Goal: Task Accomplishment & Management: Use online tool/utility

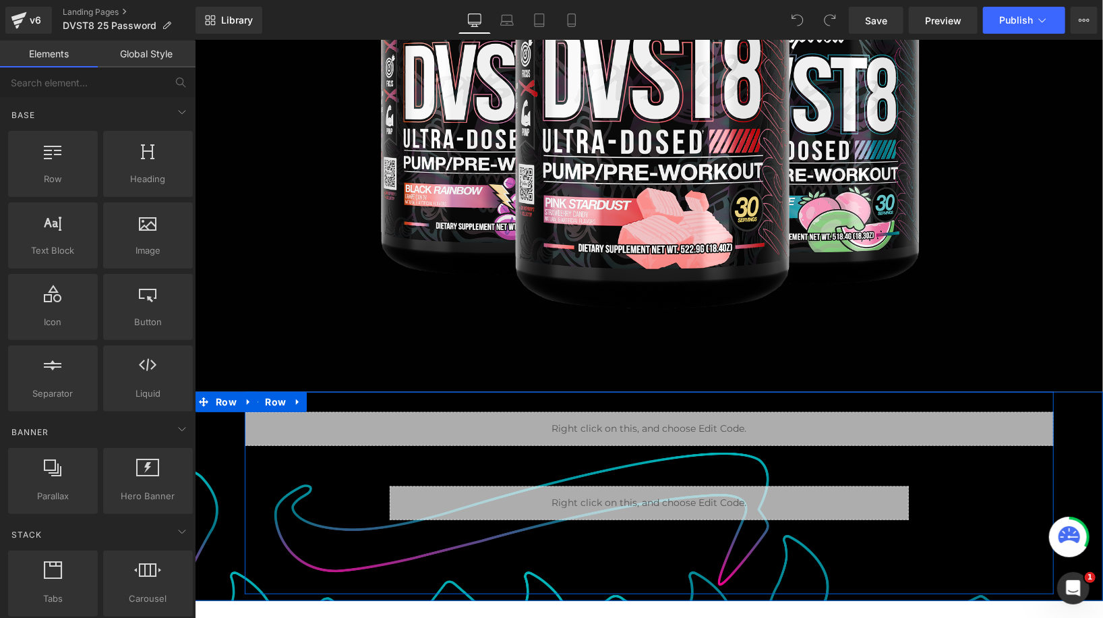
click at [289, 498] on div "Liquid Row Liquid Row" at bounding box center [648, 458] width 809 height 135
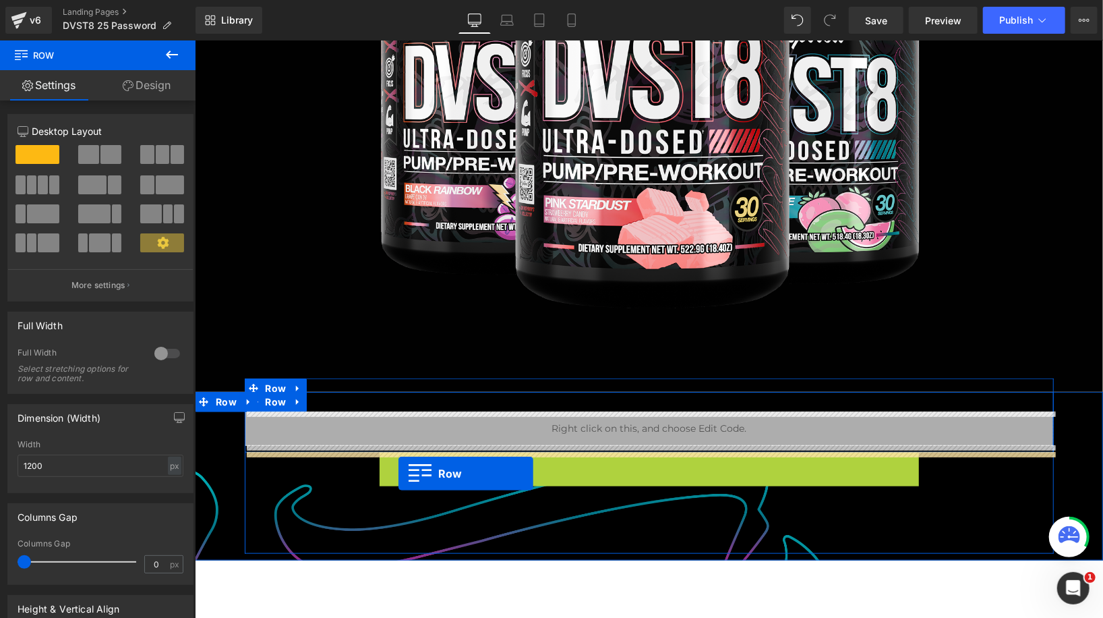
drag, startPoint x: 409, startPoint y: 457, endPoint x: 398, endPoint y: 473, distance: 19.8
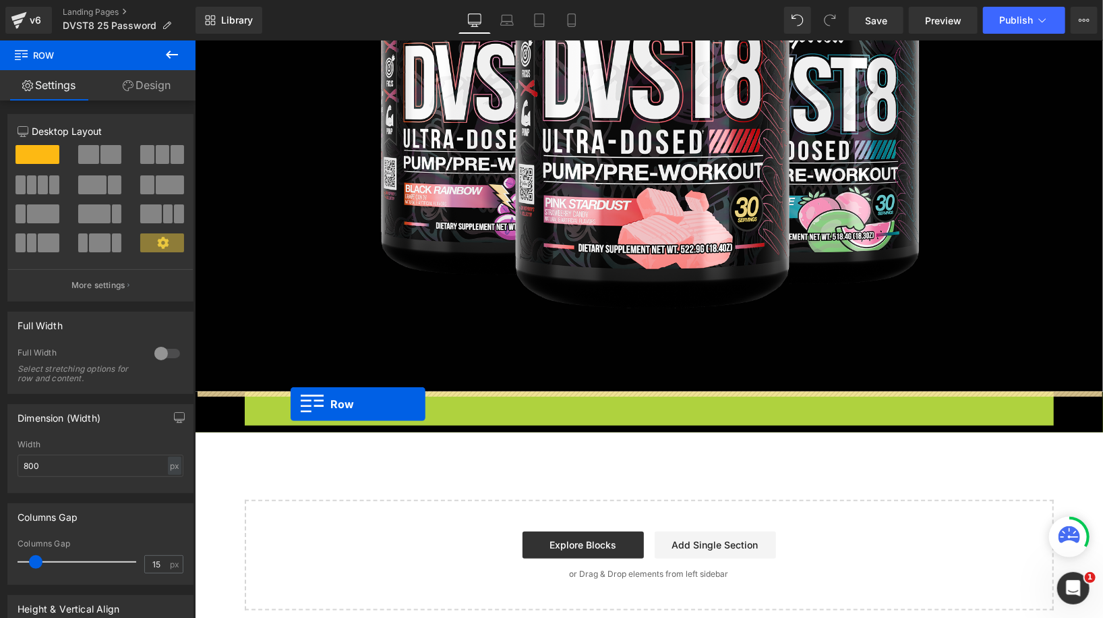
drag, startPoint x: 280, startPoint y: 403, endPoint x: 290, endPoint y: 403, distance: 10.1
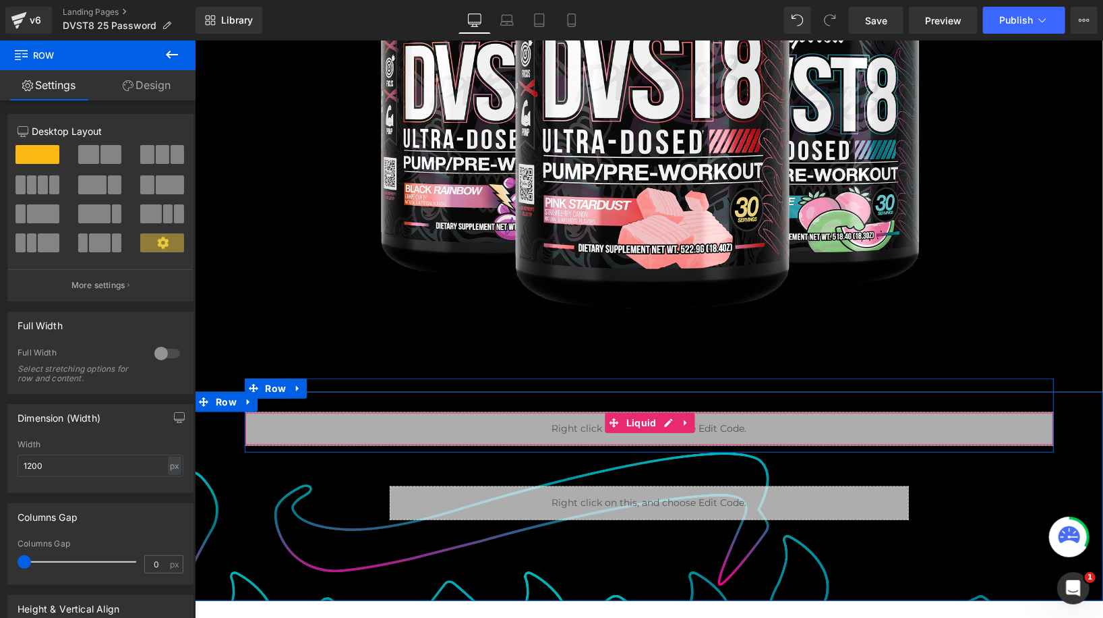
click at [316, 421] on div "Liquid" at bounding box center [648, 428] width 809 height 34
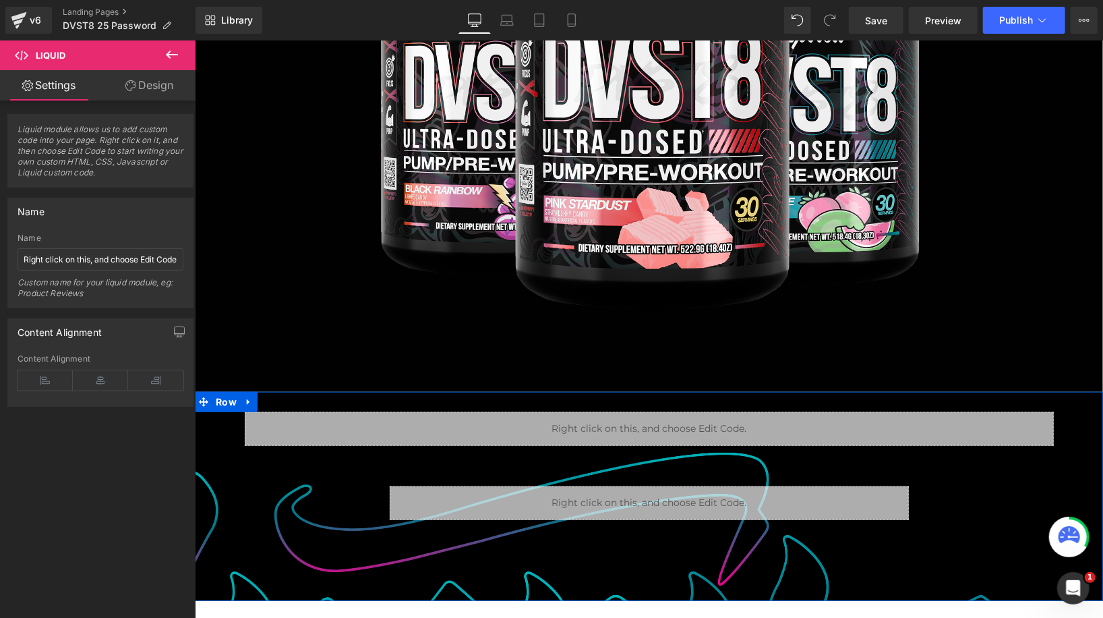
click at [320, 425] on div "Liquid" at bounding box center [648, 428] width 809 height 34
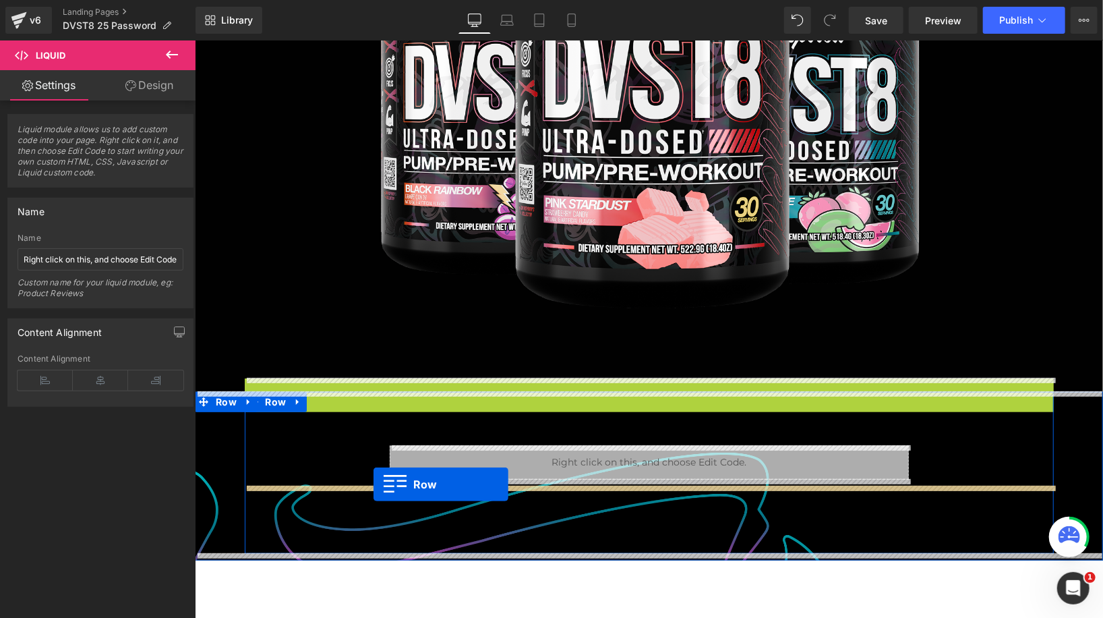
drag, startPoint x: 280, startPoint y: 384, endPoint x: 374, endPoint y: 483, distance: 137.4
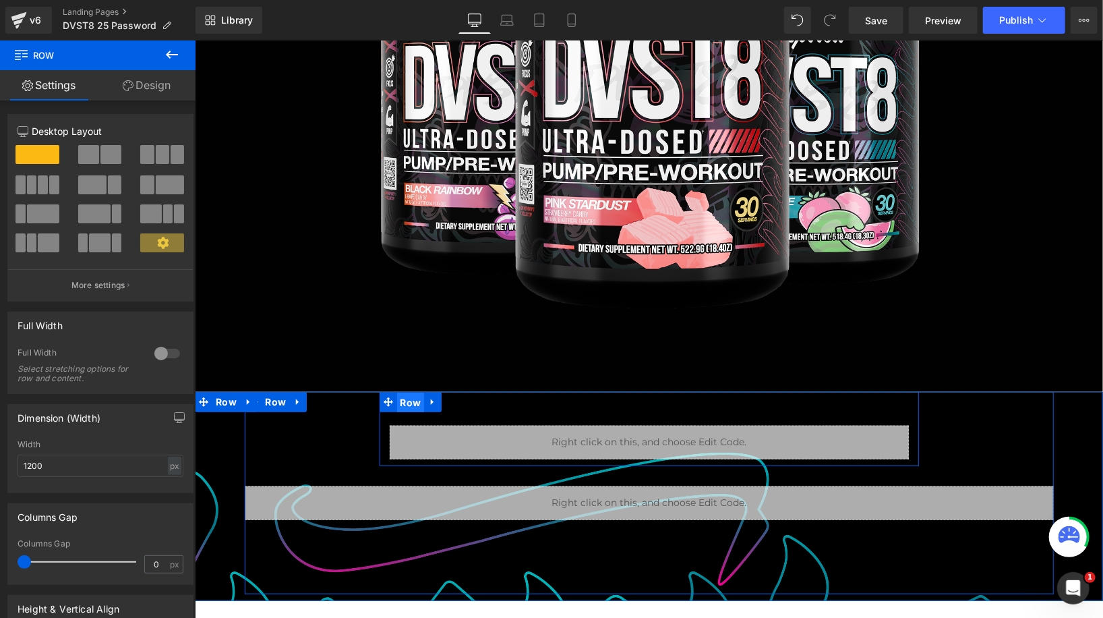
click at [413, 399] on span "Row" at bounding box center [410, 402] width 28 height 20
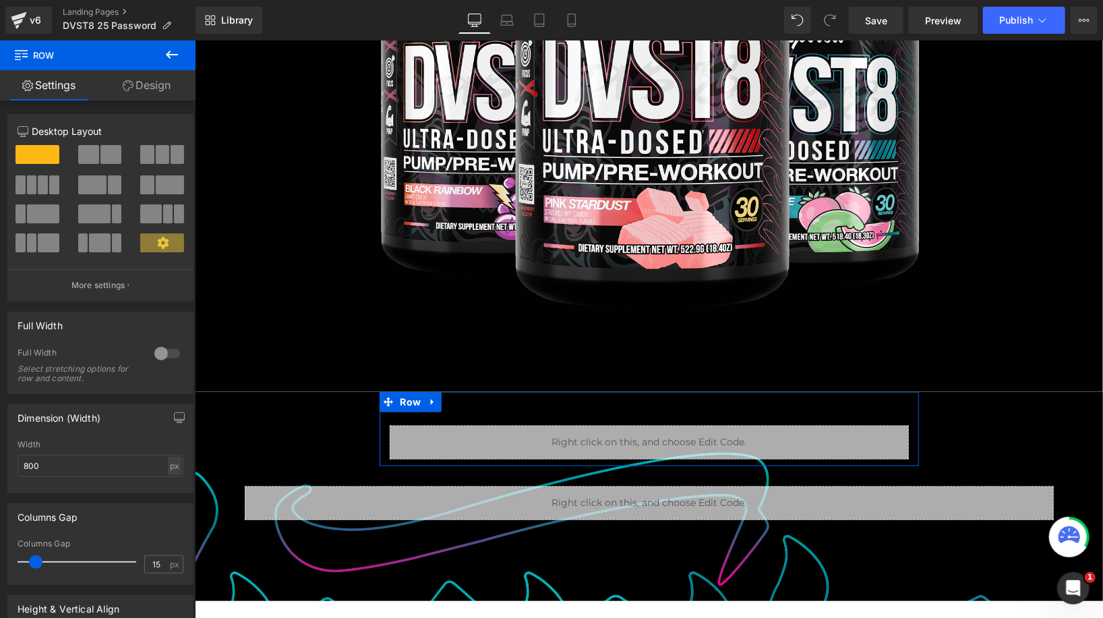
click at [169, 89] on link "Design" at bounding box center [147, 85] width 98 height 30
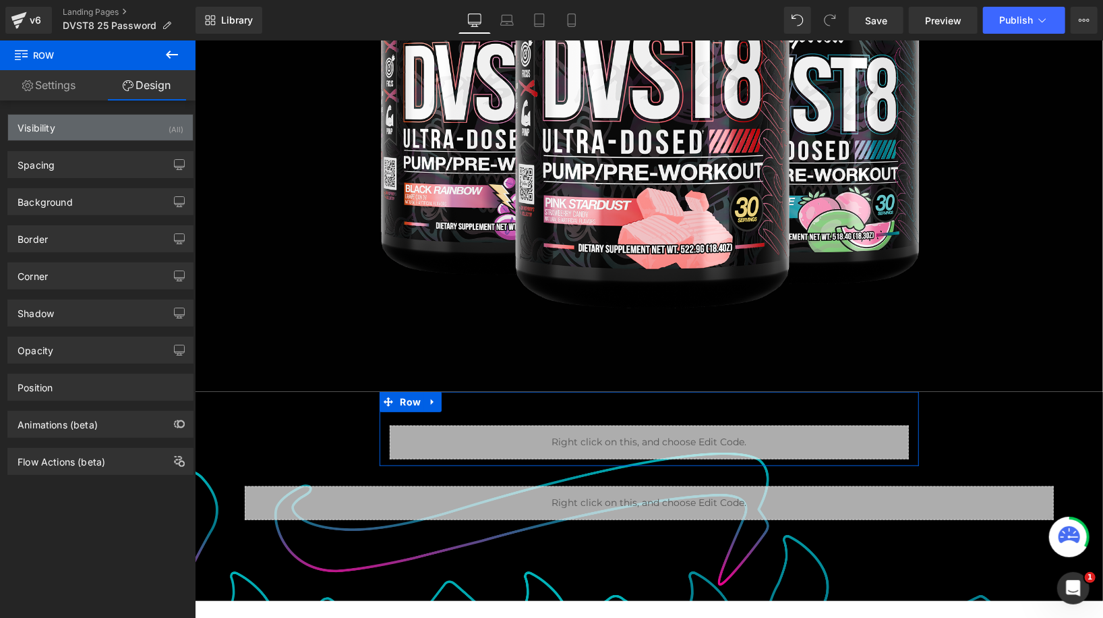
click at [115, 133] on div "Visibility (All)" at bounding box center [100, 128] width 185 height 26
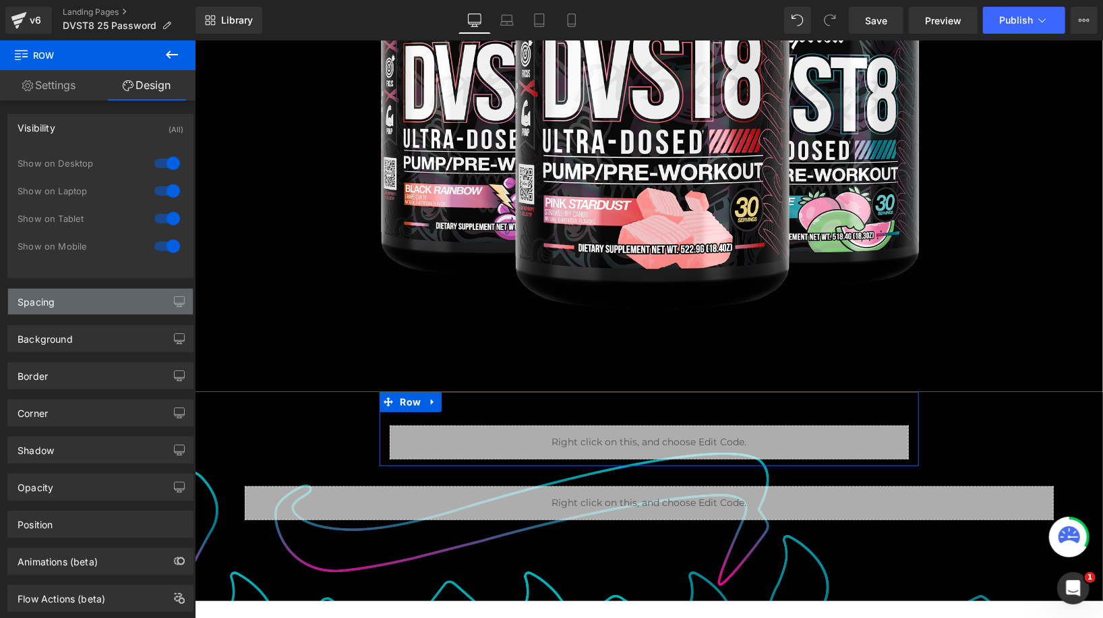
click at [82, 302] on div "Spacing" at bounding box center [100, 302] width 185 height 26
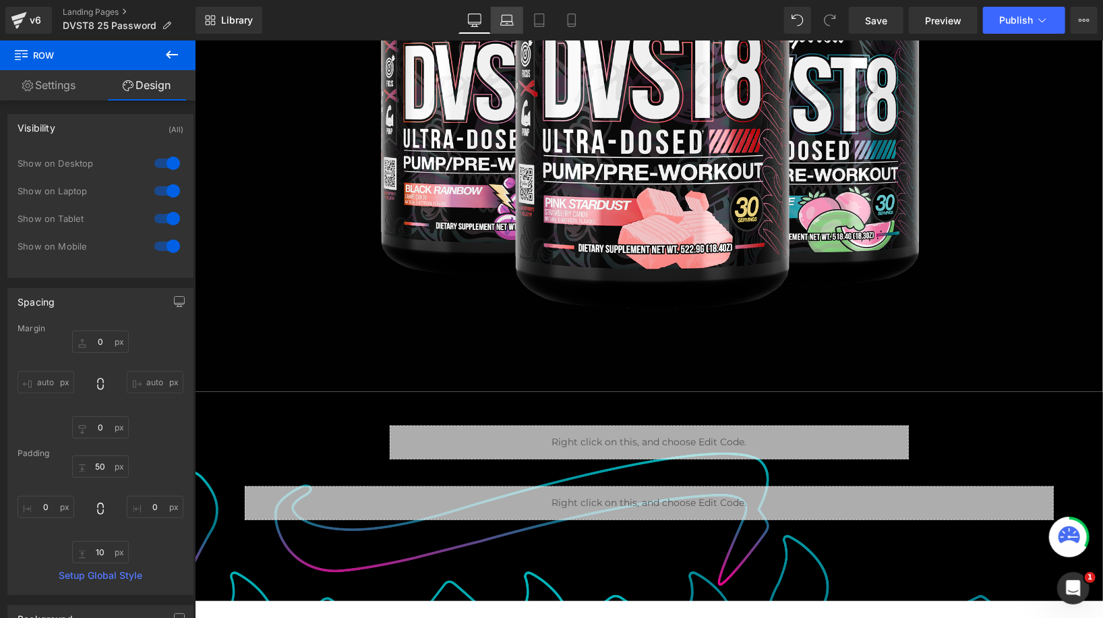
click at [516, 32] on link "Laptop" at bounding box center [507, 20] width 32 height 27
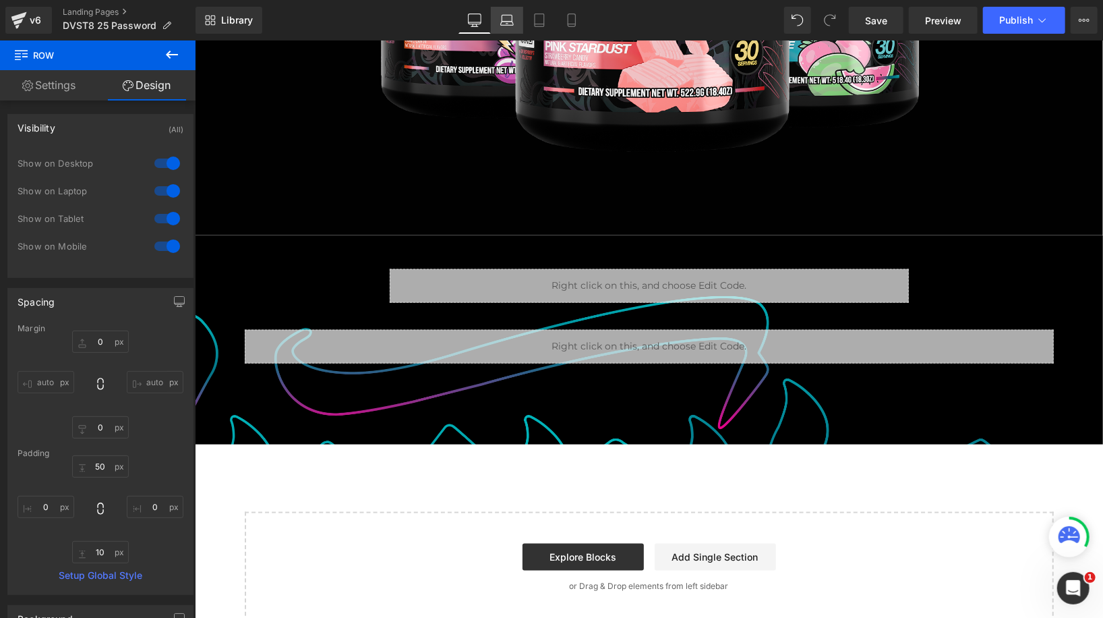
type input "0"
type input "50"
type input "0"
type input "10"
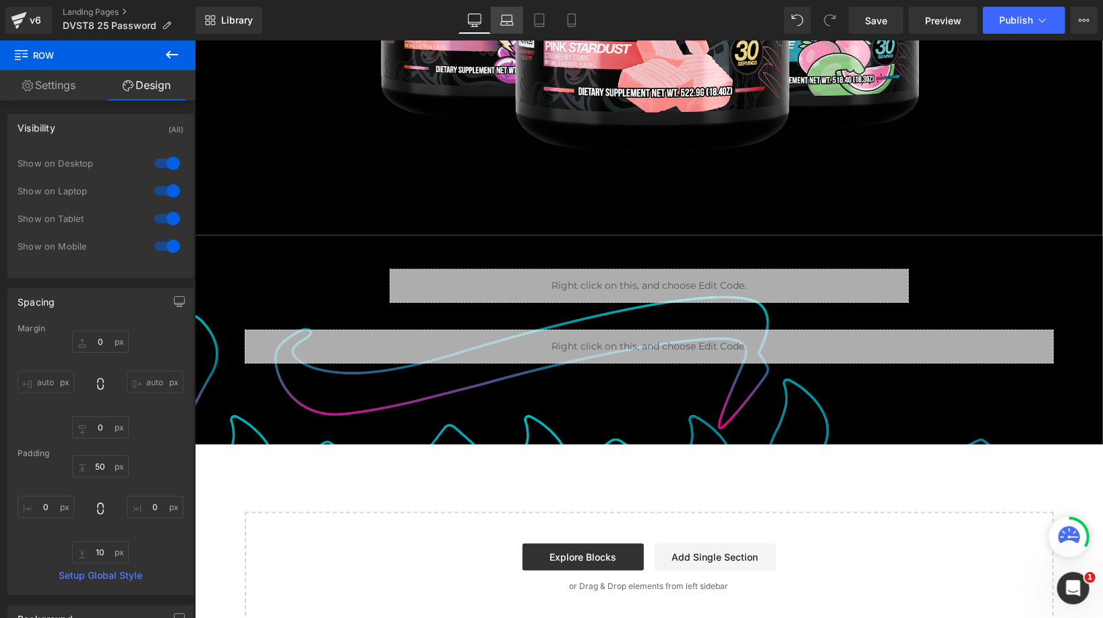
type input "0"
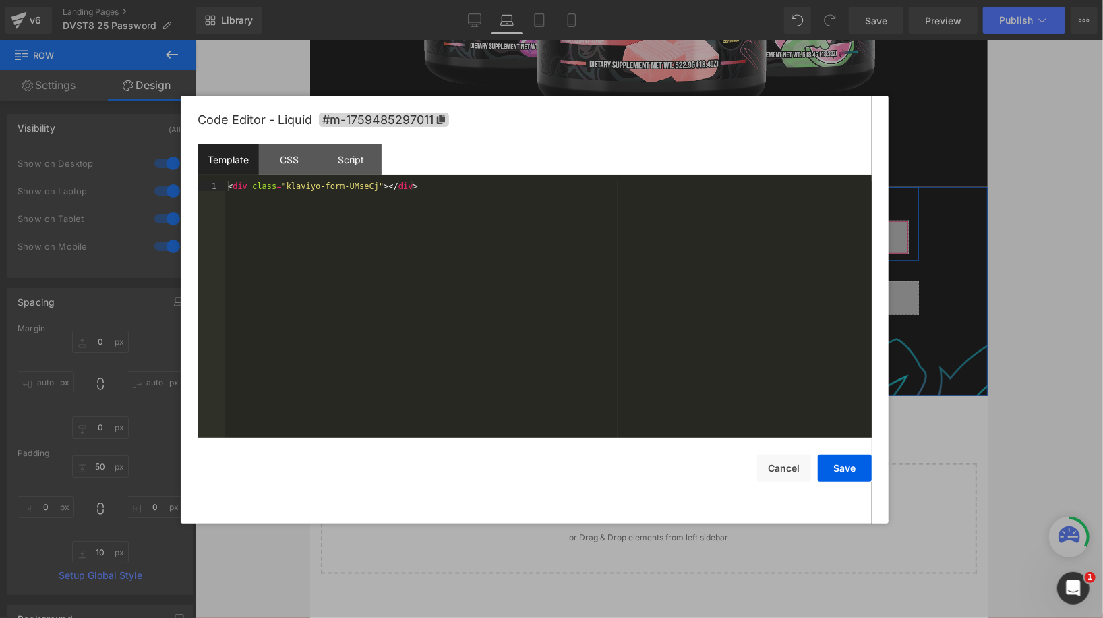
click at [670, 231] on div "Liquid" at bounding box center [648, 237] width 519 height 34
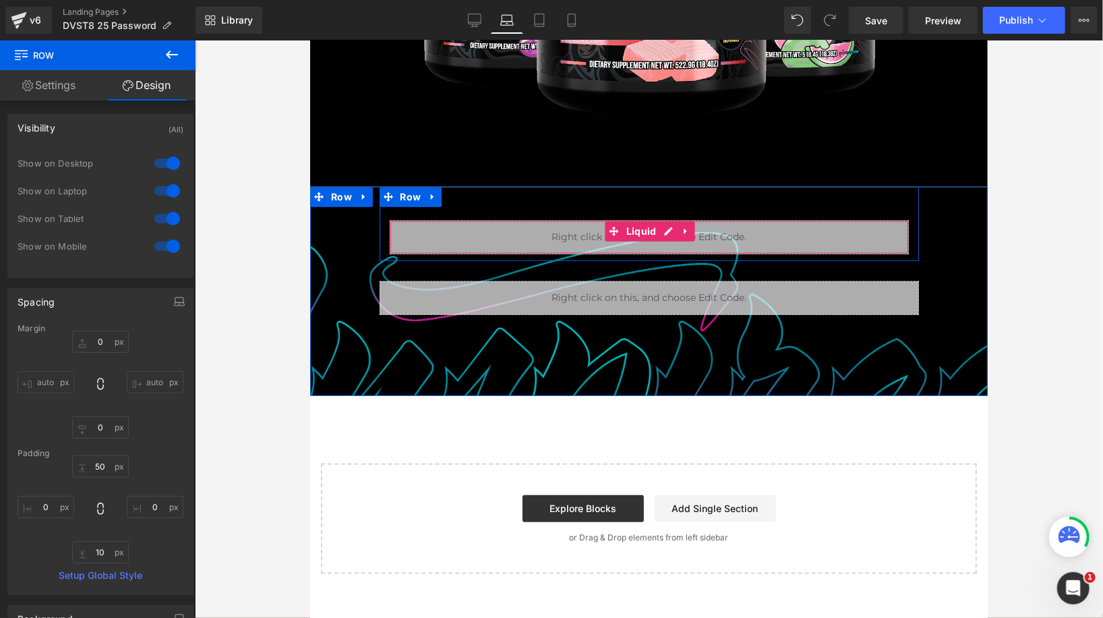
click at [466, 227] on div "Liquid" at bounding box center [648, 237] width 519 height 34
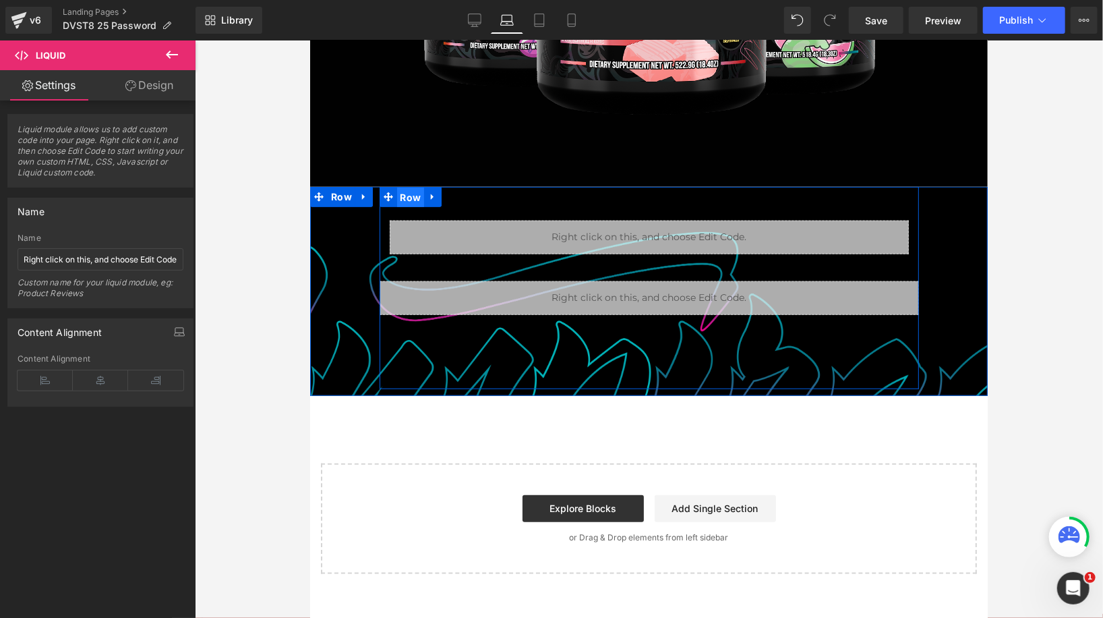
click at [413, 199] on span "Row" at bounding box center [410, 197] width 28 height 20
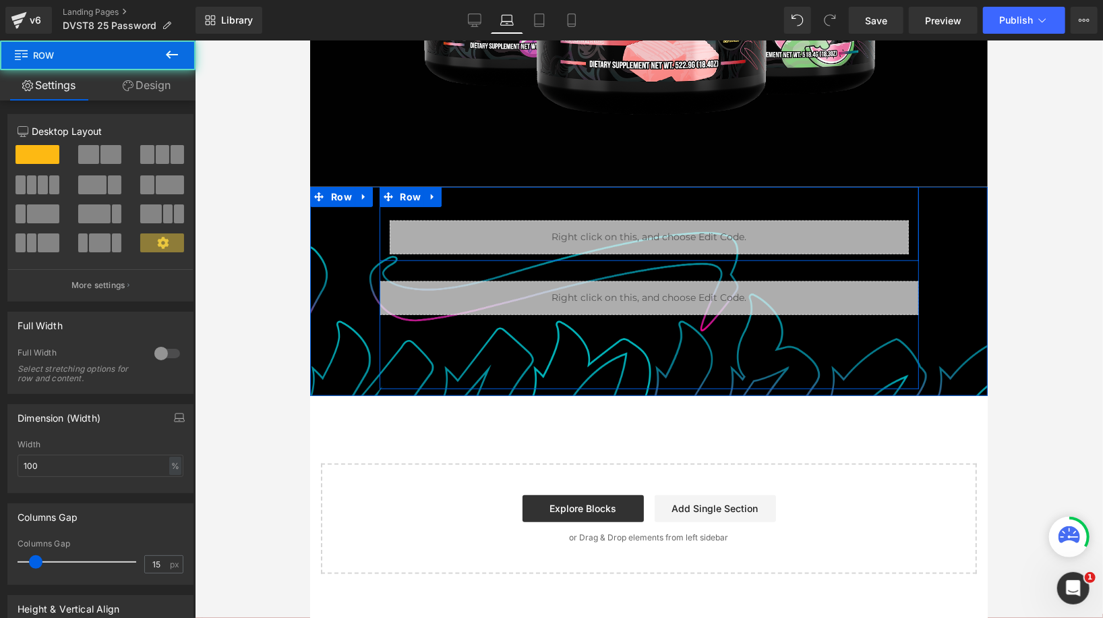
click at [508, 203] on div "Liquid Row" at bounding box center [648, 223] width 539 height 74
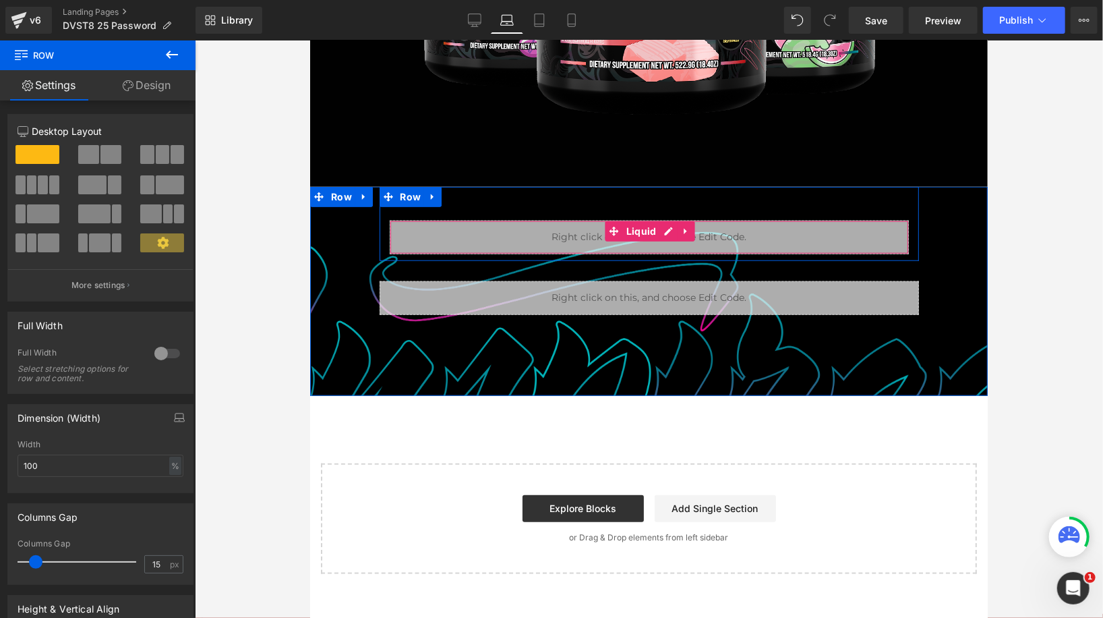
click at [430, 240] on div "Liquid" at bounding box center [648, 237] width 519 height 34
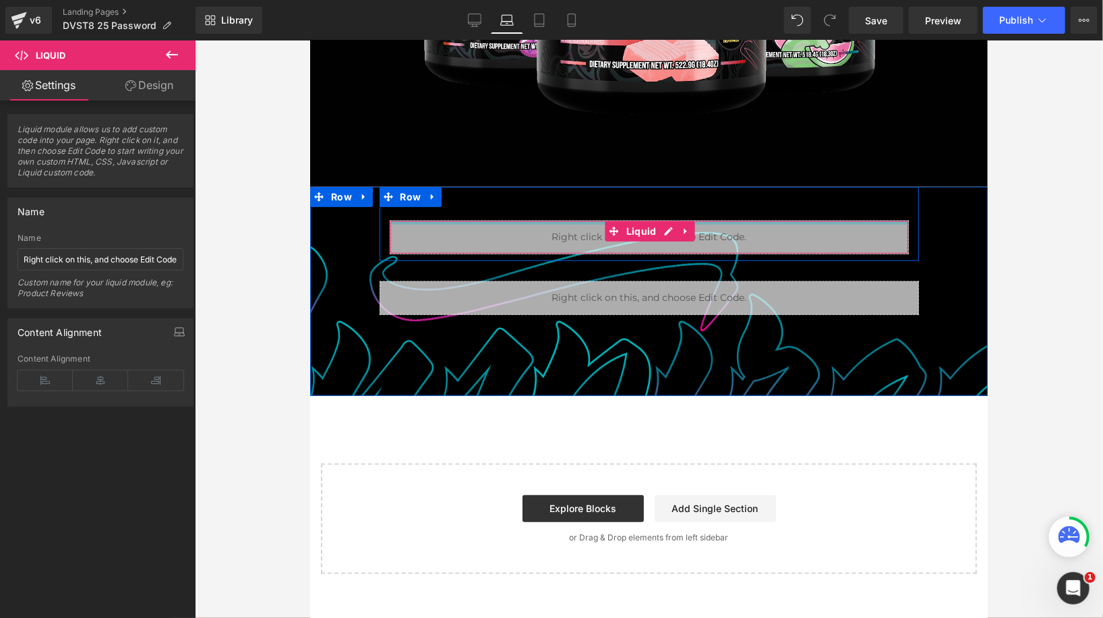
click at [421, 222] on div at bounding box center [649, 221] width 518 height 3
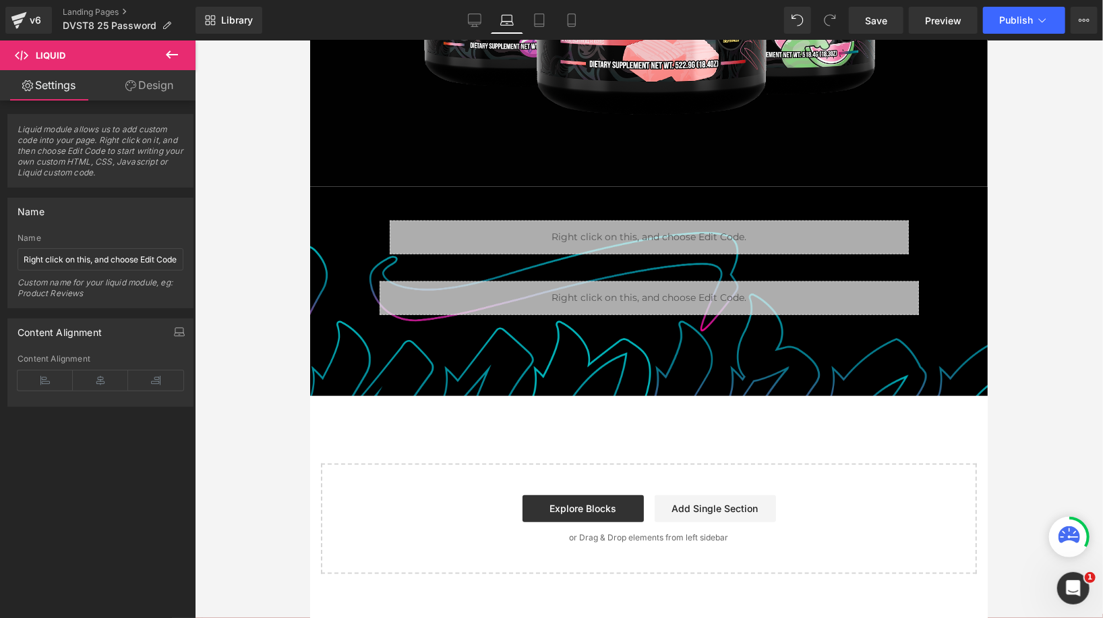
click at [175, 49] on icon at bounding box center [172, 55] width 16 height 16
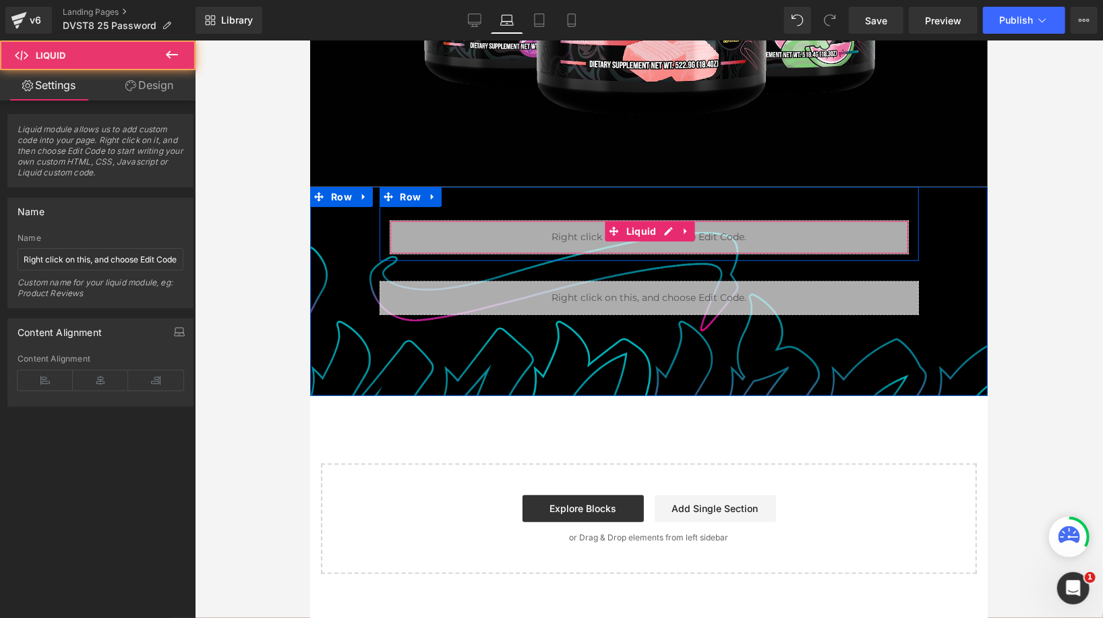
click at [572, 227] on div "Liquid" at bounding box center [648, 237] width 519 height 34
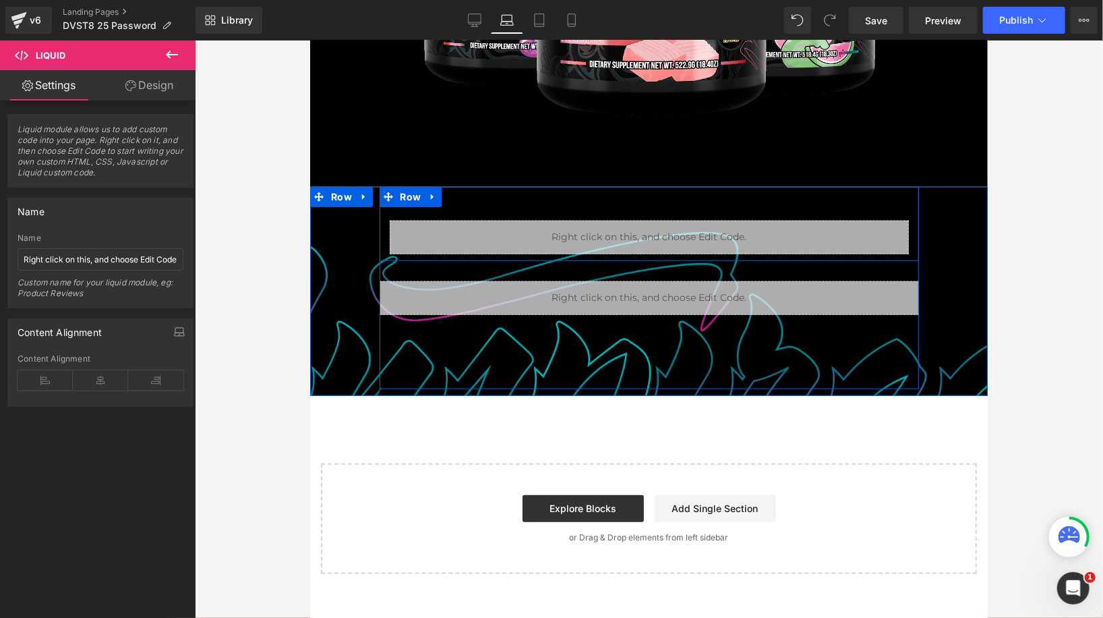
click at [591, 200] on div "Liquid Row" at bounding box center [648, 223] width 539 height 74
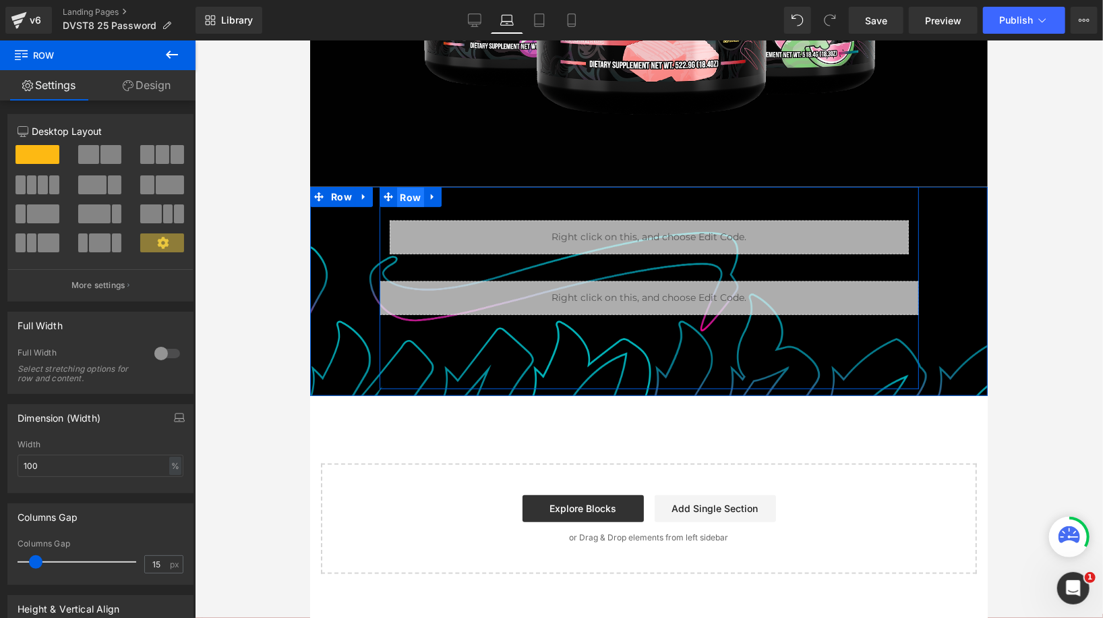
click at [407, 198] on span "Row" at bounding box center [410, 197] width 28 height 20
click at [162, 86] on link "Design" at bounding box center [147, 85] width 98 height 30
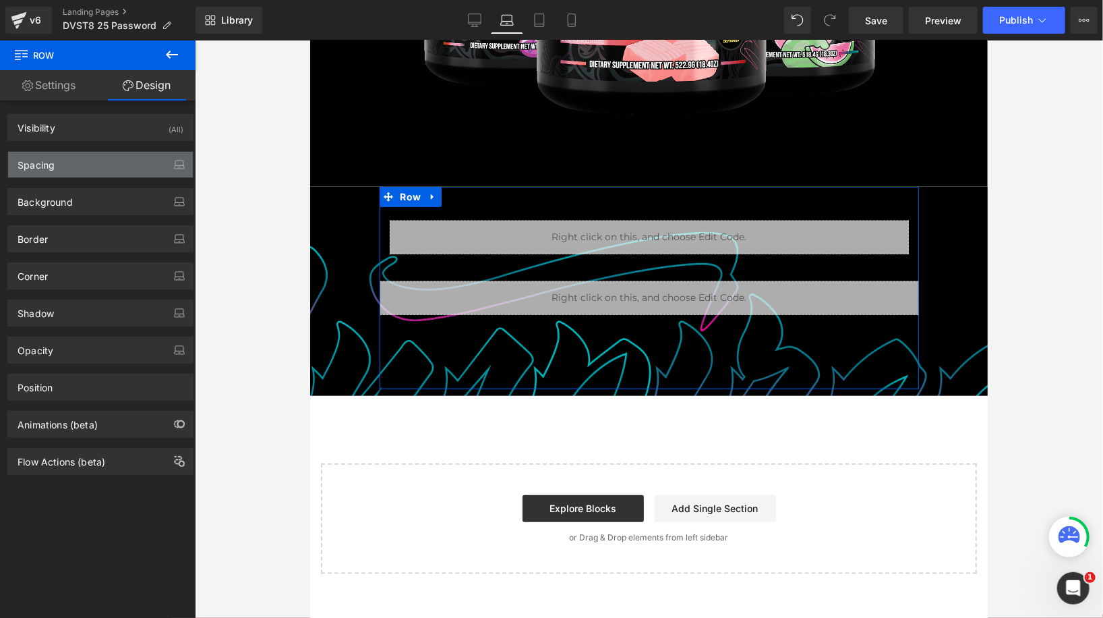
click at [108, 160] on div "Spacing" at bounding box center [100, 165] width 185 height 26
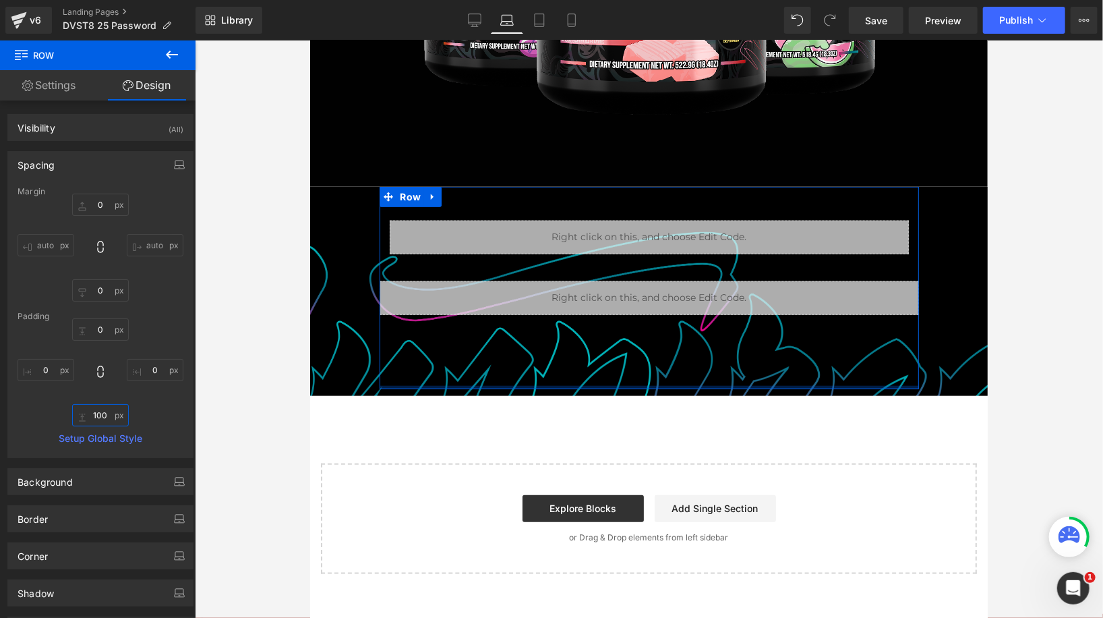
click at [96, 416] on input "100" at bounding box center [100, 415] width 57 height 22
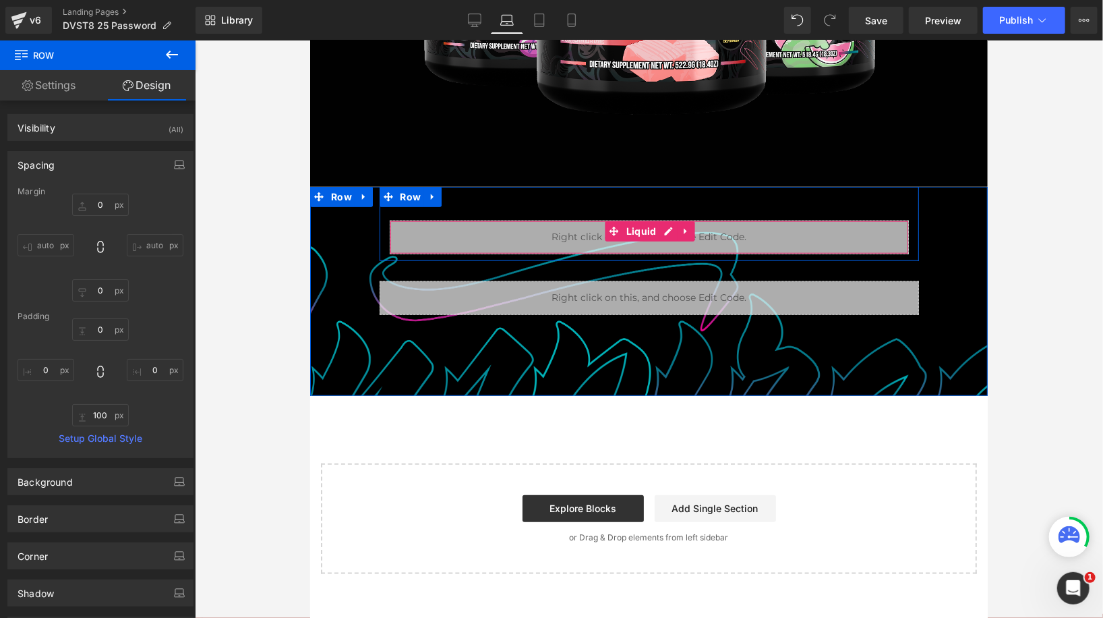
click at [401, 229] on div "Liquid" at bounding box center [648, 237] width 519 height 34
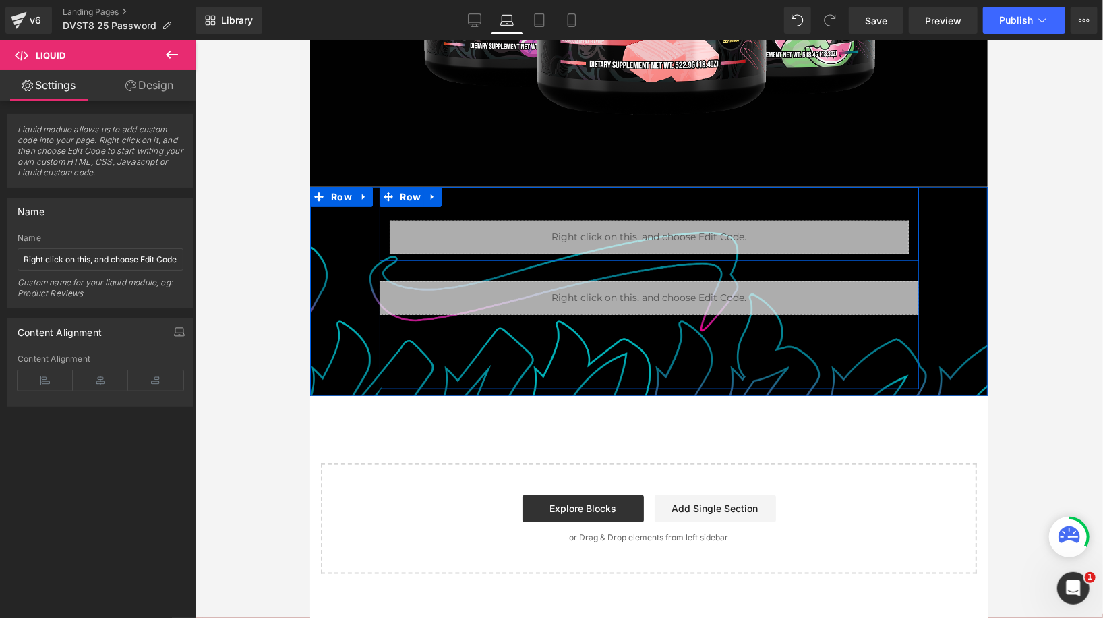
click at [382, 232] on div "Liquid" at bounding box center [648, 237] width 539 height 34
click at [392, 235] on div "Liquid" at bounding box center [648, 237] width 519 height 34
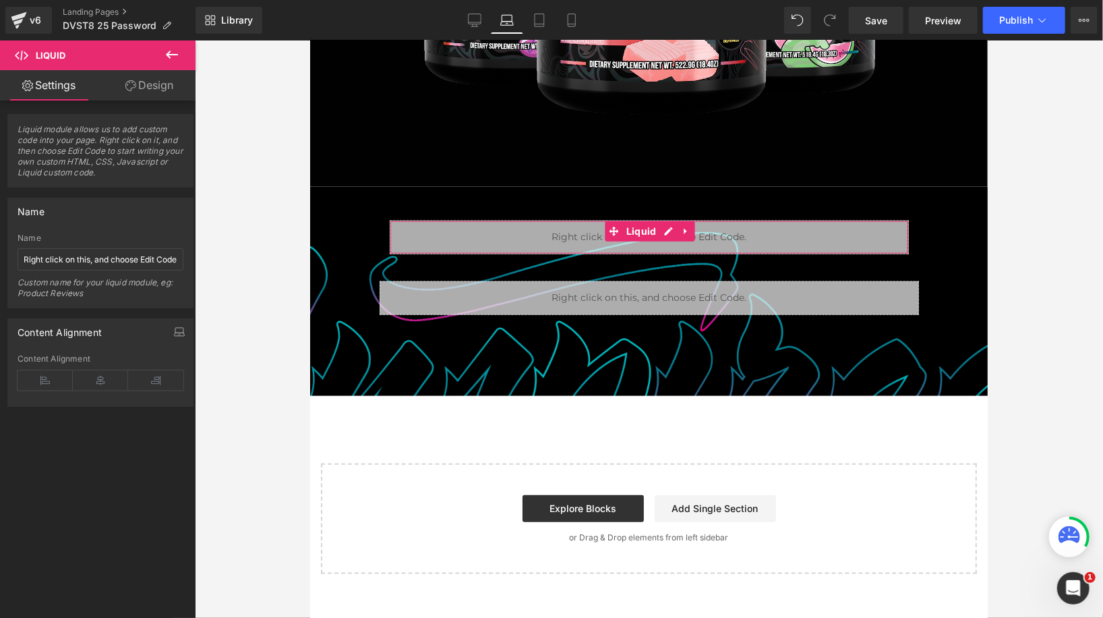
click at [169, 81] on link "Design" at bounding box center [149, 85] width 98 height 30
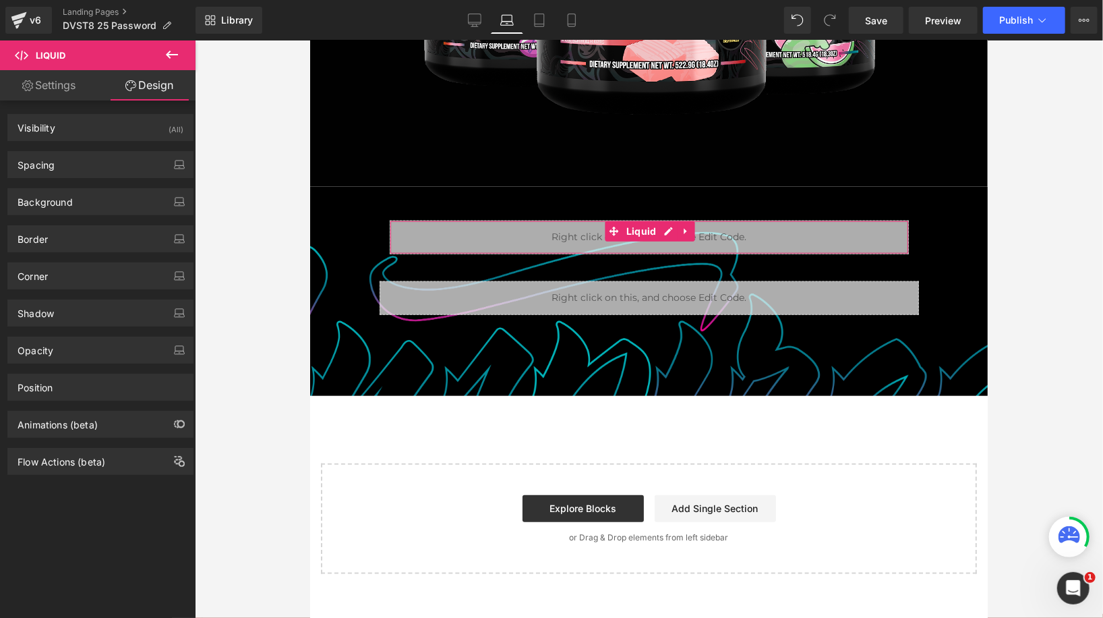
type input "0"
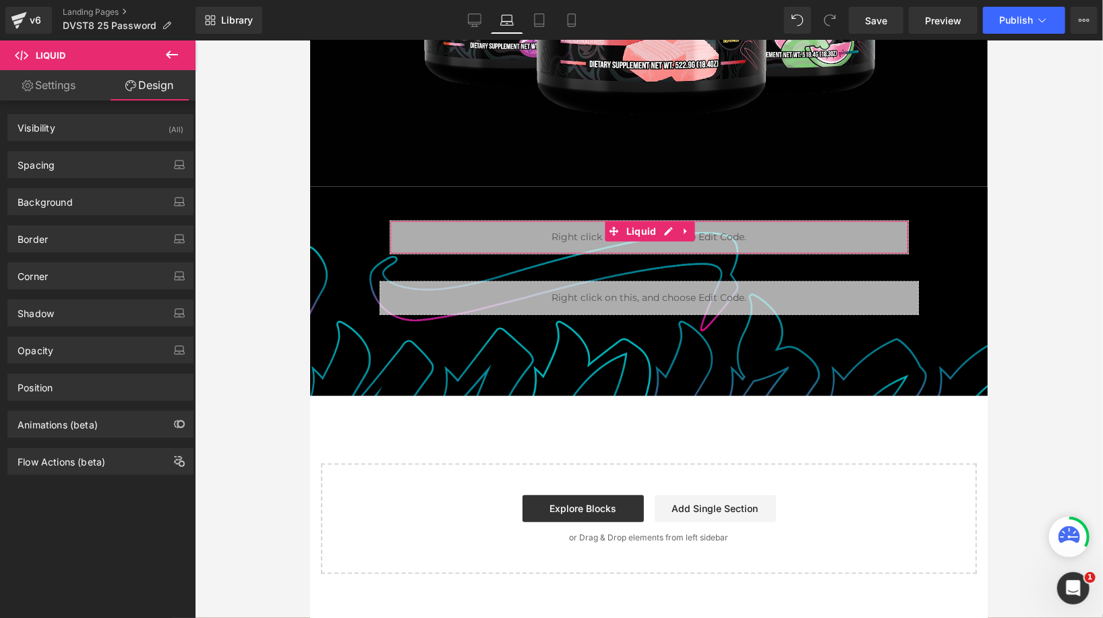
type input "0"
click at [100, 165] on div "Spacing" at bounding box center [100, 165] width 185 height 26
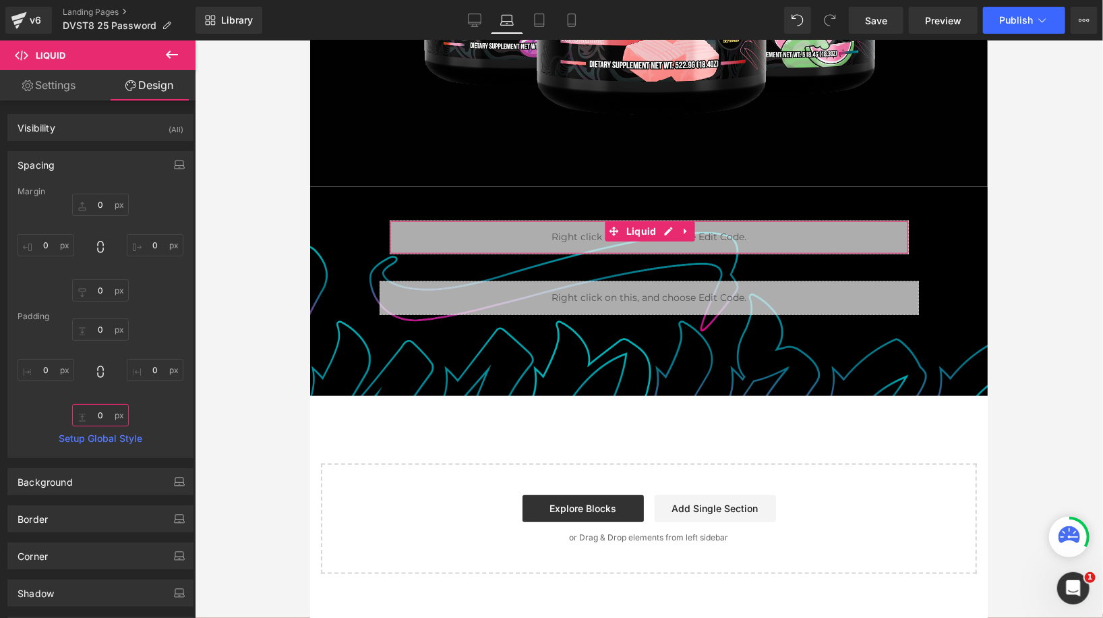
click at [98, 417] on input "0" at bounding box center [100, 415] width 57 height 22
type input "5"
click at [100, 291] on input "0" at bounding box center [100, 290] width 57 height 22
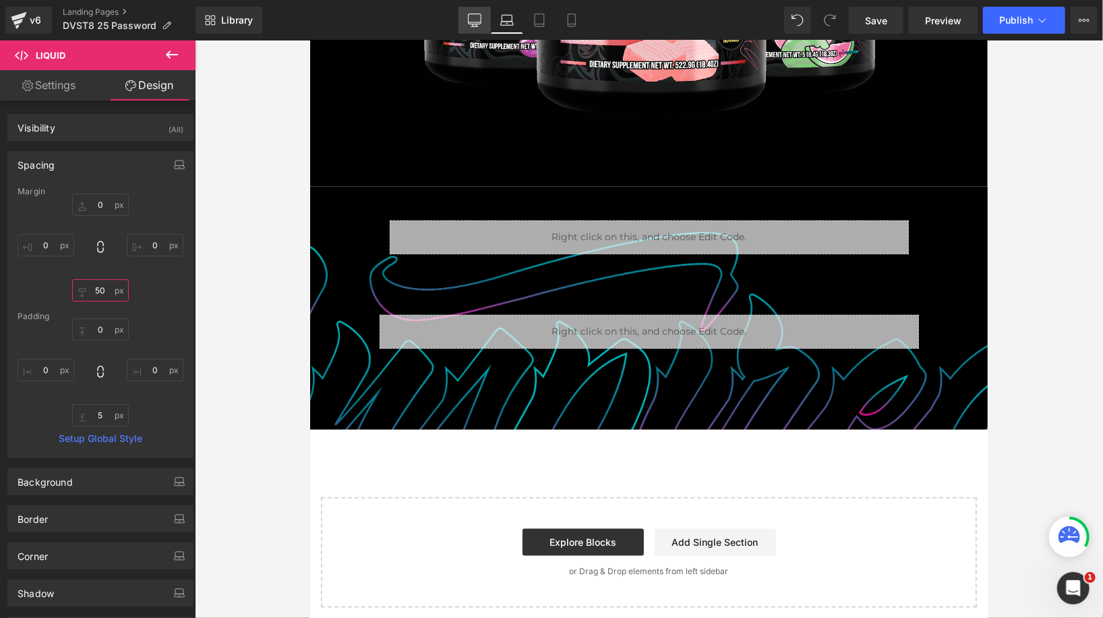
type input "50"
click at [474, 18] on icon at bounding box center [474, 19] width 13 height 13
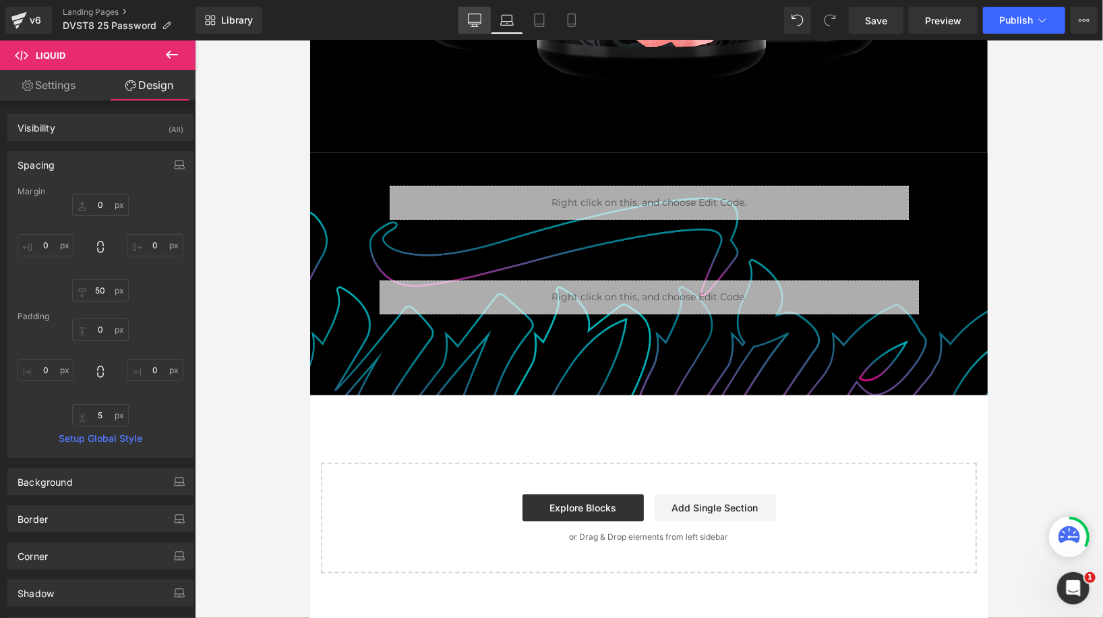
type input "0"
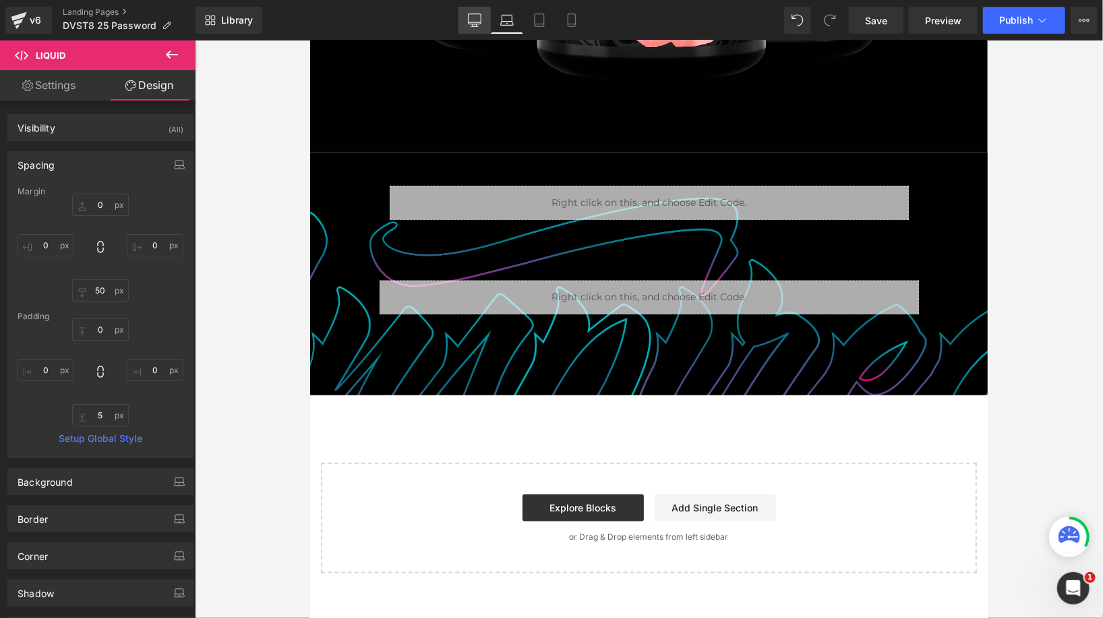
type input "0"
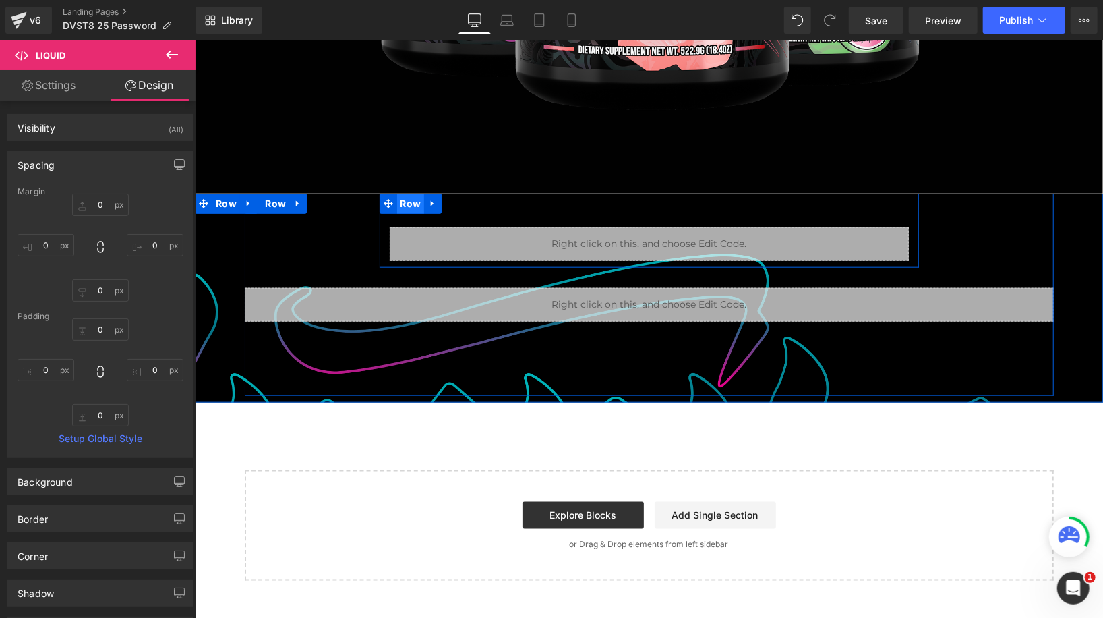
click at [415, 206] on span "Row" at bounding box center [410, 203] width 28 height 20
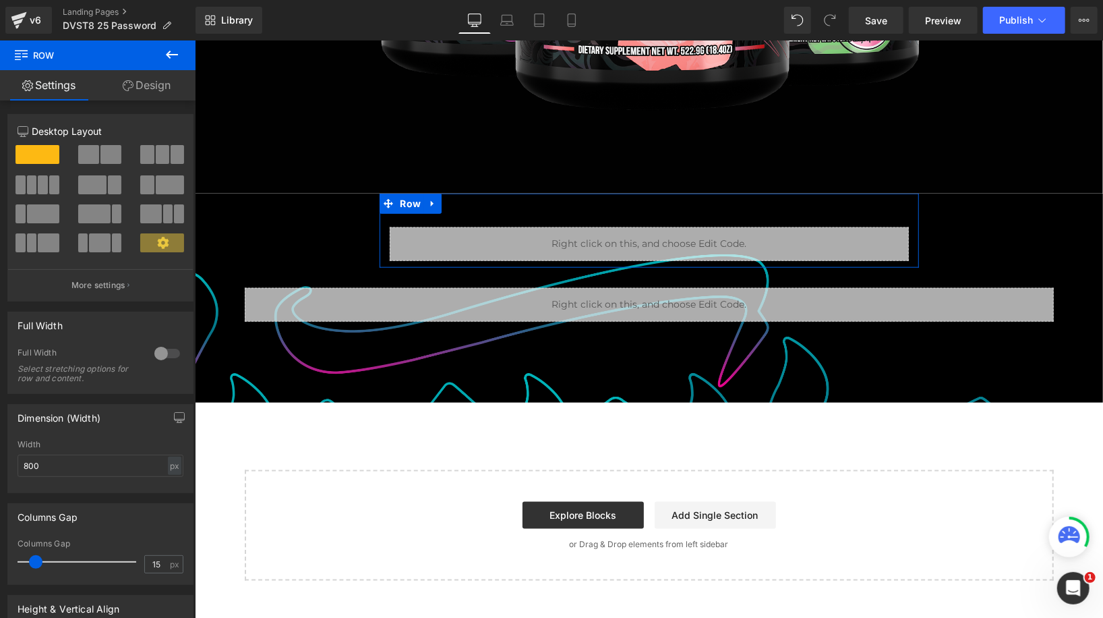
click at [160, 71] on link "Design" at bounding box center [147, 85] width 98 height 30
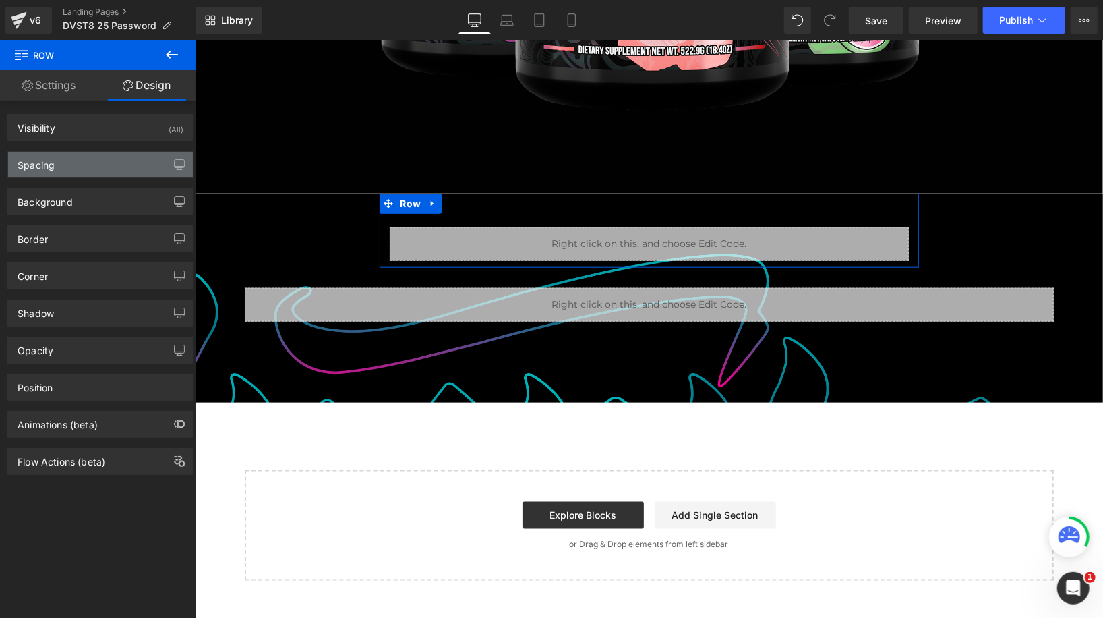
click at [98, 168] on div "Spacing" at bounding box center [100, 165] width 185 height 26
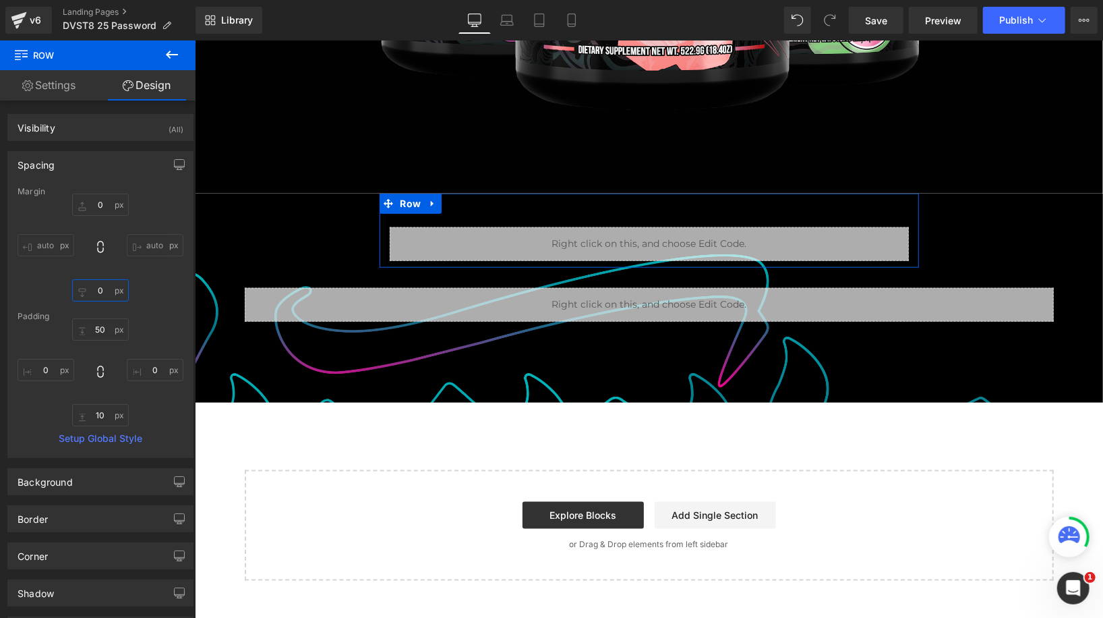
click at [102, 291] on input "0" at bounding box center [100, 290] width 57 height 22
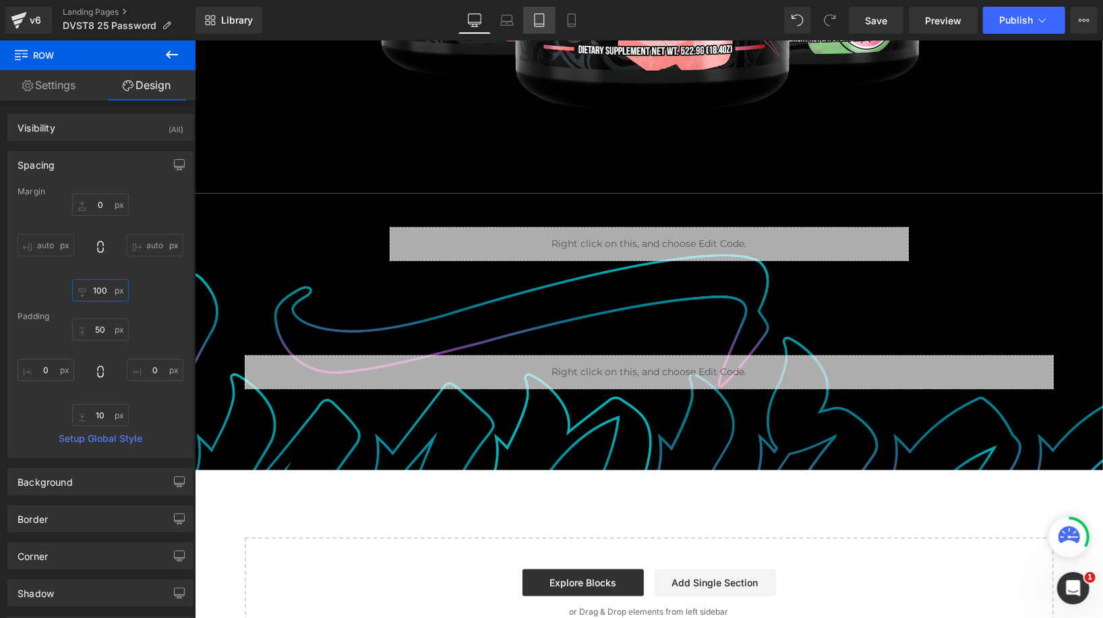
type input "100"
click at [539, 22] on icon at bounding box center [539, 19] width 13 height 13
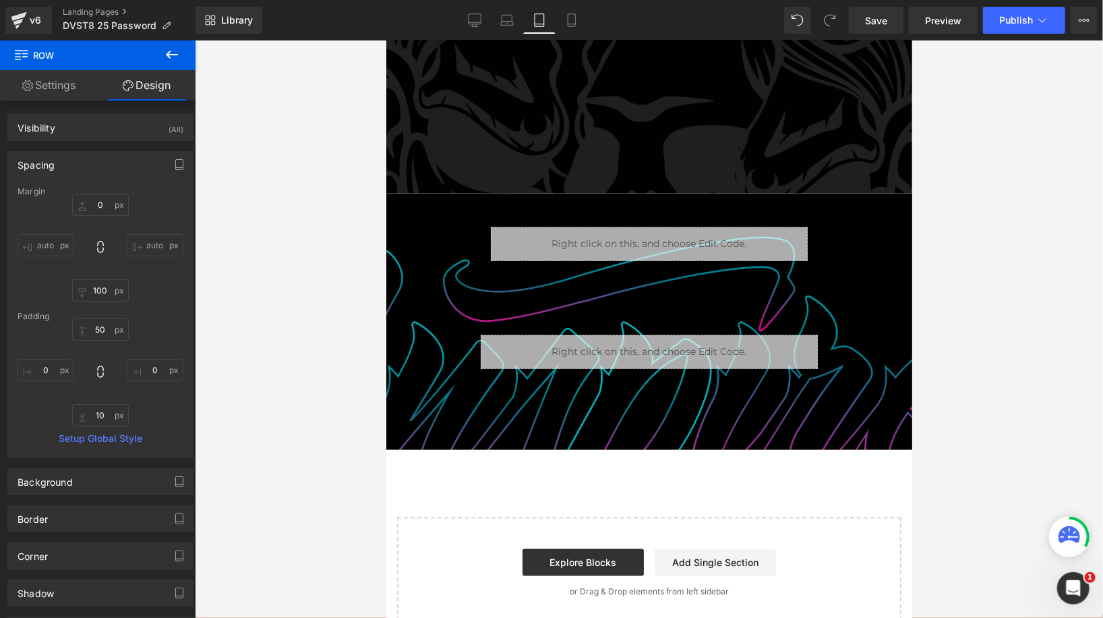
type input "0"
type input "100"
type input "50"
type input "0"
type input "10"
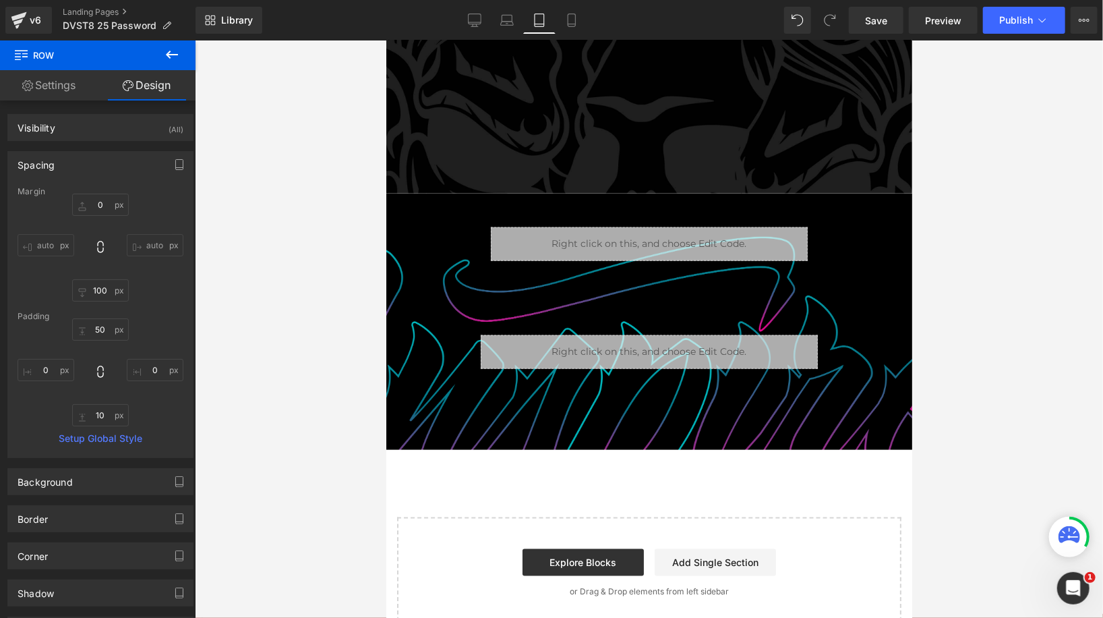
type input "0"
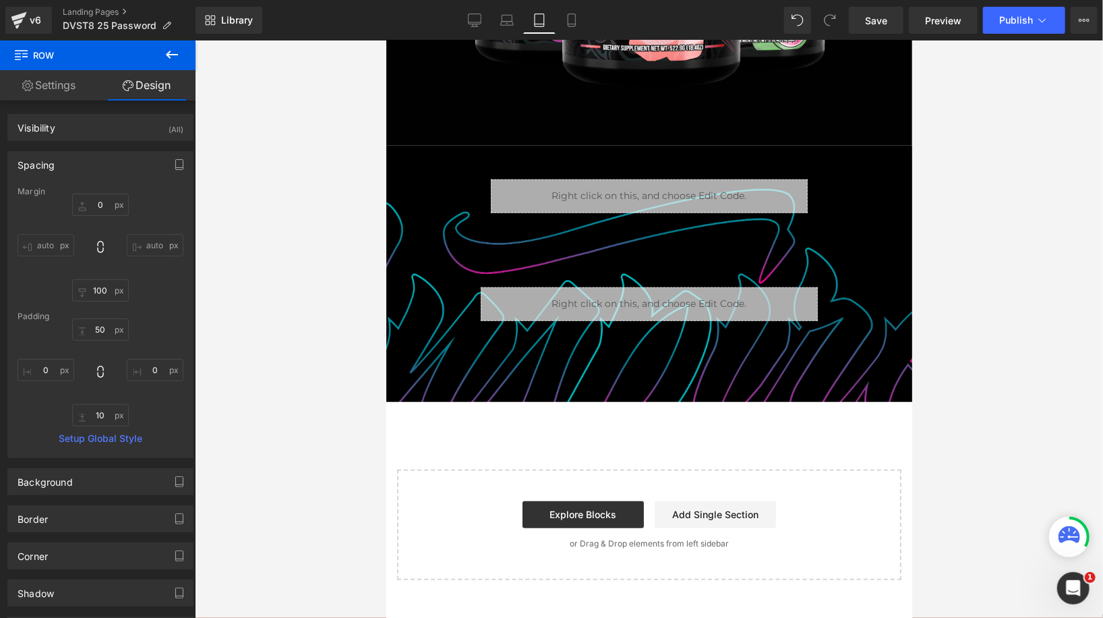
scroll to position [529, 0]
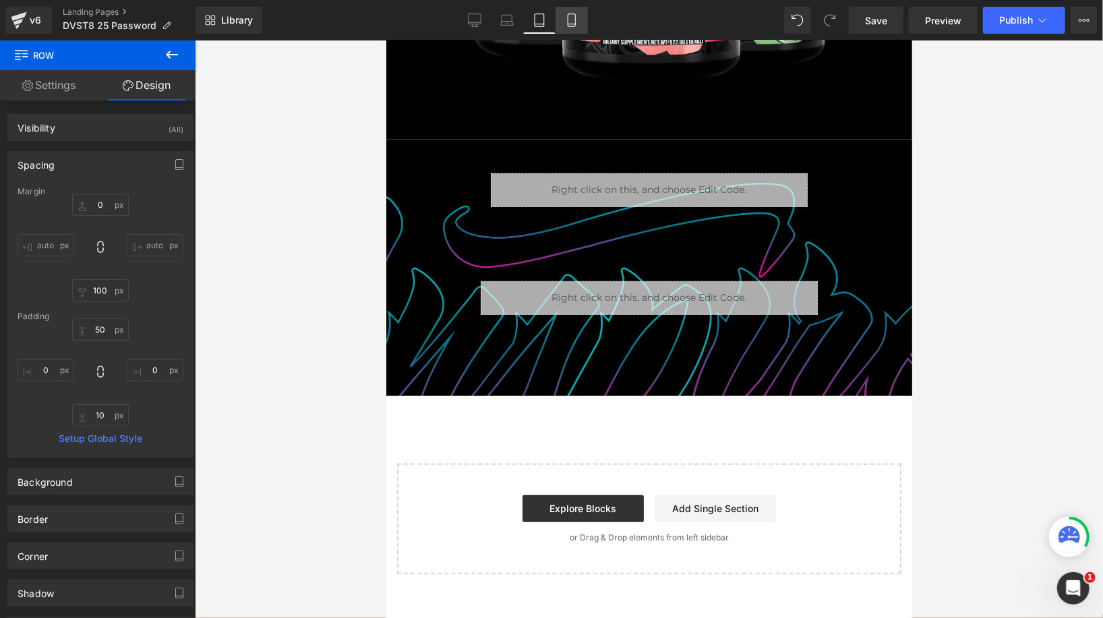
click at [567, 20] on icon at bounding box center [571, 19] width 13 height 13
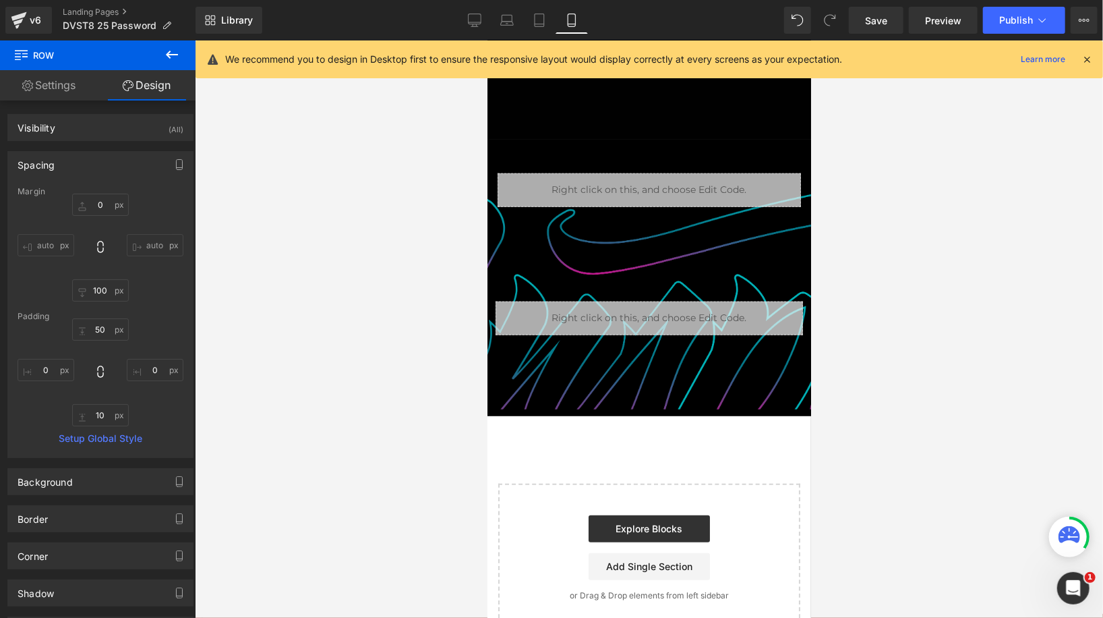
type input "0"
type input "100"
type input "50"
type input "0"
type input "10"
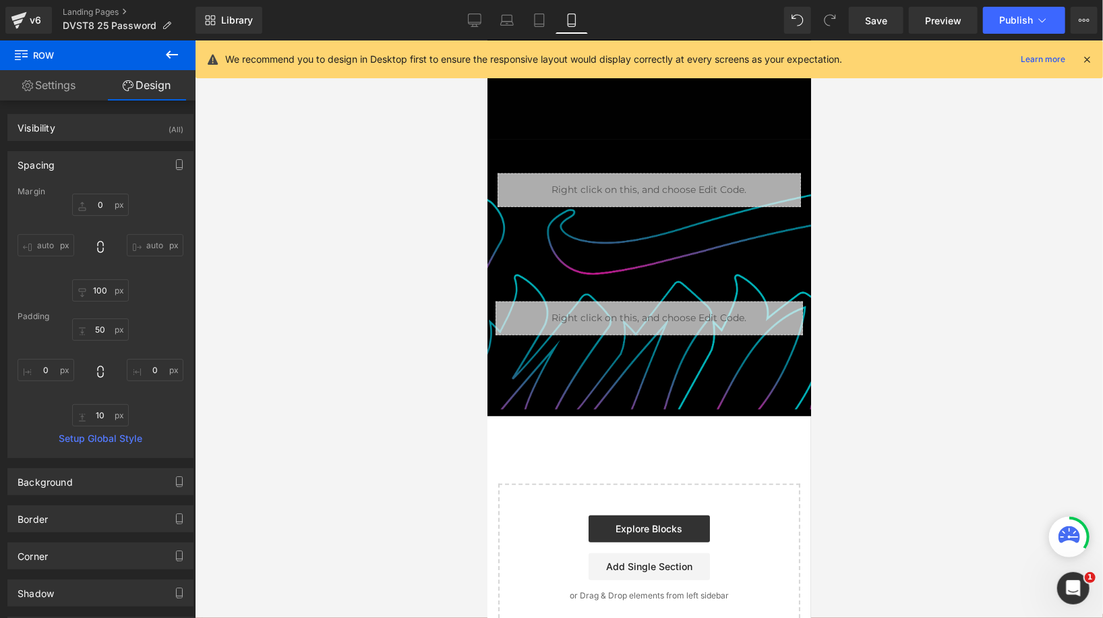
type input "0"
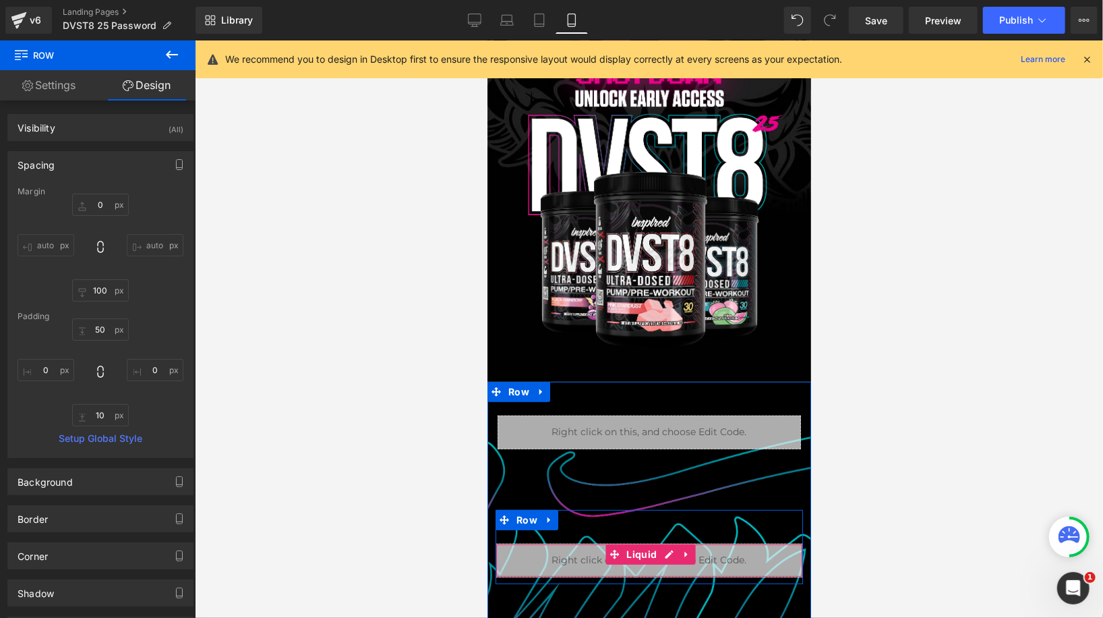
scroll to position [0, 0]
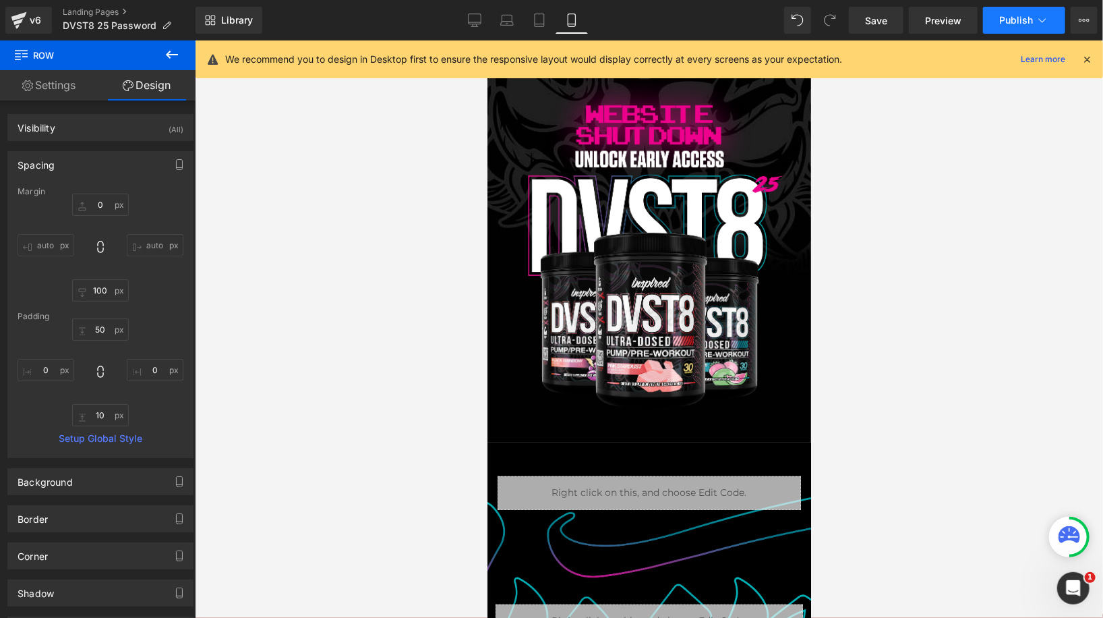
click at [1020, 19] on span "Publish" at bounding box center [1016, 20] width 34 height 11
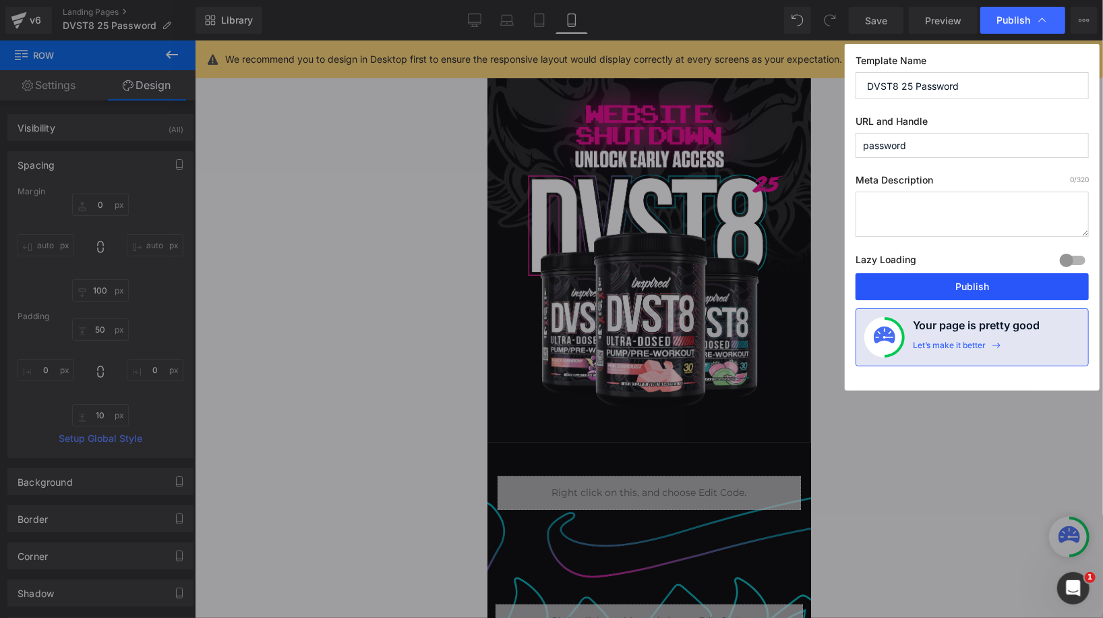
click at [937, 283] on button "Publish" at bounding box center [972, 286] width 233 height 27
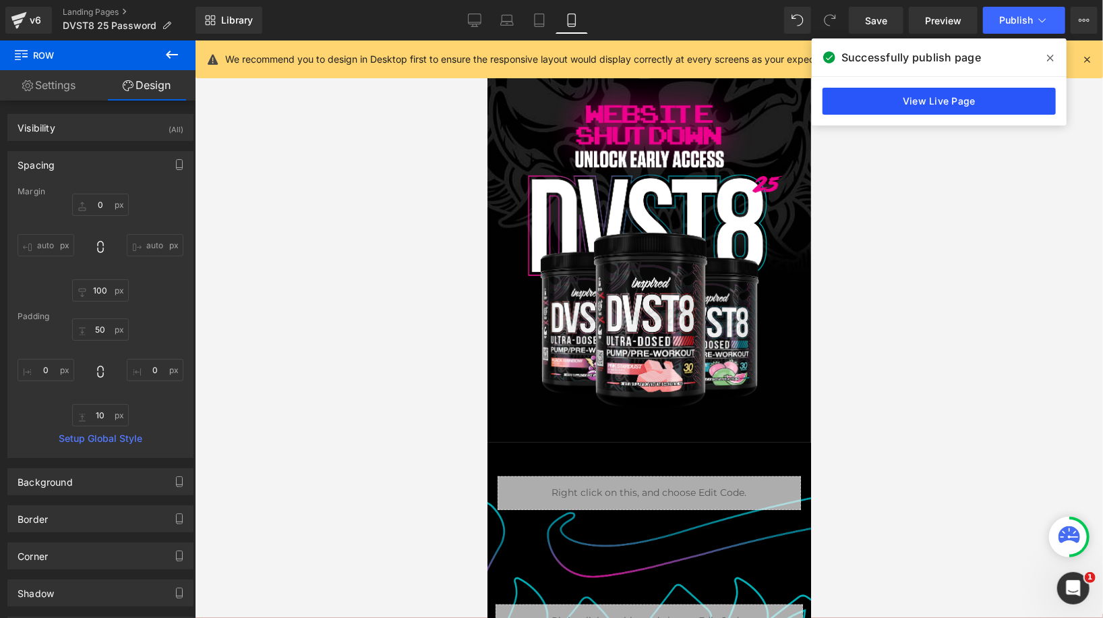
click at [982, 99] on link "View Live Page" at bounding box center [939, 101] width 233 height 27
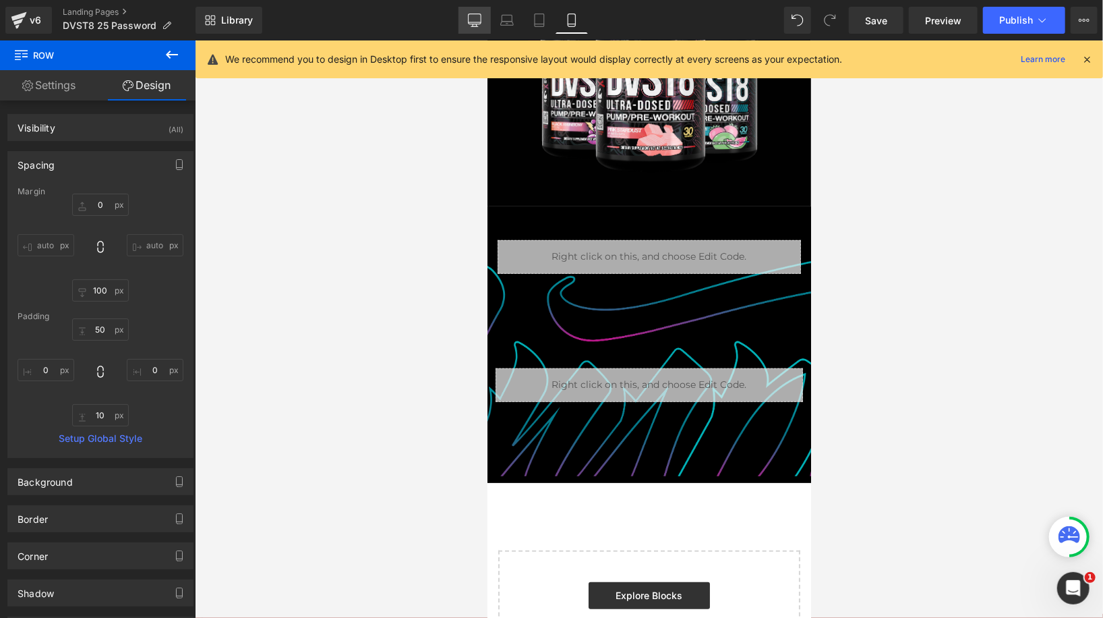
click at [478, 11] on link "Desktop" at bounding box center [475, 20] width 32 height 27
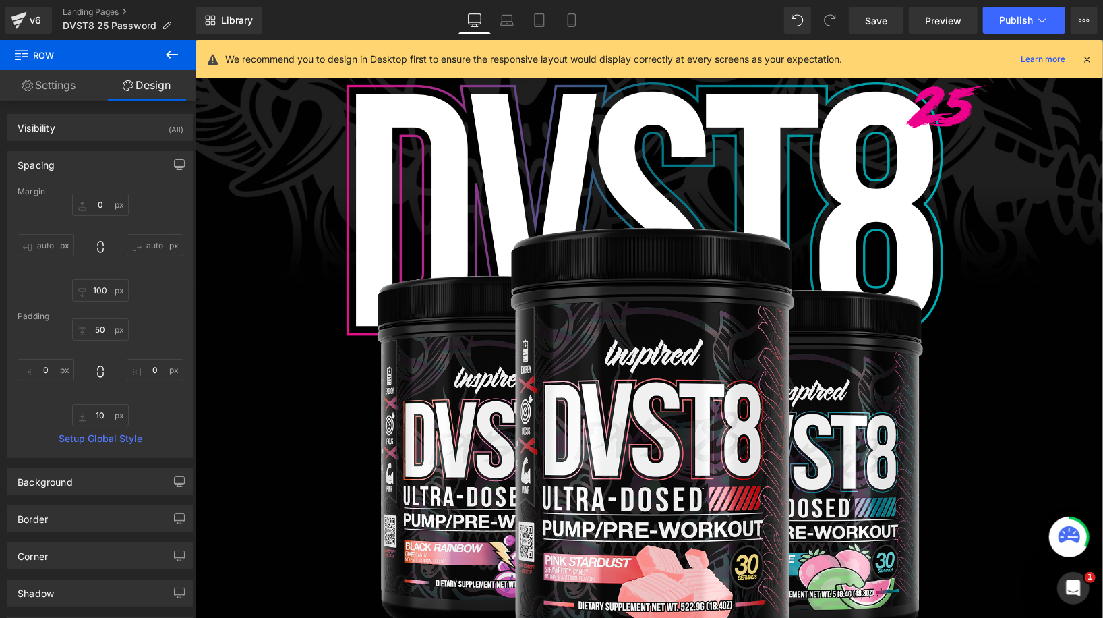
scroll to position [628, 0]
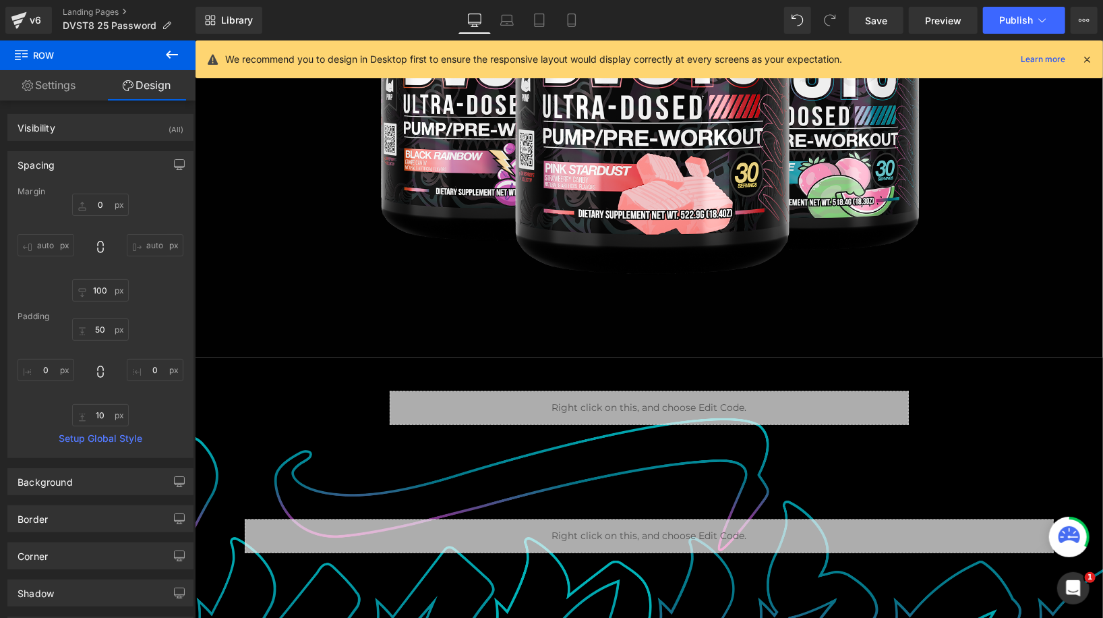
type input "0"
type input "100"
type input "50"
type input "0"
type input "10"
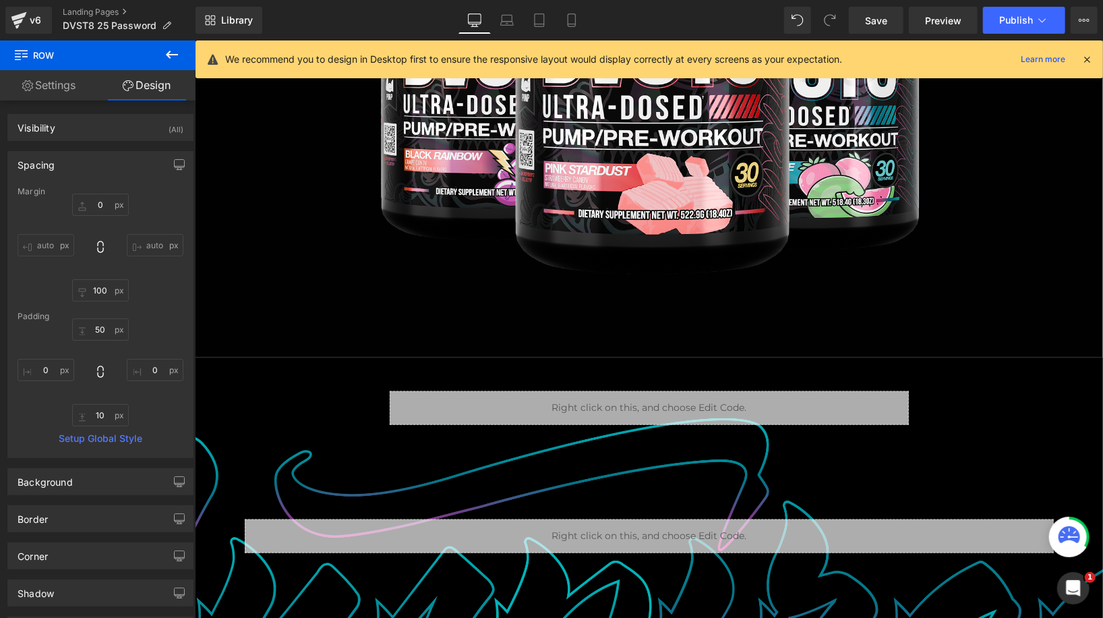
type input "0"
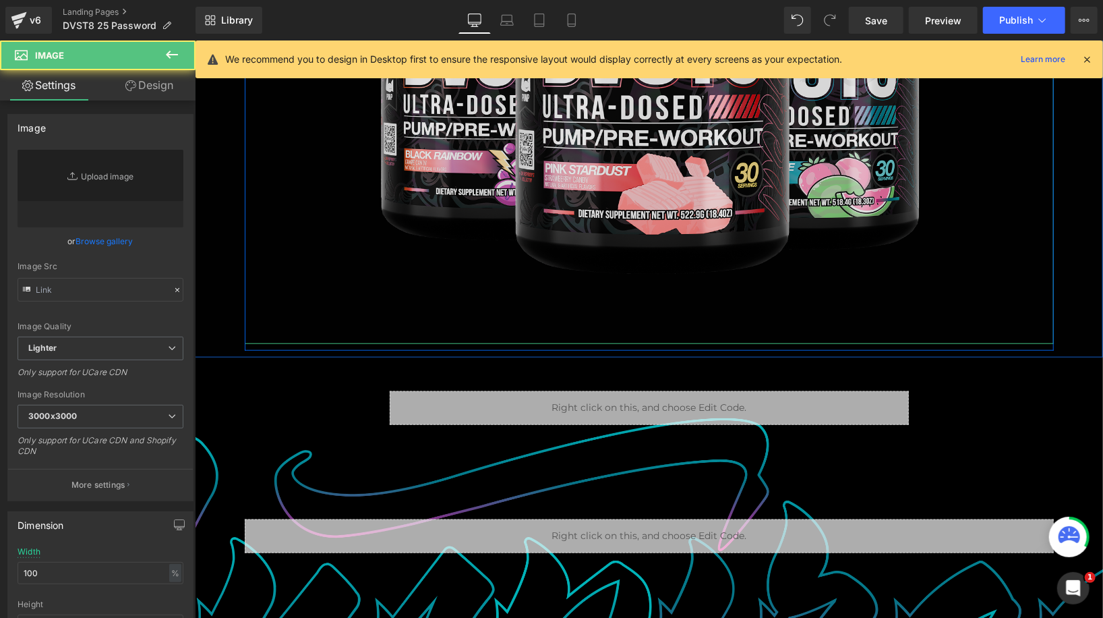
type input "[URL][DOMAIN_NAME]"
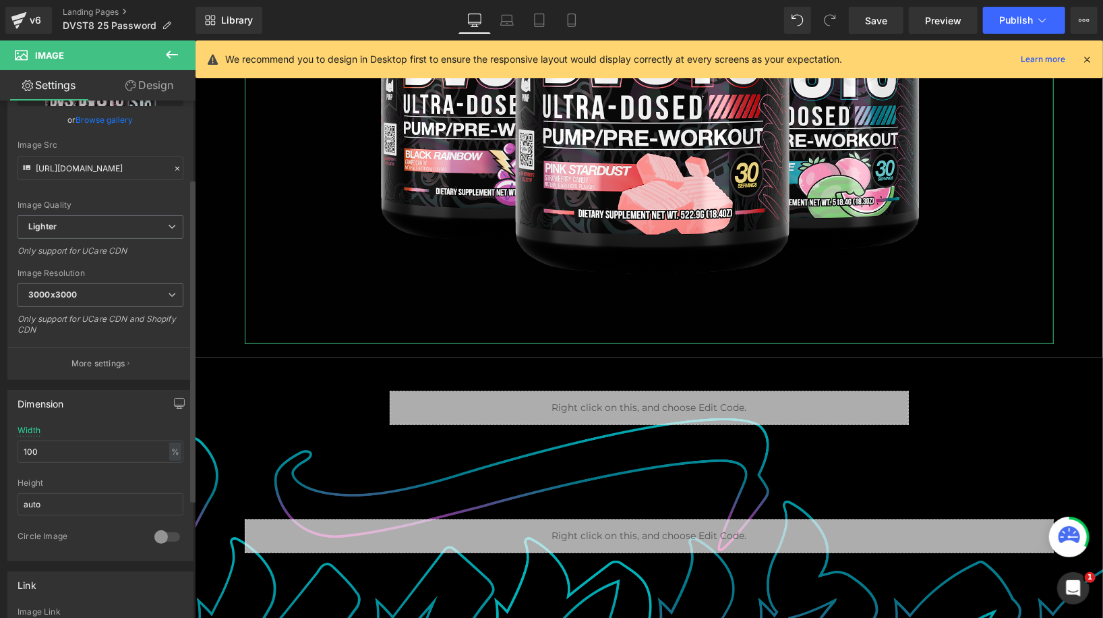
scroll to position [125, 0]
click at [62, 499] on input "auto" at bounding box center [101, 501] width 166 height 22
click at [49, 500] on input "auto" at bounding box center [101, 501] width 166 height 22
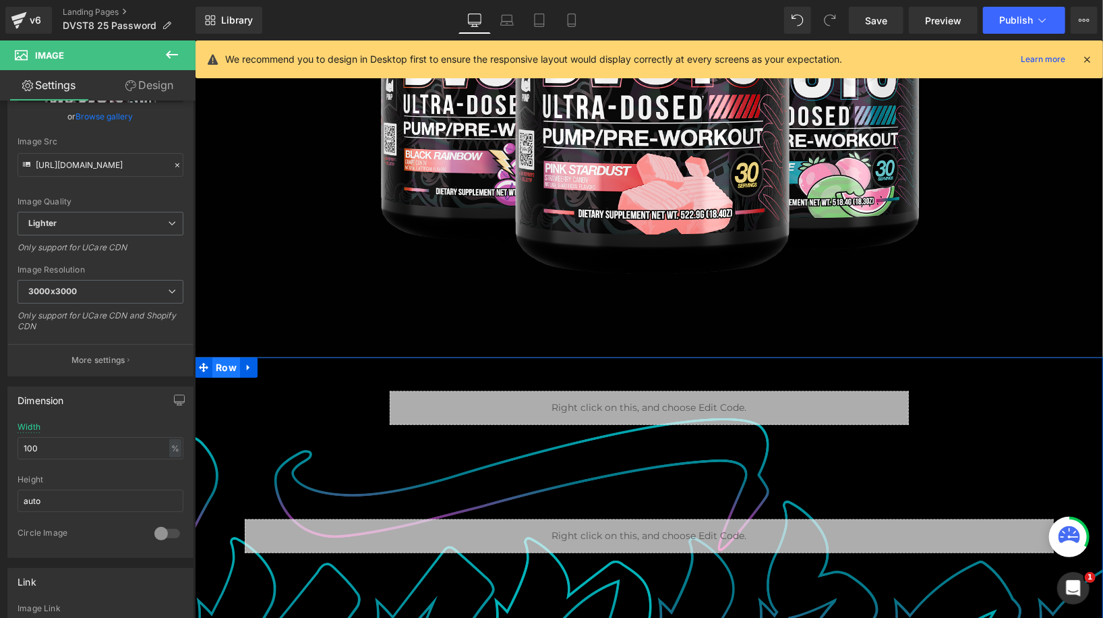
click at [231, 368] on span "Row" at bounding box center [226, 367] width 28 height 20
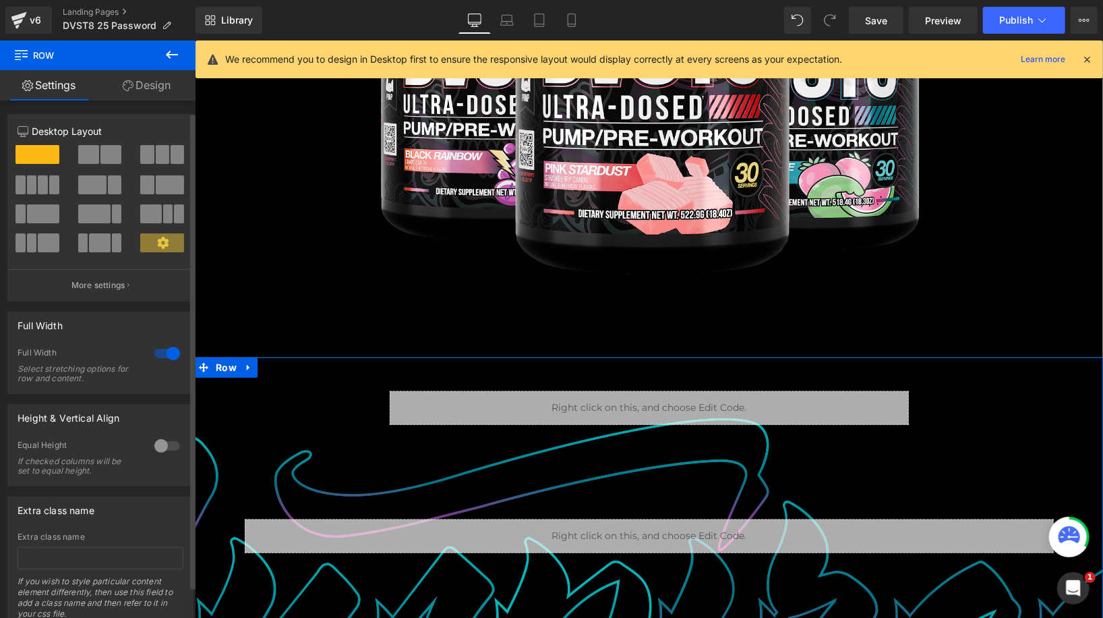
scroll to position [47, 0]
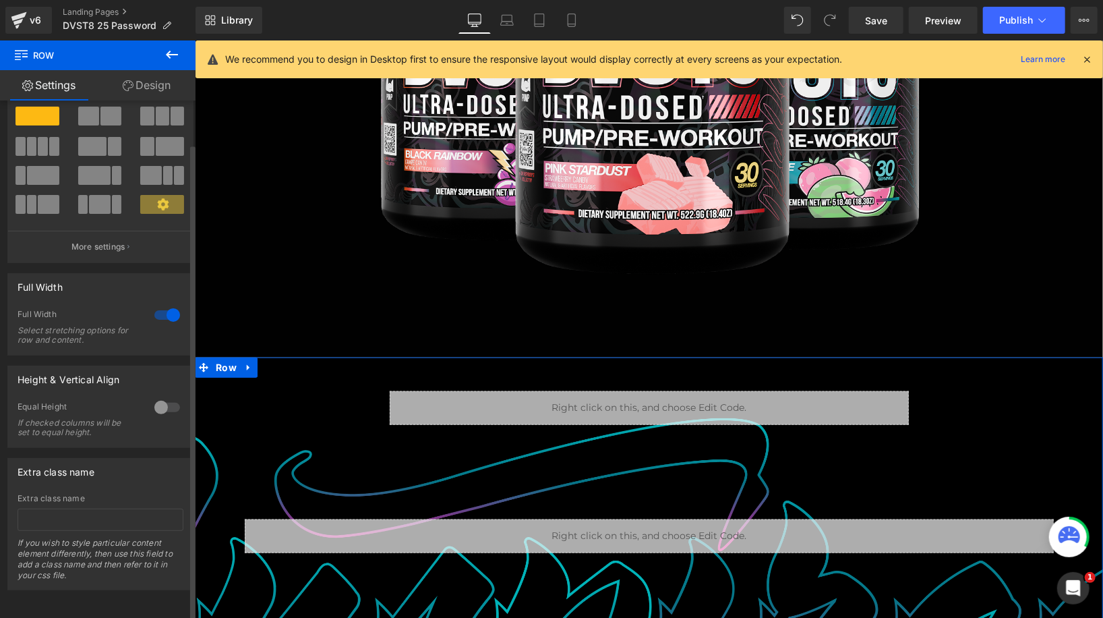
click at [162, 398] on div at bounding box center [167, 407] width 32 height 22
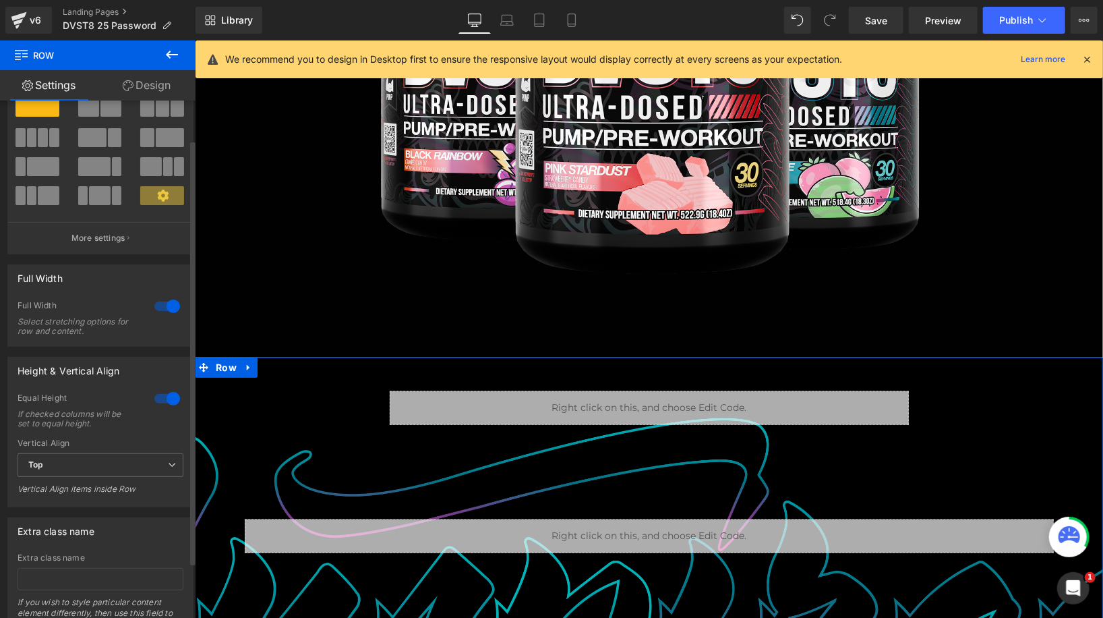
click at [162, 398] on div at bounding box center [167, 399] width 32 height 22
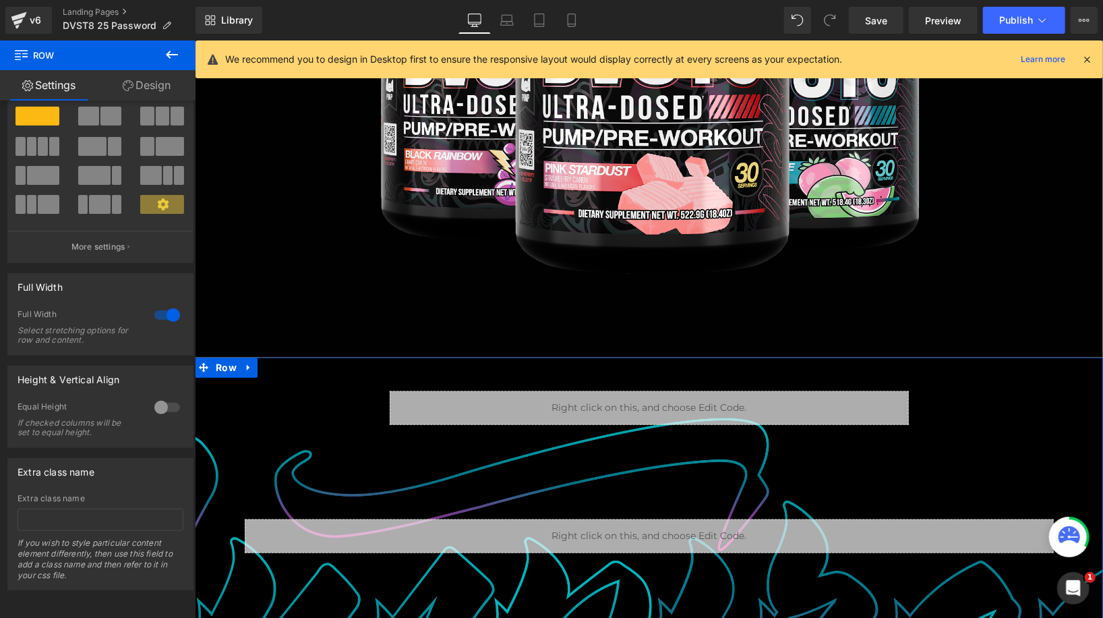
click at [146, 87] on link "Design" at bounding box center [147, 85] width 98 height 30
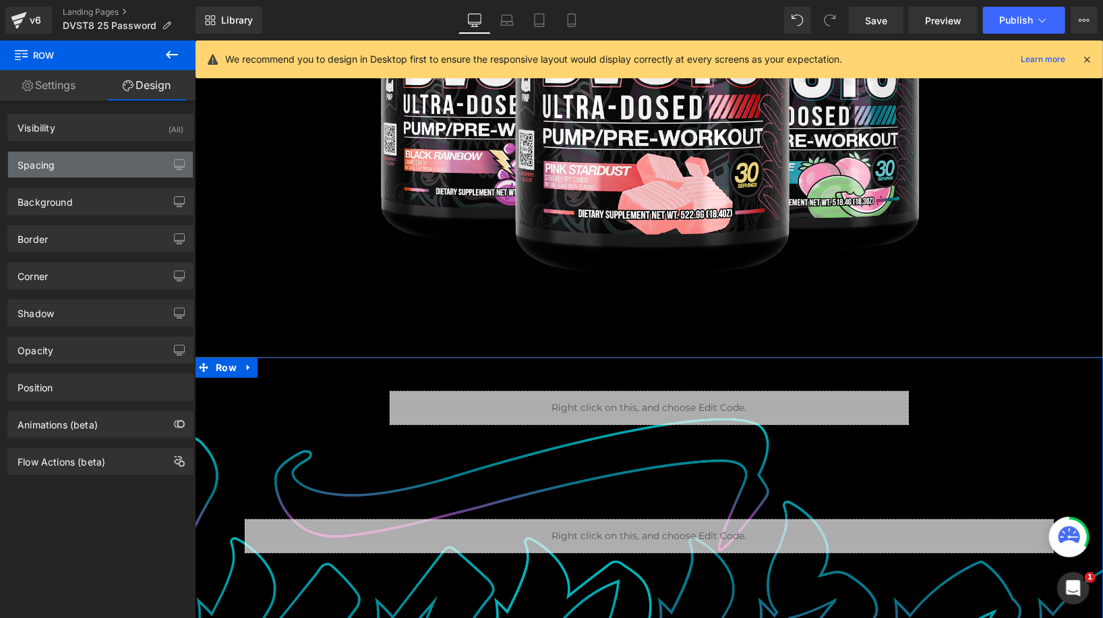
click at [110, 160] on div "Spacing" at bounding box center [100, 165] width 185 height 26
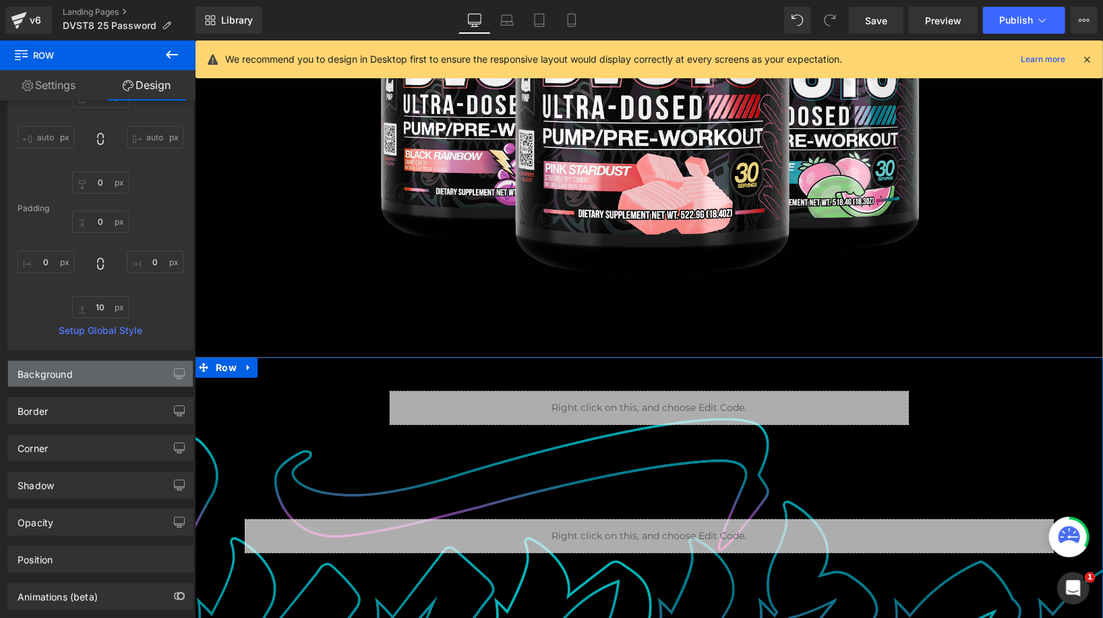
scroll to position [121, 0]
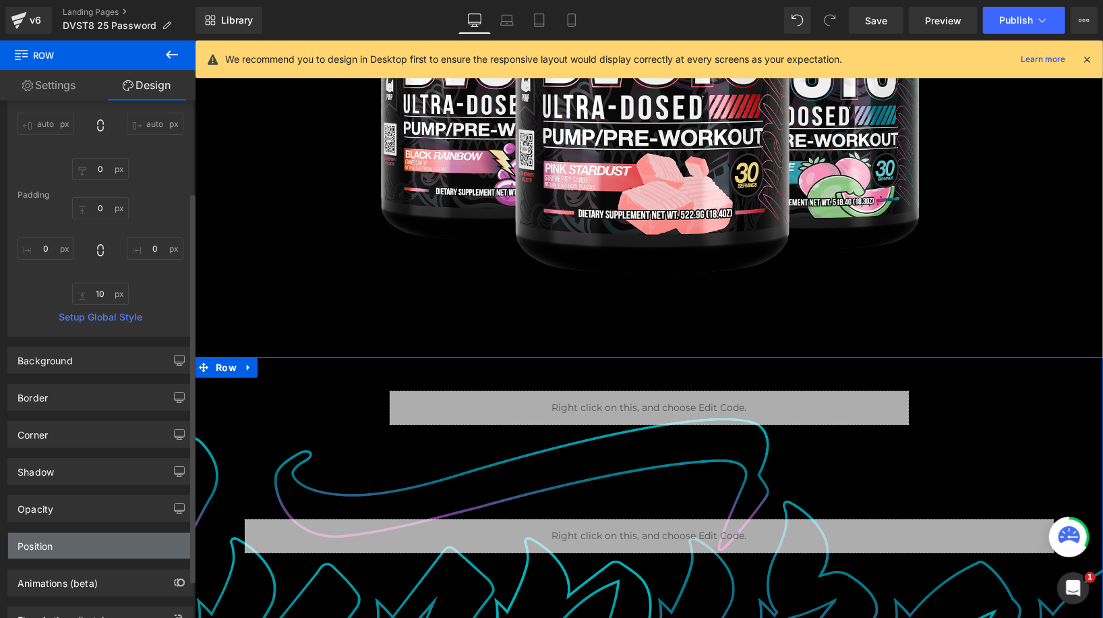
click at [100, 549] on div "Position" at bounding box center [100, 546] width 185 height 26
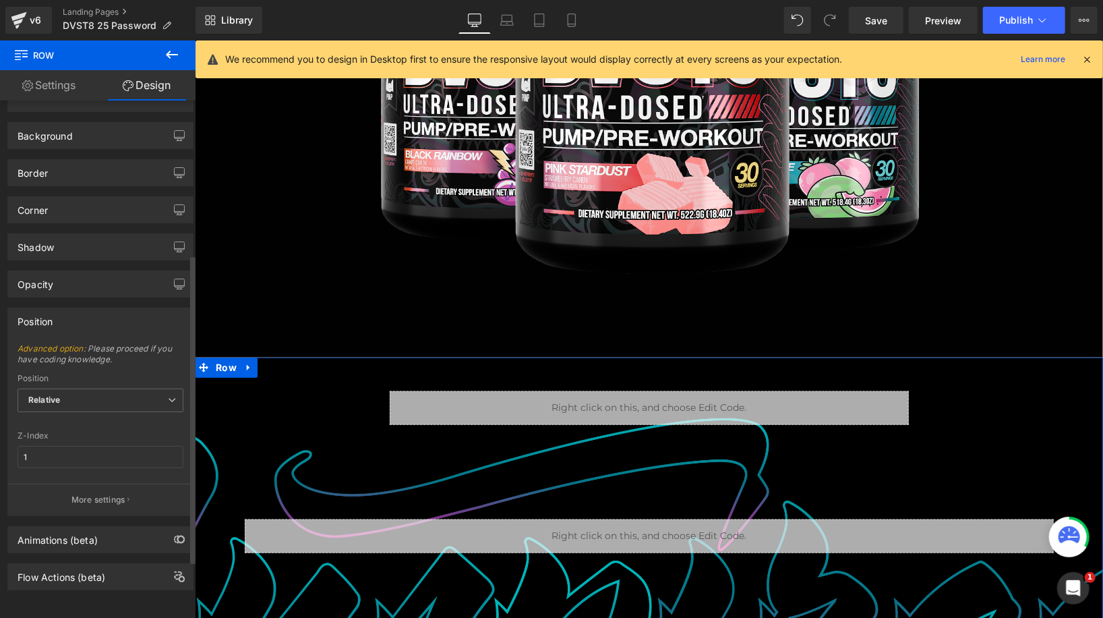
scroll to position [0, 0]
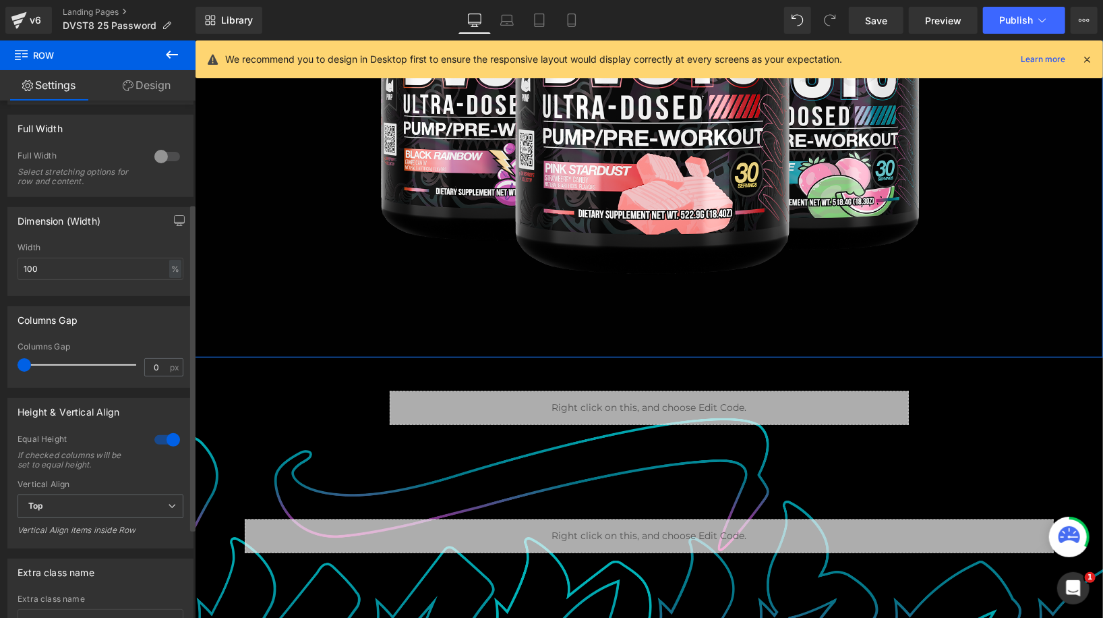
scroll to position [233, 0]
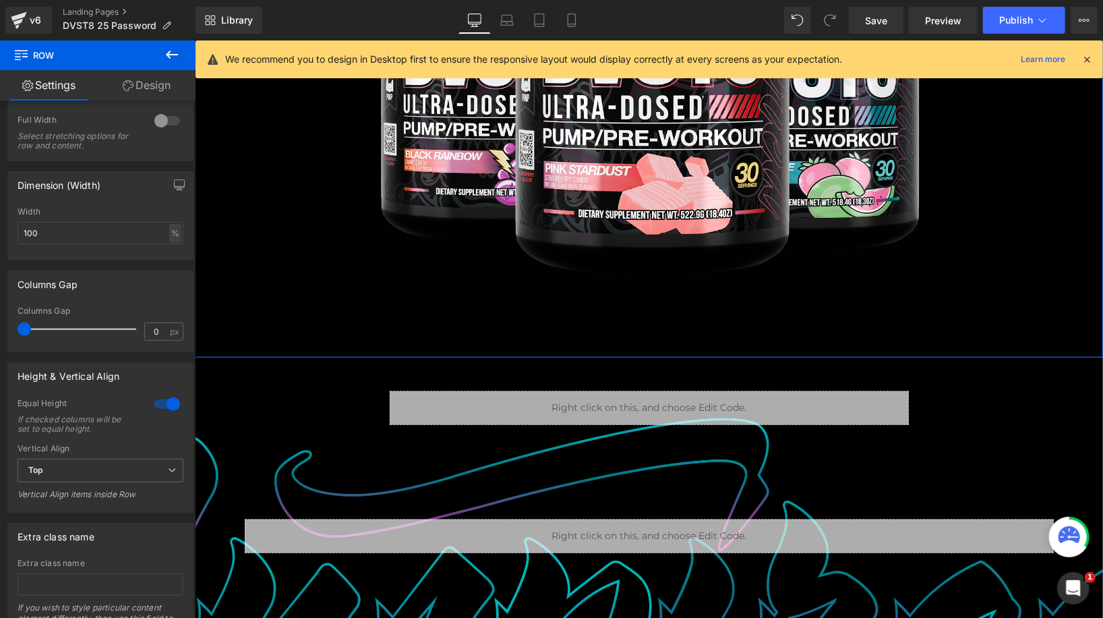
click at [151, 86] on link "Design" at bounding box center [147, 85] width 98 height 30
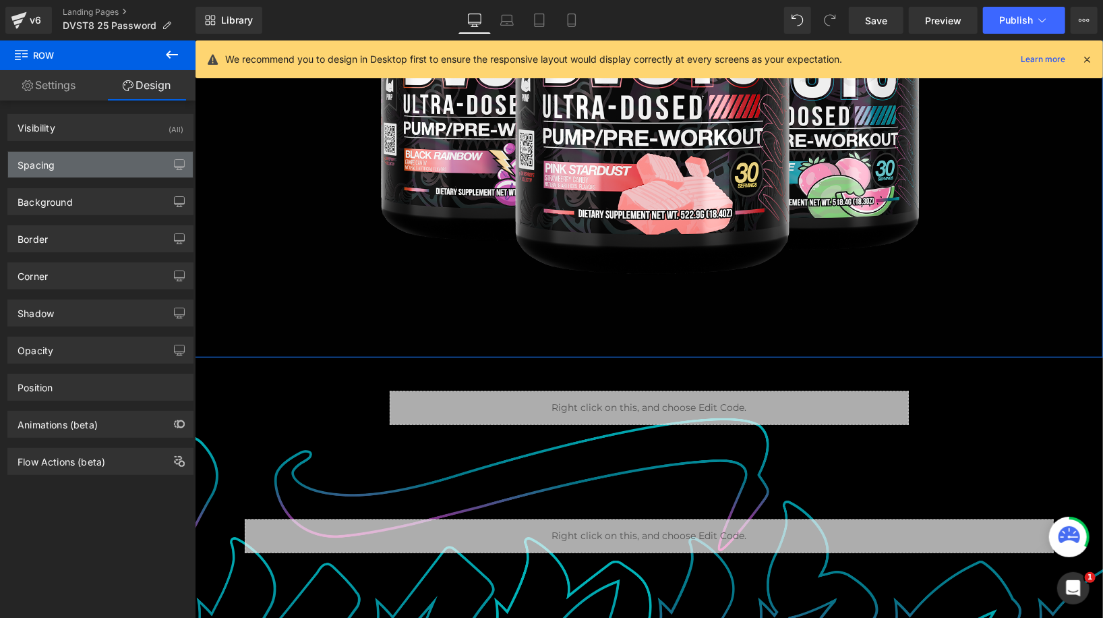
click at [109, 171] on div "Spacing" at bounding box center [100, 165] width 185 height 26
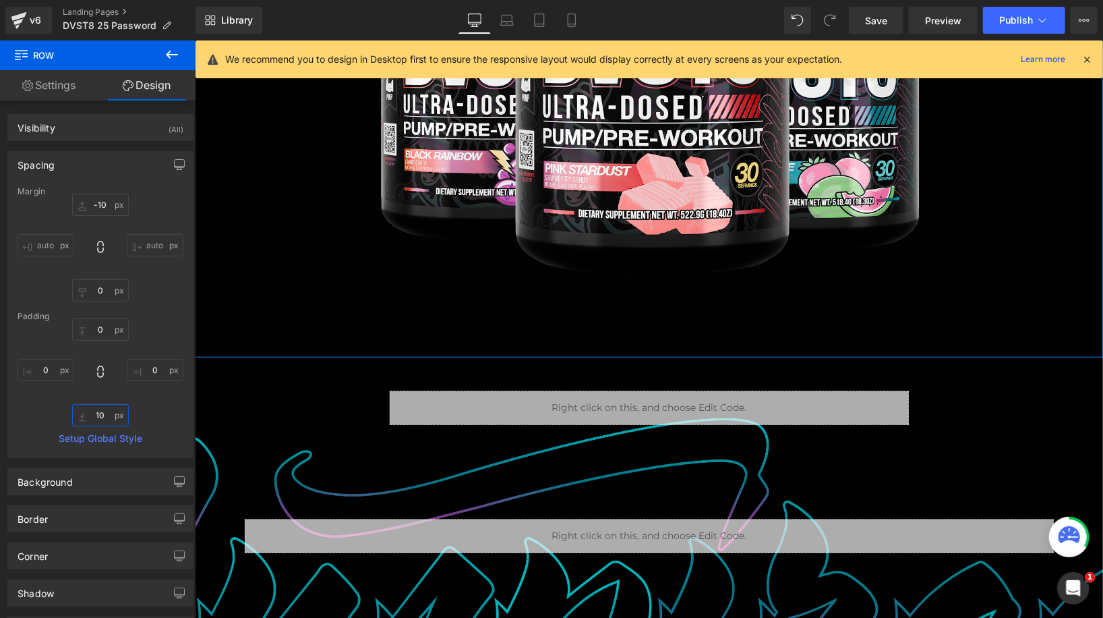
click at [100, 416] on input "10" at bounding box center [100, 415] width 57 height 22
type input "0"
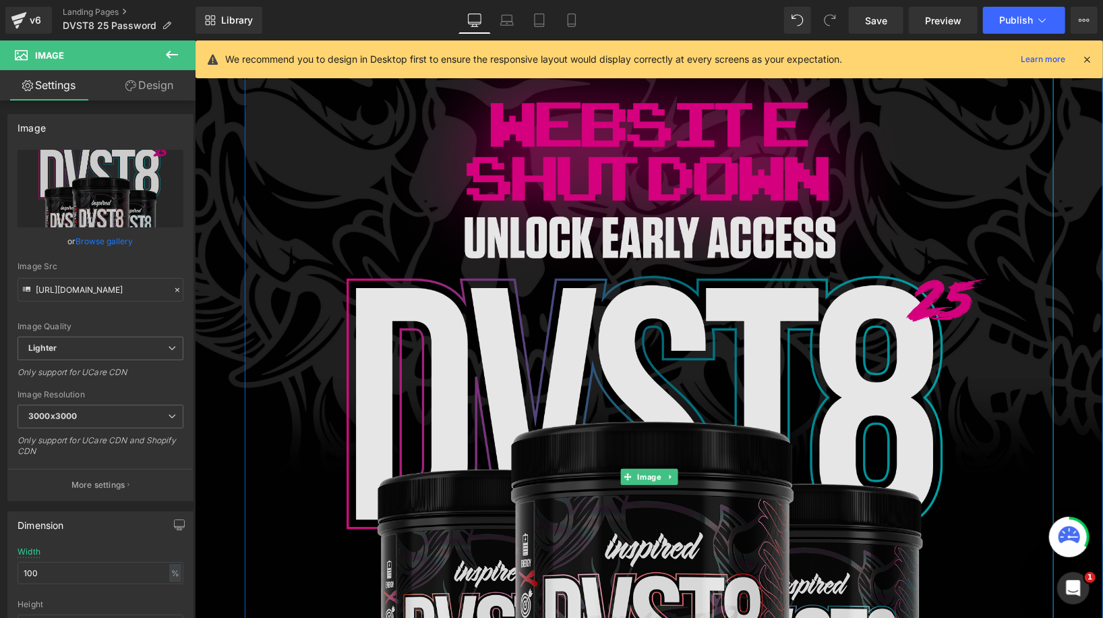
scroll to position [0, 0]
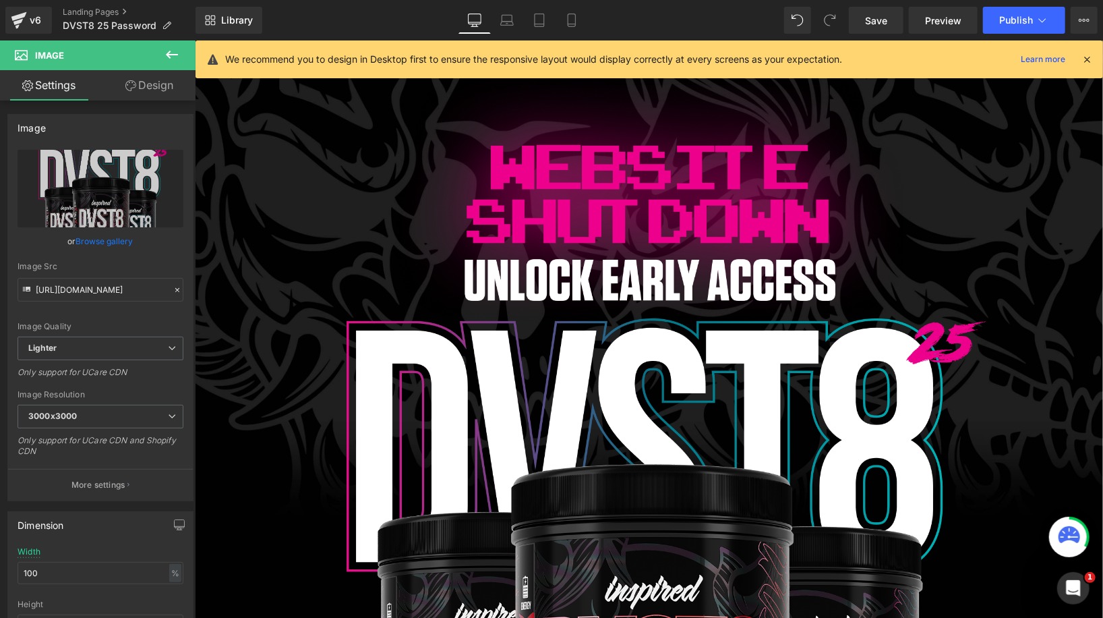
click at [1082, 61] on icon at bounding box center [1087, 59] width 12 height 12
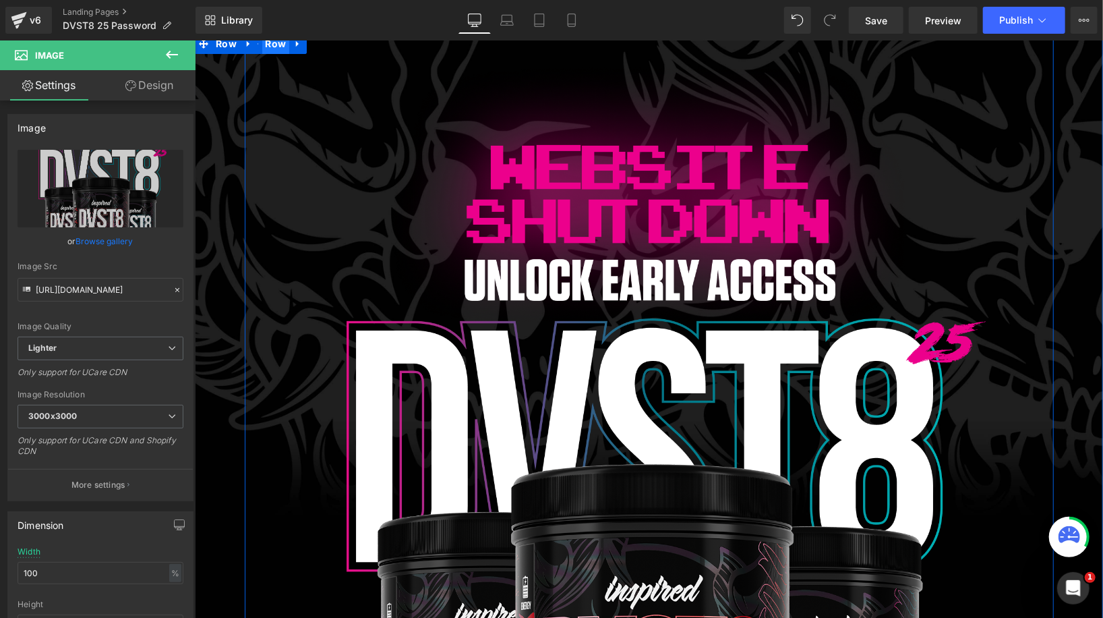
click at [276, 50] on span "Row" at bounding box center [276, 43] width 28 height 20
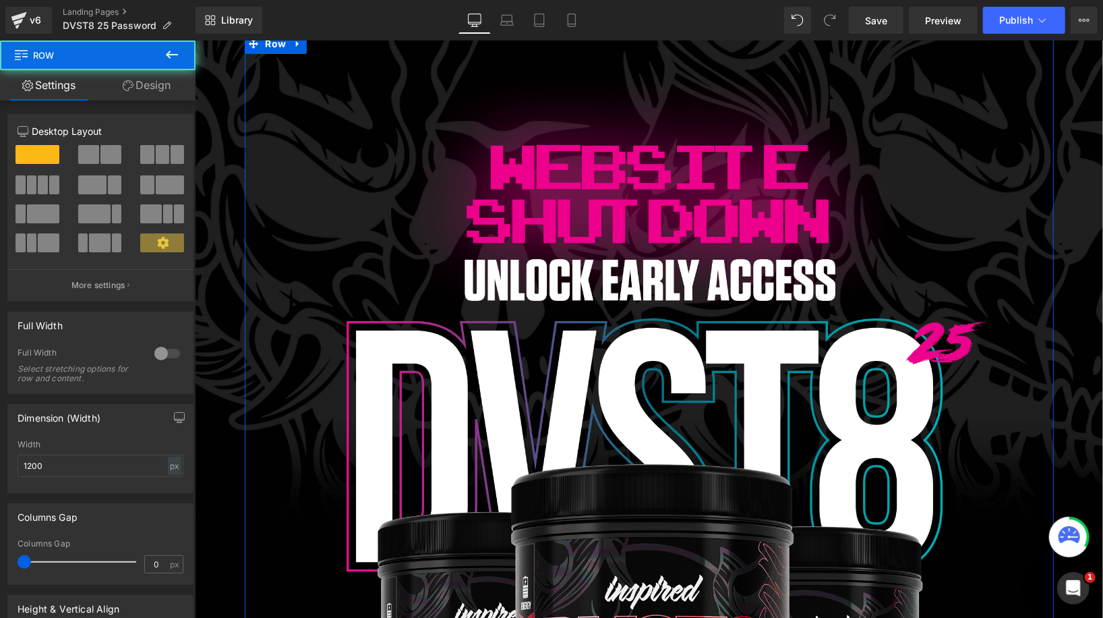
click at [144, 86] on link "Design" at bounding box center [147, 85] width 98 height 30
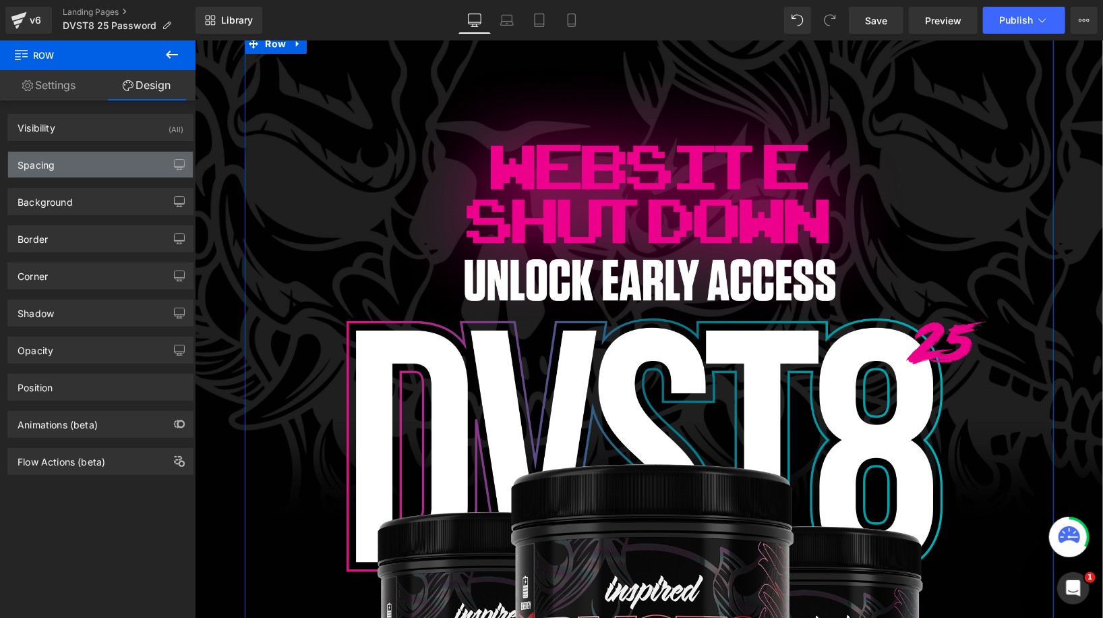
click at [85, 156] on div "Spacing" at bounding box center [100, 165] width 185 height 26
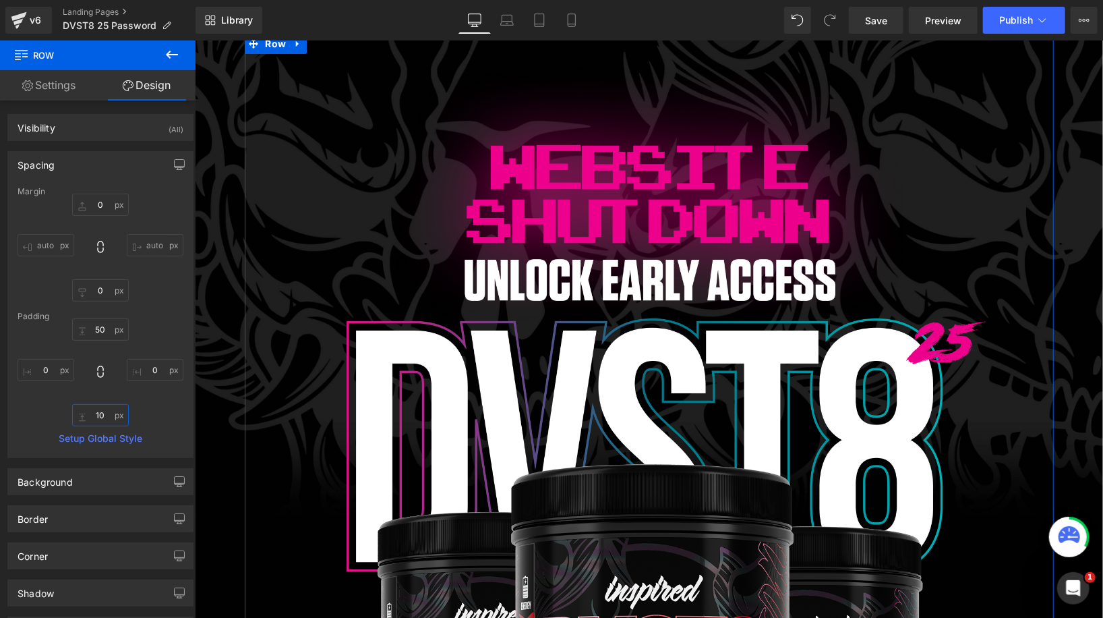
click at [100, 413] on input "10" at bounding box center [100, 415] width 57 height 22
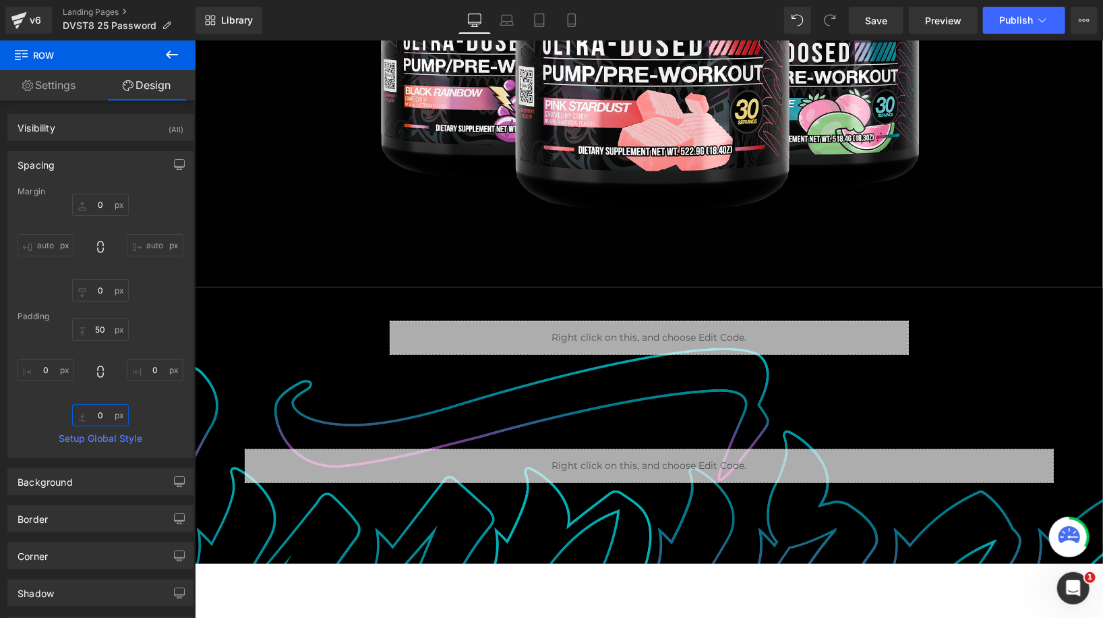
scroll to position [634, 0]
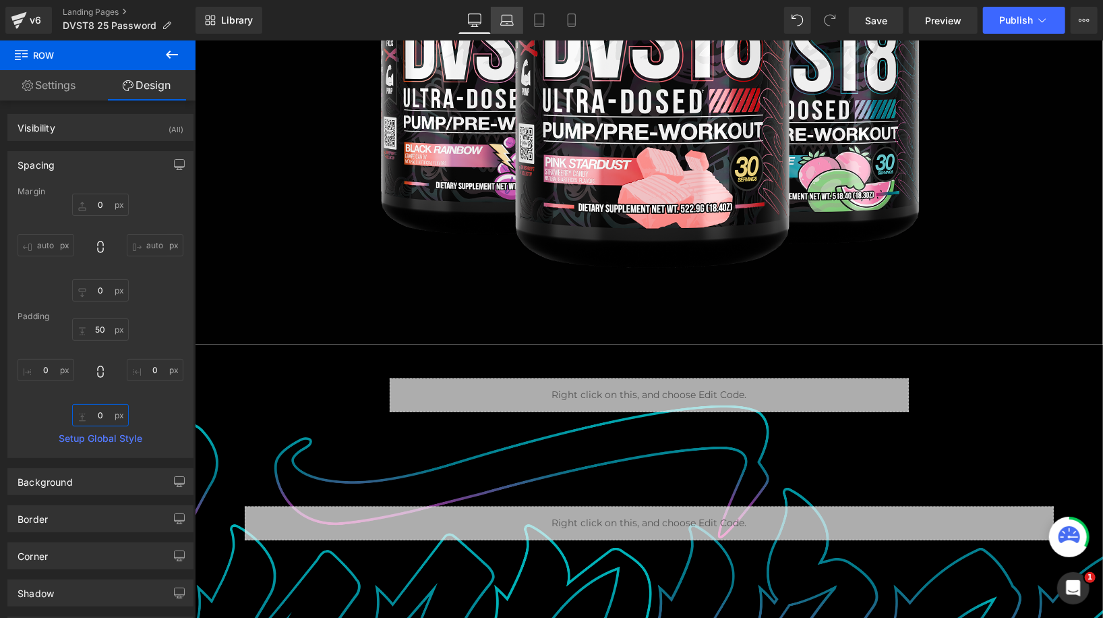
type input "0"
click at [512, 17] on icon at bounding box center [507, 19] width 10 height 6
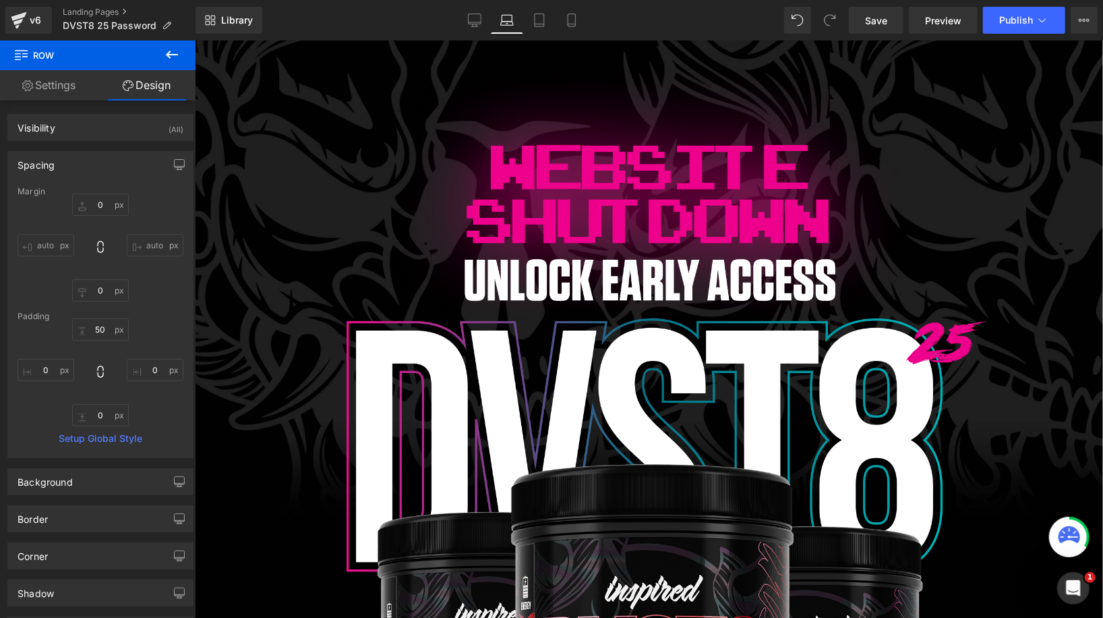
type input "0"
type input "50"
type input "0"
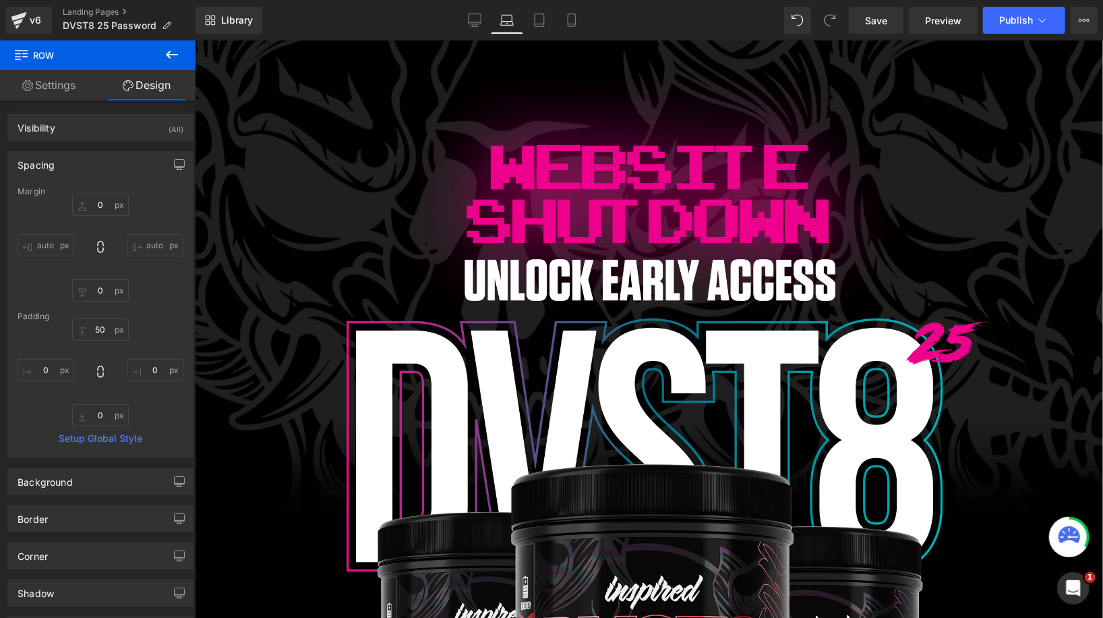
type input "0"
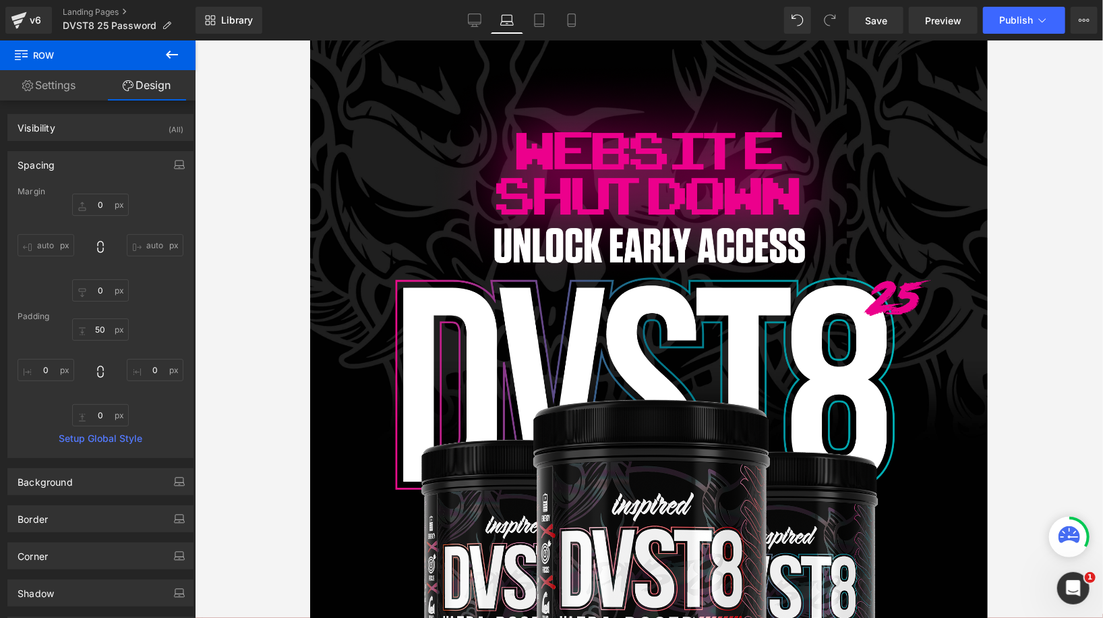
click at [276, 80] on div at bounding box center [649, 328] width 908 height 577
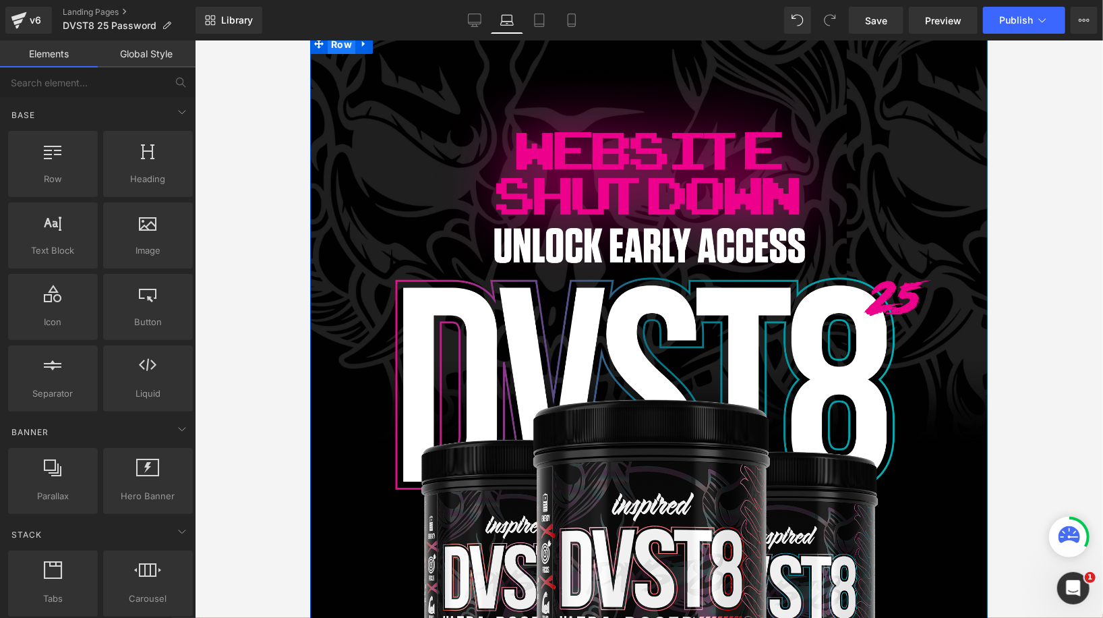
click at [343, 46] on span "Row" at bounding box center [341, 44] width 28 height 20
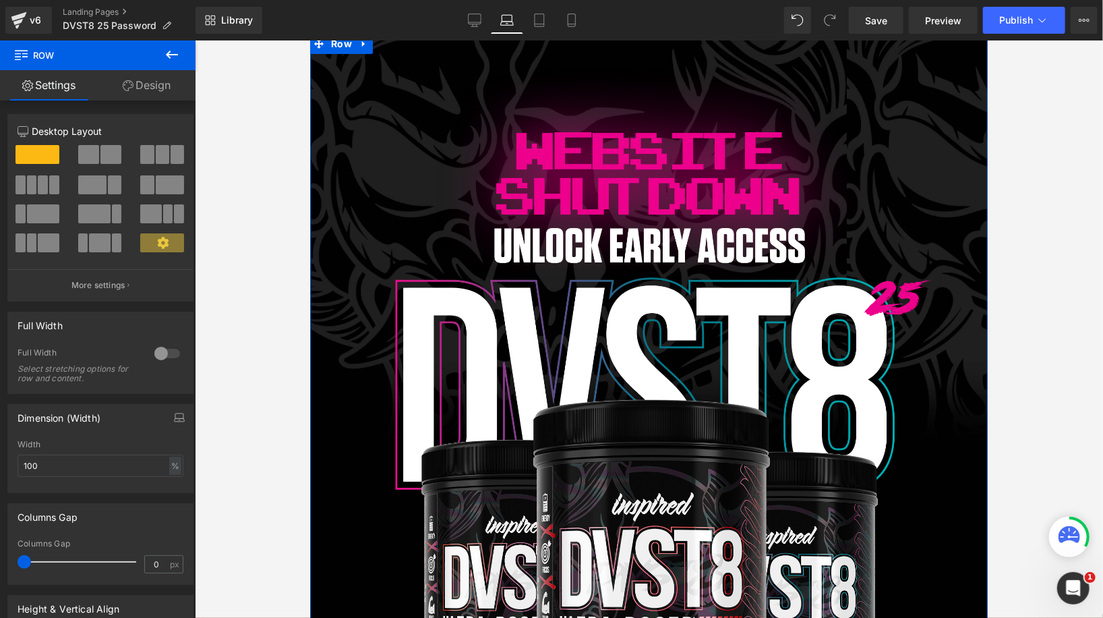
click at [160, 349] on div at bounding box center [167, 354] width 32 height 22
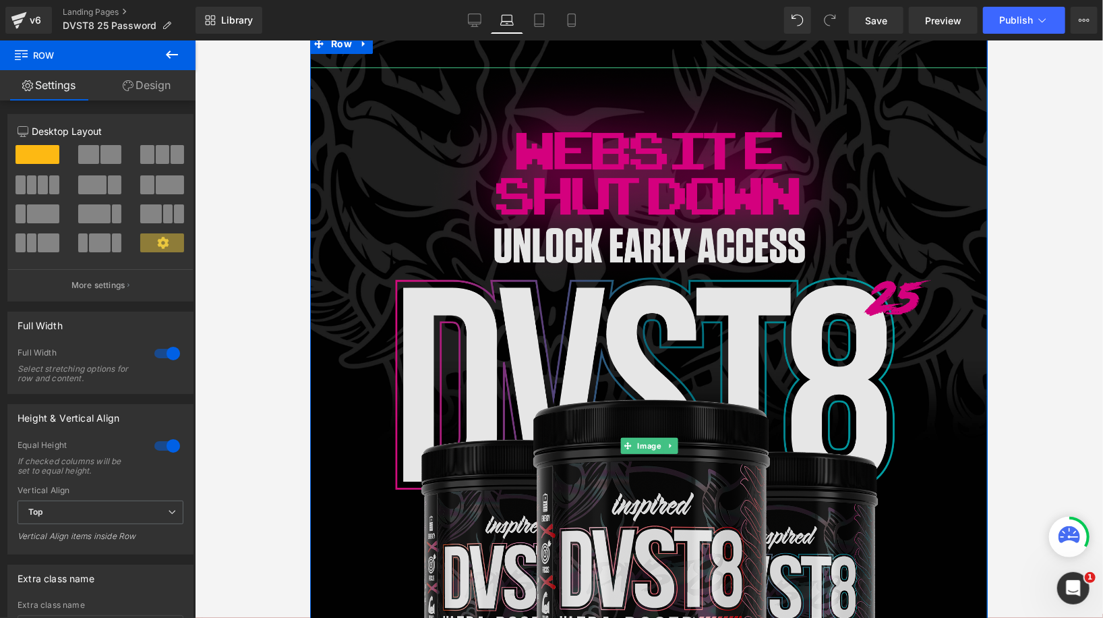
click at [365, 111] on img at bounding box center [649, 445] width 678 height 757
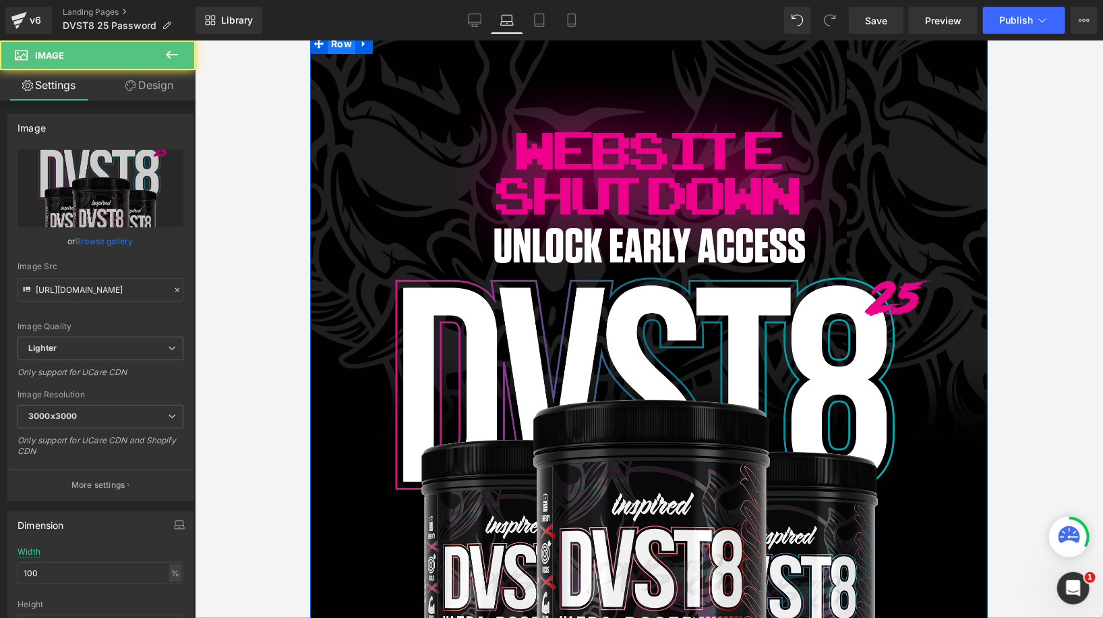
click at [342, 45] on span "Row" at bounding box center [341, 43] width 28 height 20
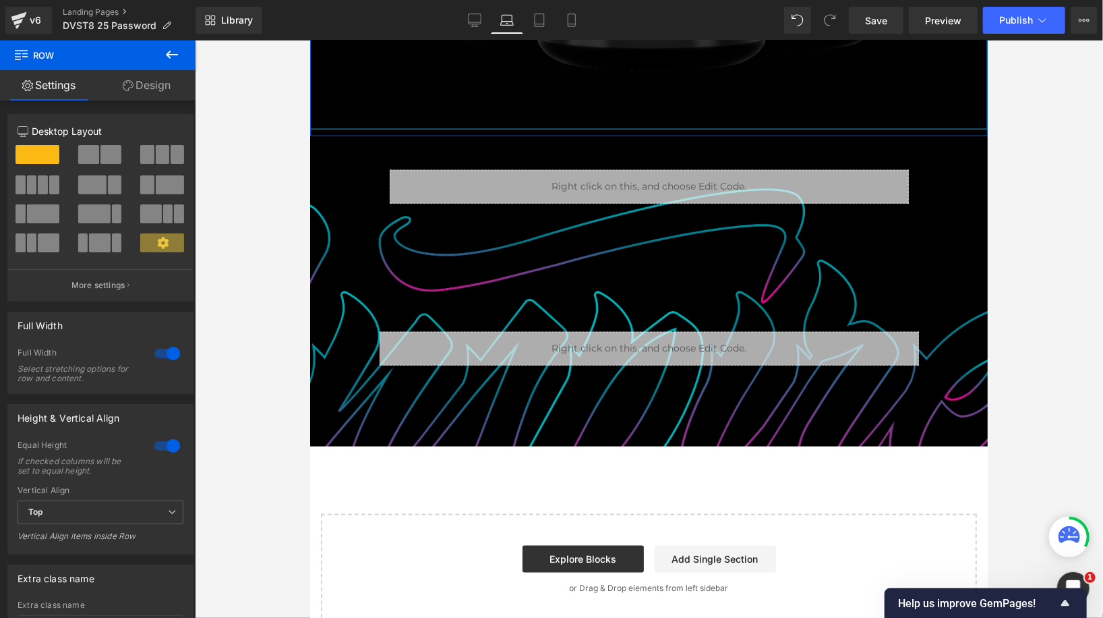
scroll to position [696, 0]
click at [160, 443] on div at bounding box center [167, 446] width 32 height 22
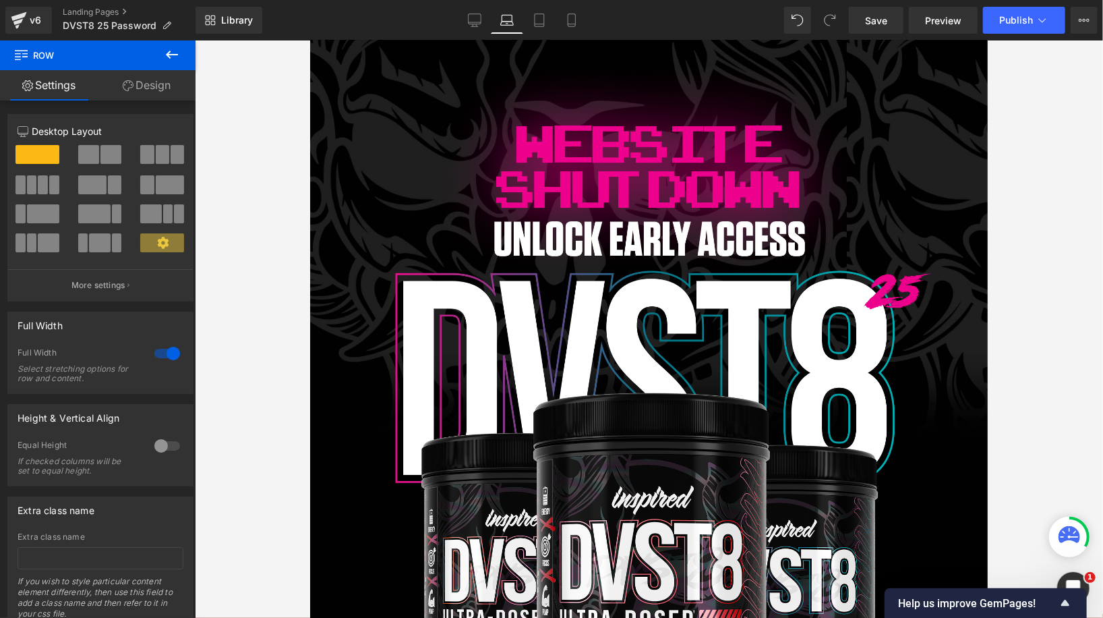
scroll to position [0, 0]
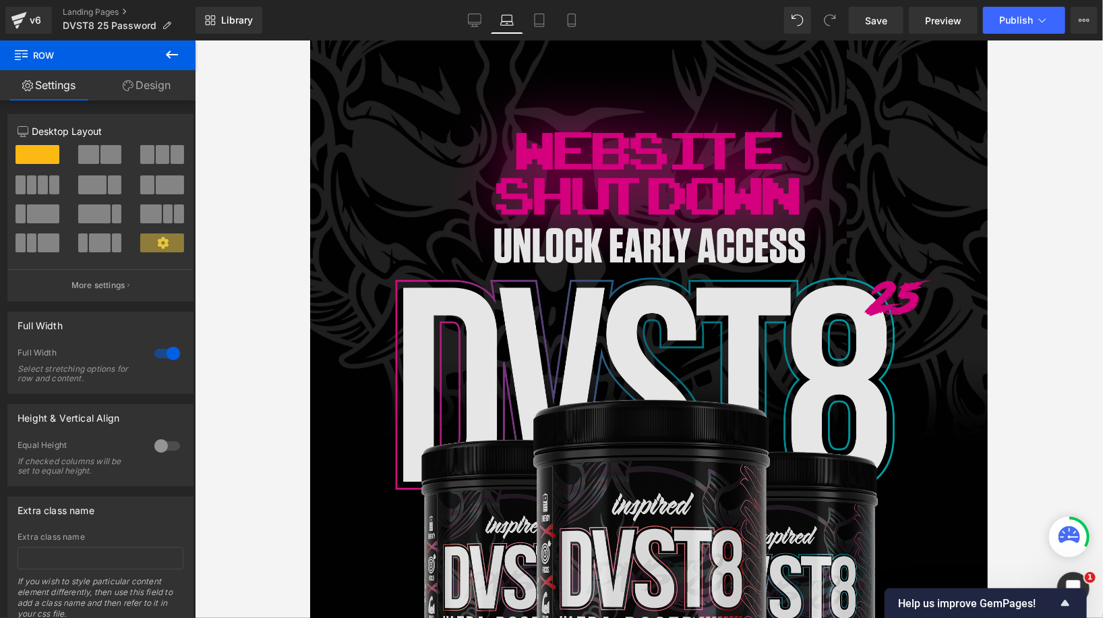
click at [356, 102] on img at bounding box center [649, 445] width 678 height 757
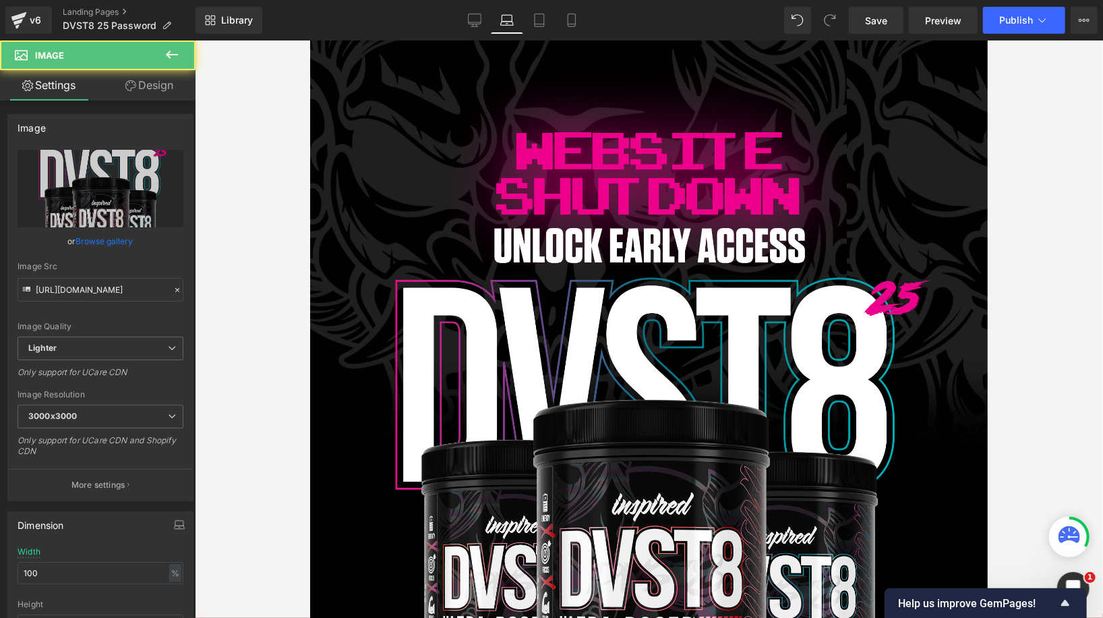
click at [339, 41] on span "Row" at bounding box center [341, 43] width 22 height 16
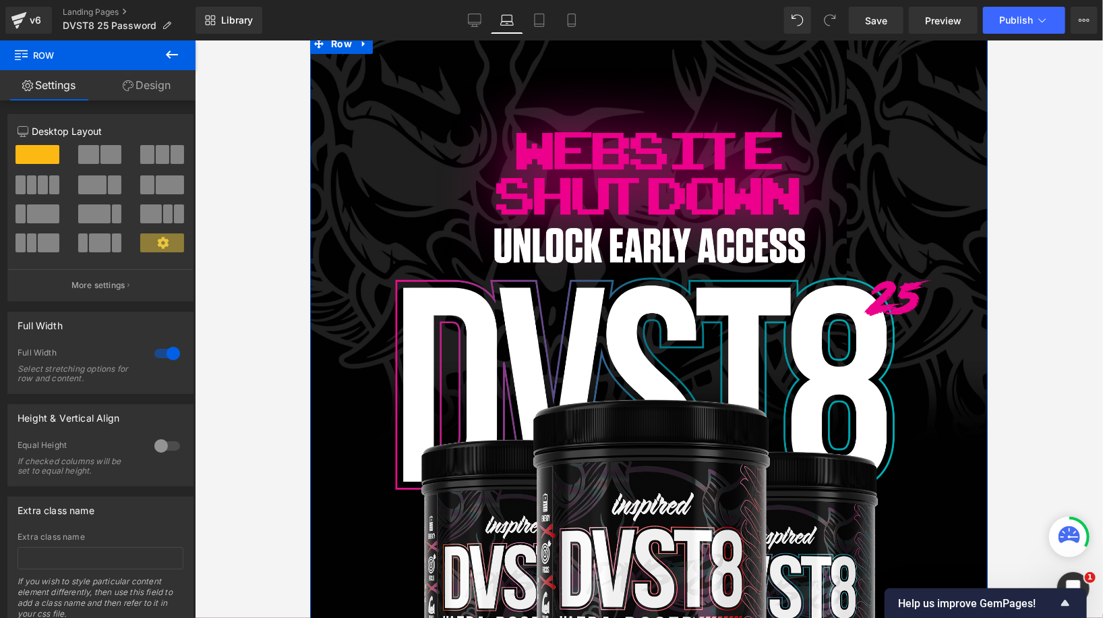
click at [163, 354] on div at bounding box center [167, 354] width 32 height 22
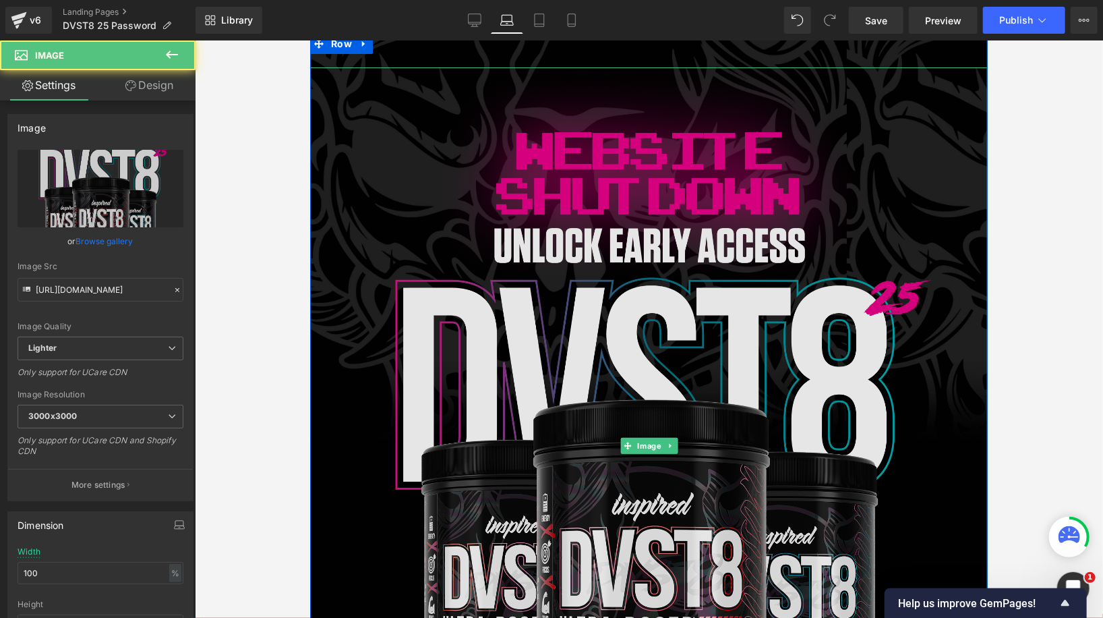
click at [365, 120] on img at bounding box center [649, 445] width 678 height 757
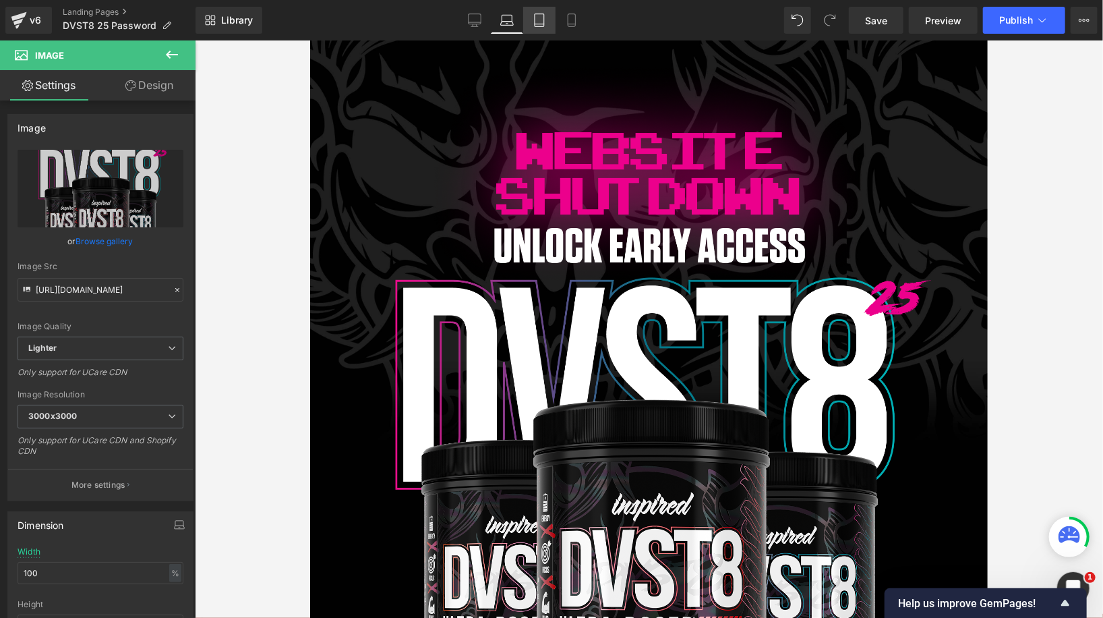
click at [544, 24] on icon at bounding box center [539, 19] width 13 height 13
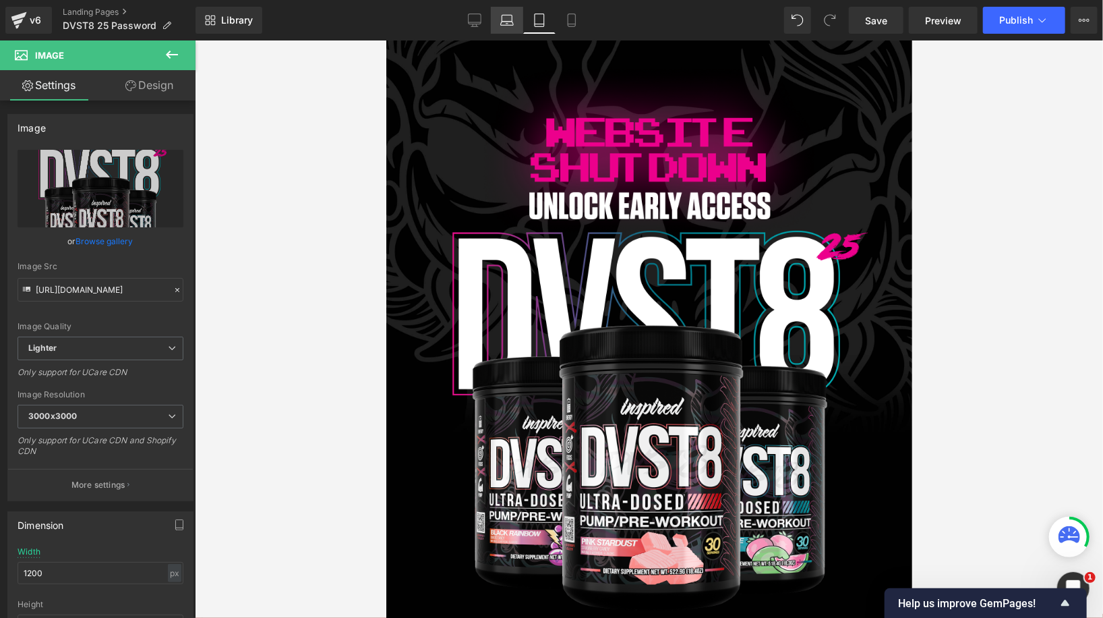
click at [514, 18] on icon at bounding box center [506, 19] width 13 height 13
type input "100"
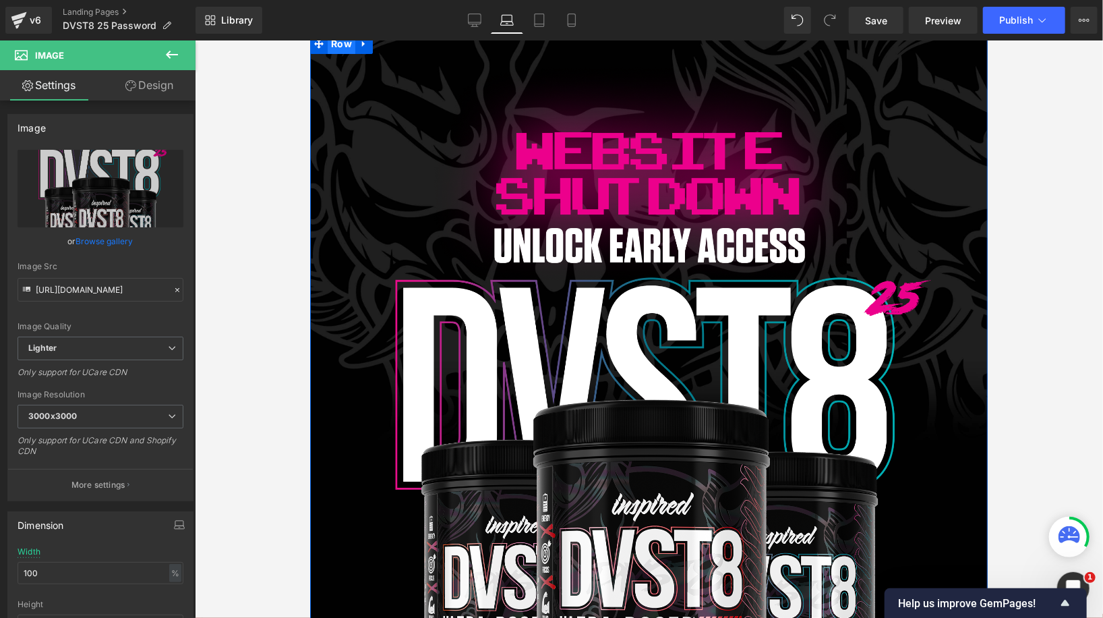
click at [343, 49] on span "Row" at bounding box center [341, 43] width 28 height 20
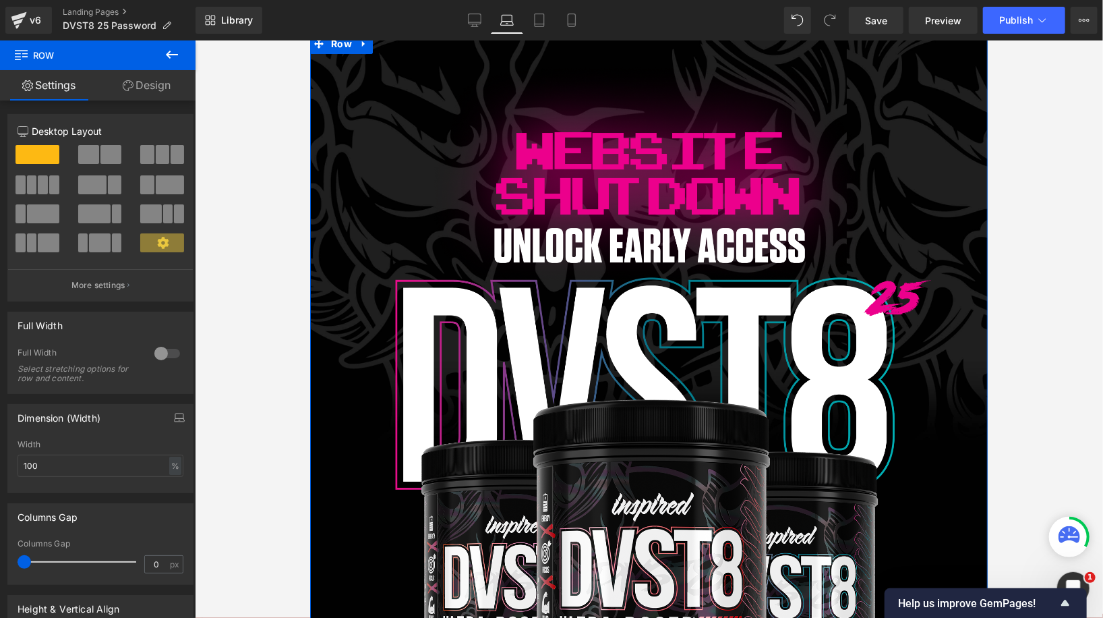
click at [170, 359] on div at bounding box center [167, 354] width 32 height 22
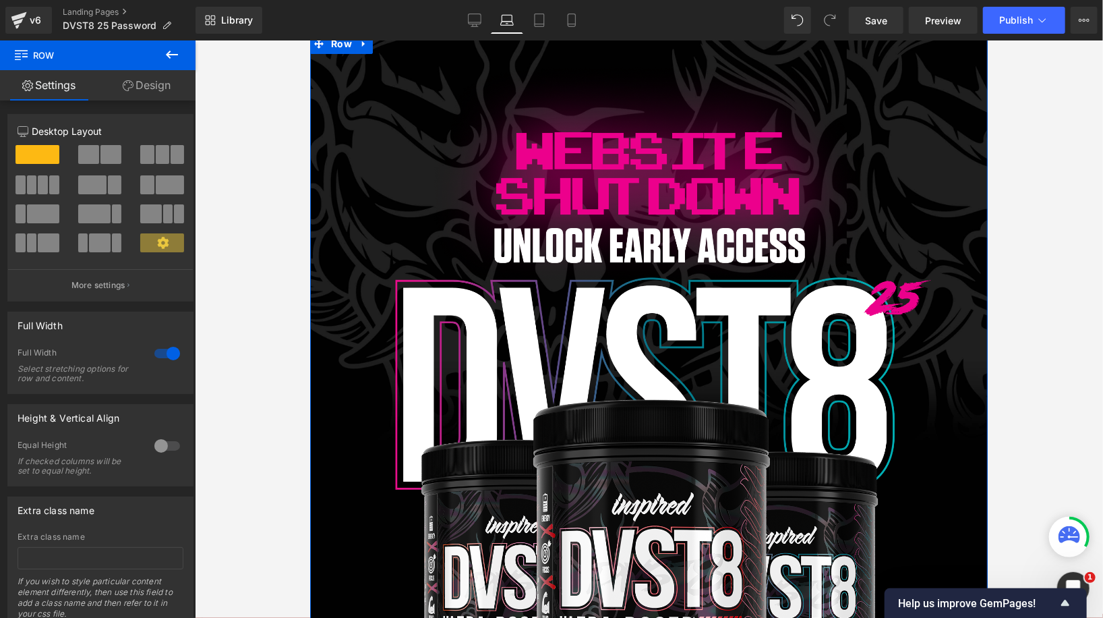
click at [151, 445] on div at bounding box center [167, 446] width 32 height 22
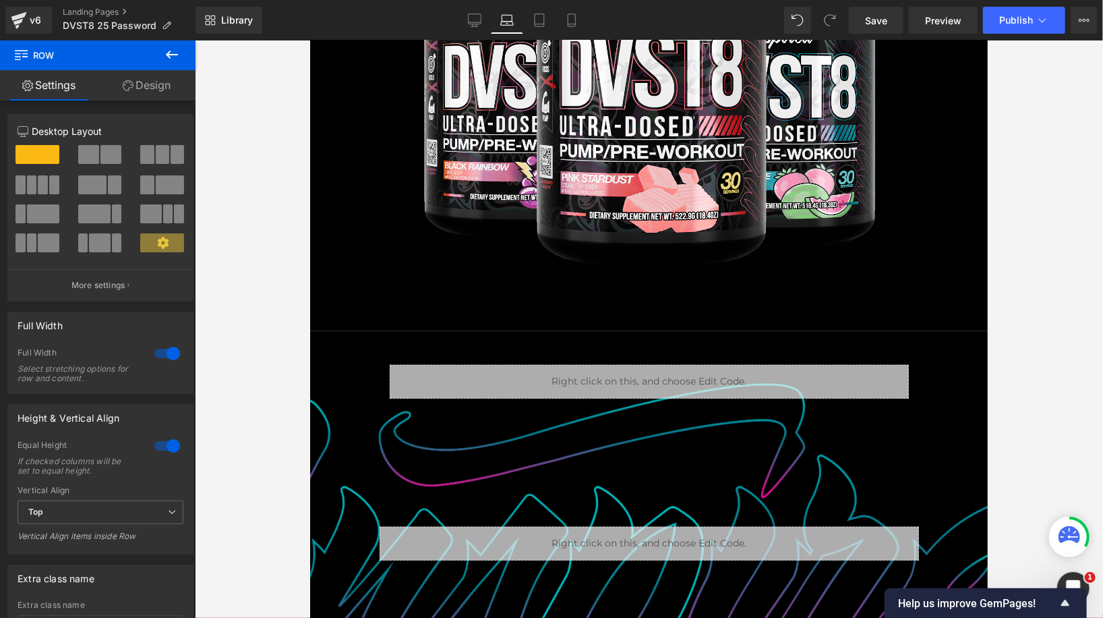
scroll to position [746, 0]
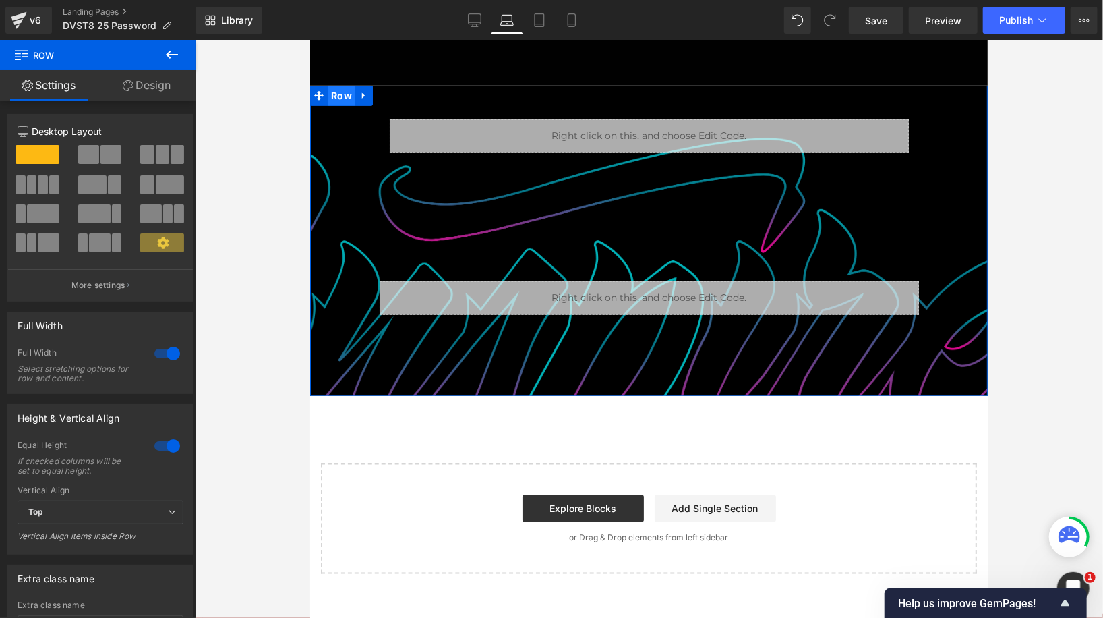
click at [341, 99] on span "Row" at bounding box center [341, 95] width 28 height 20
click at [157, 442] on div at bounding box center [167, 446] width 32 height 22
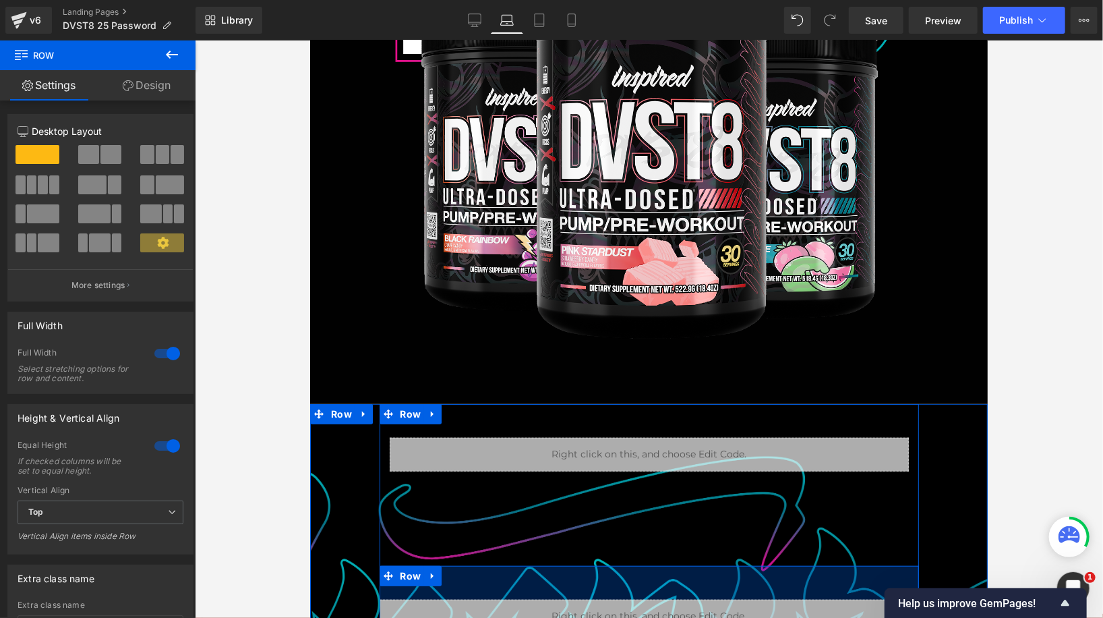
scroll to position [401, 0]
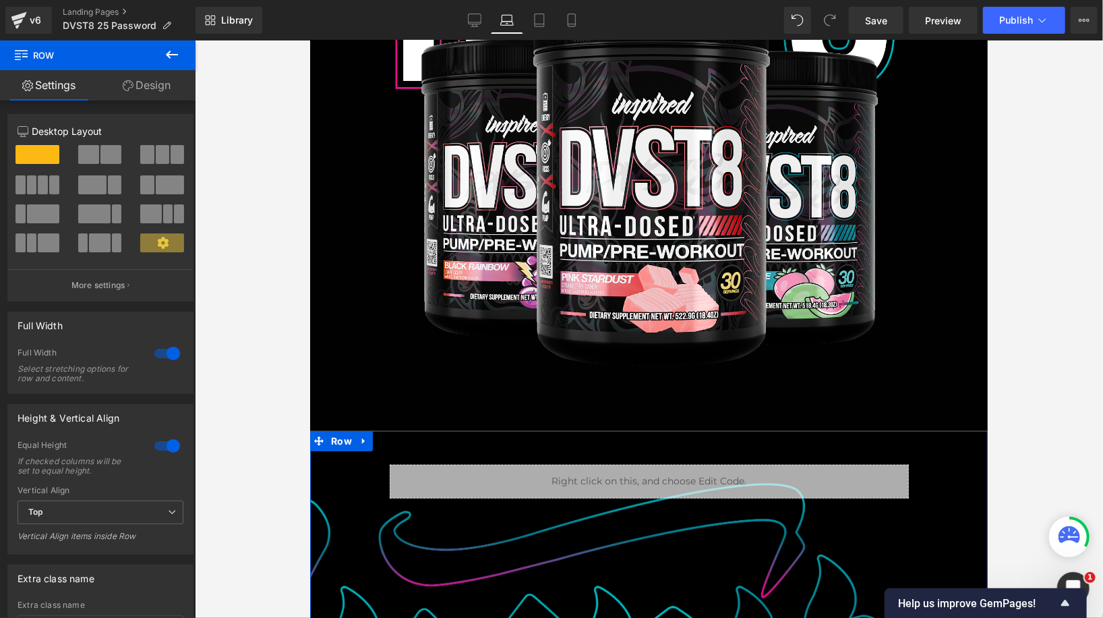
click at [163, 446] on div at bounding box center [167, 446] width 32 height 22
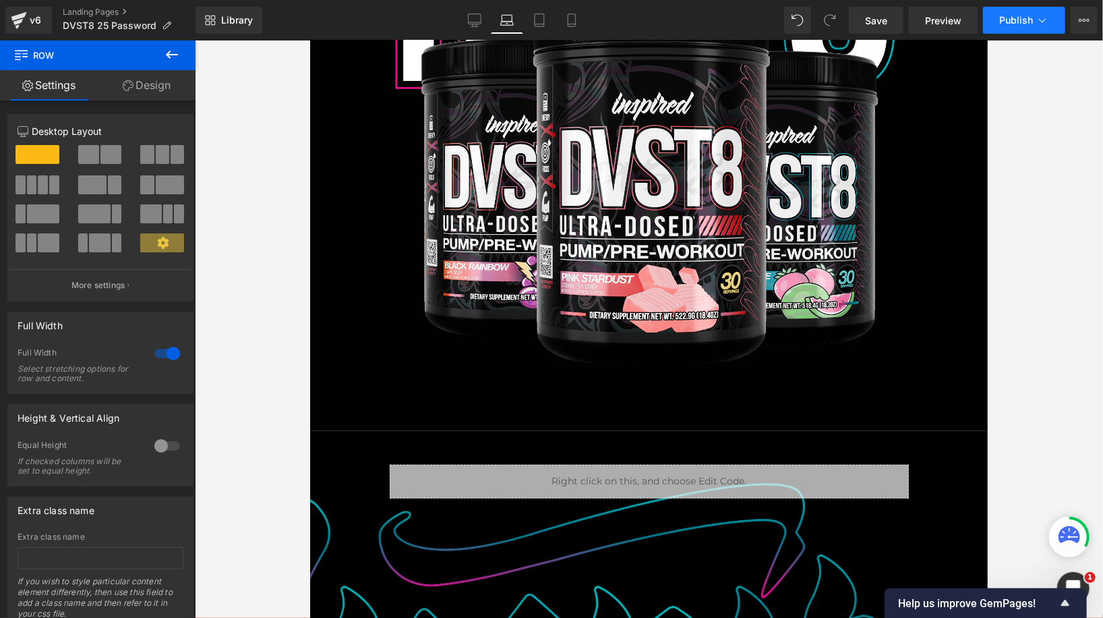
click at [1001, 27] on button "Publish" at bounding box center [1024, 20] width 82 height 27
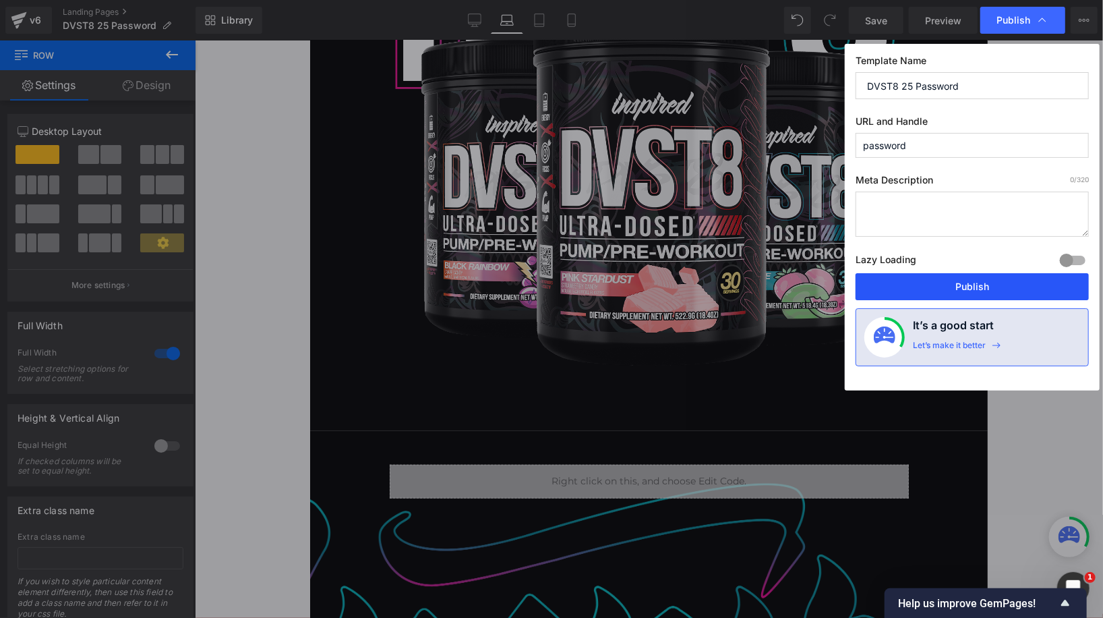
click at [934, 289] on button "Publish" at bounding box center [972, 286] width 233 height 27
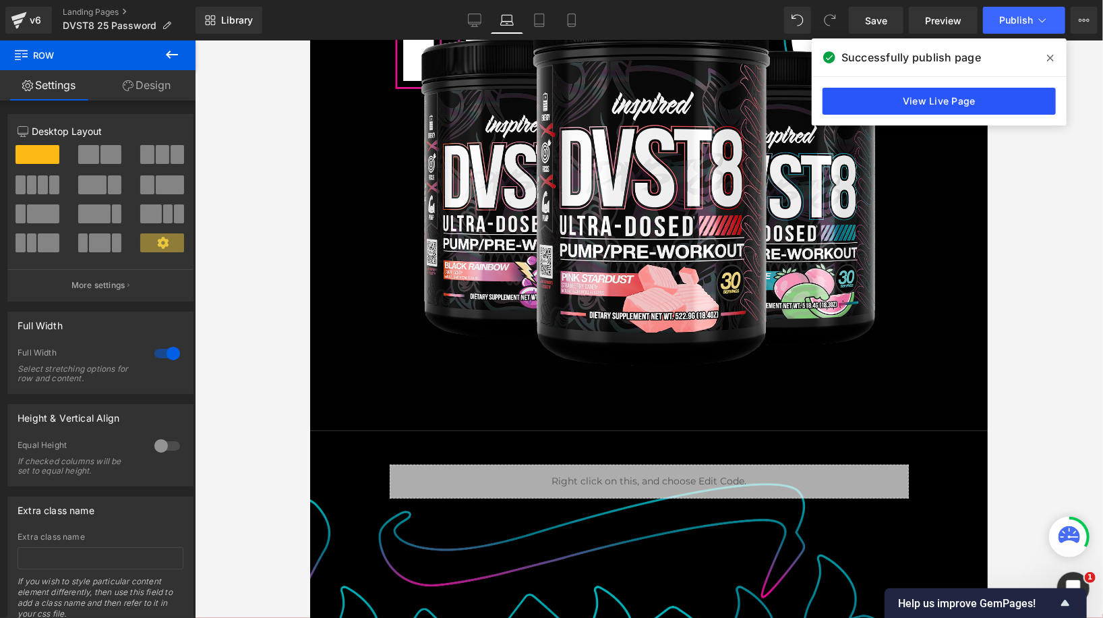
click at [976, 106] on link "View Live Page" at bounding box center [939, 101] width 233 height 27
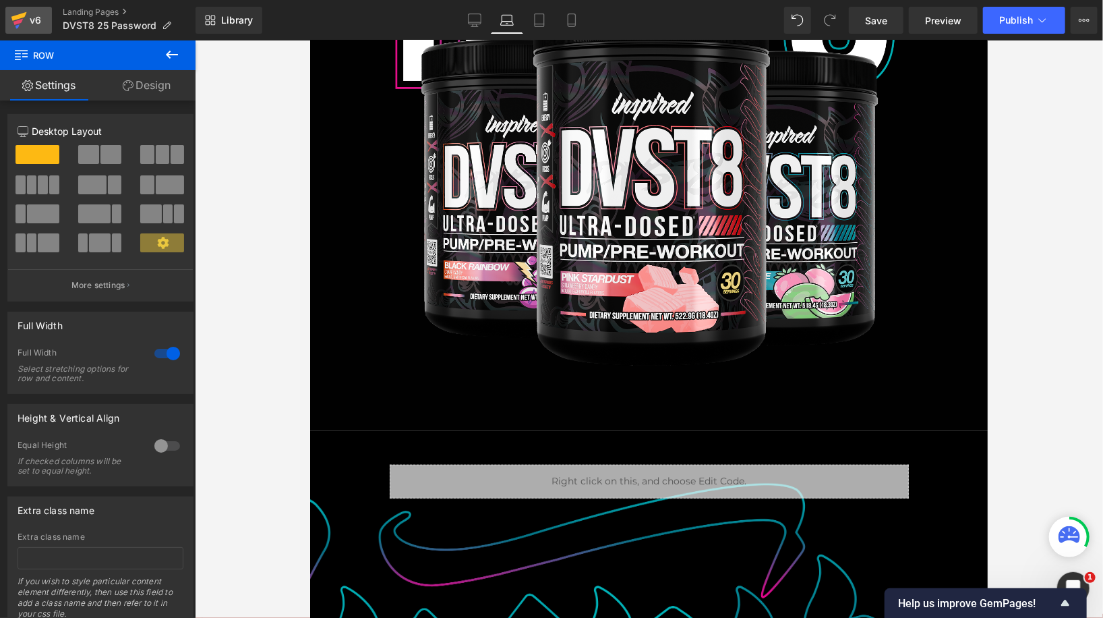
click at [25, 20] on icon at bounding box center [19, 20] width 16 height 34
